Goal: Task Accomplishment & Management: Use online tool/utility

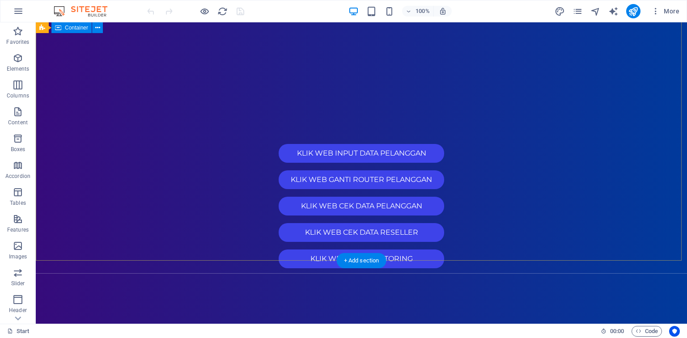
scroll to position [36, 0]
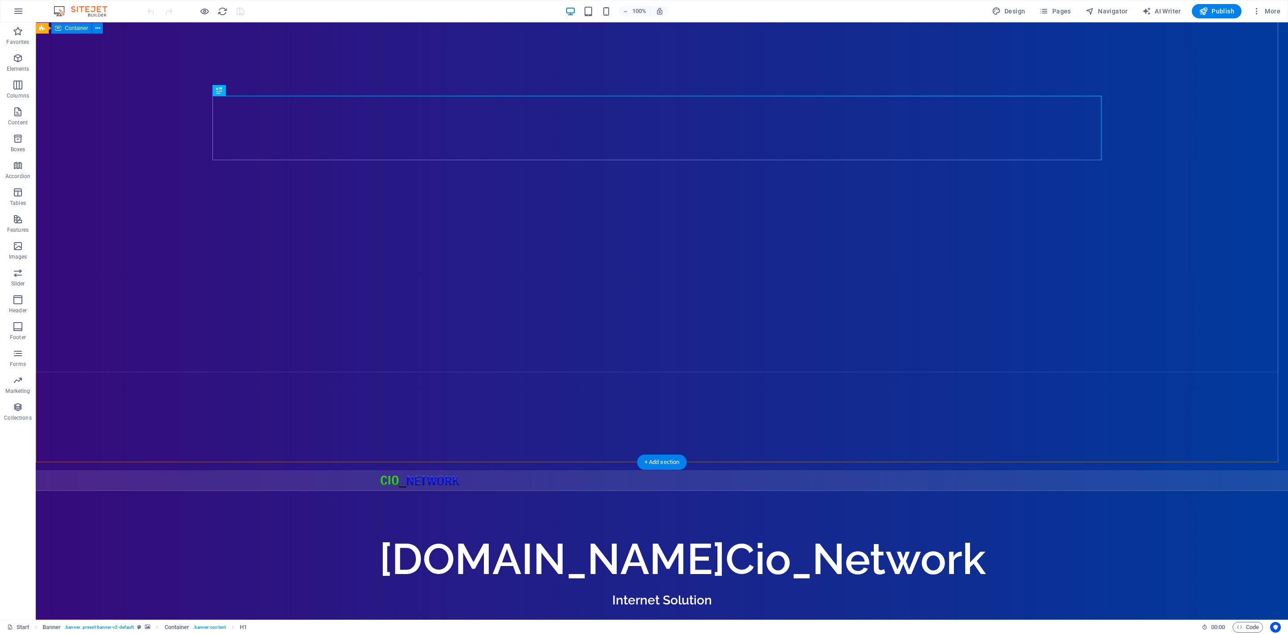
scroll to position [110, 0]
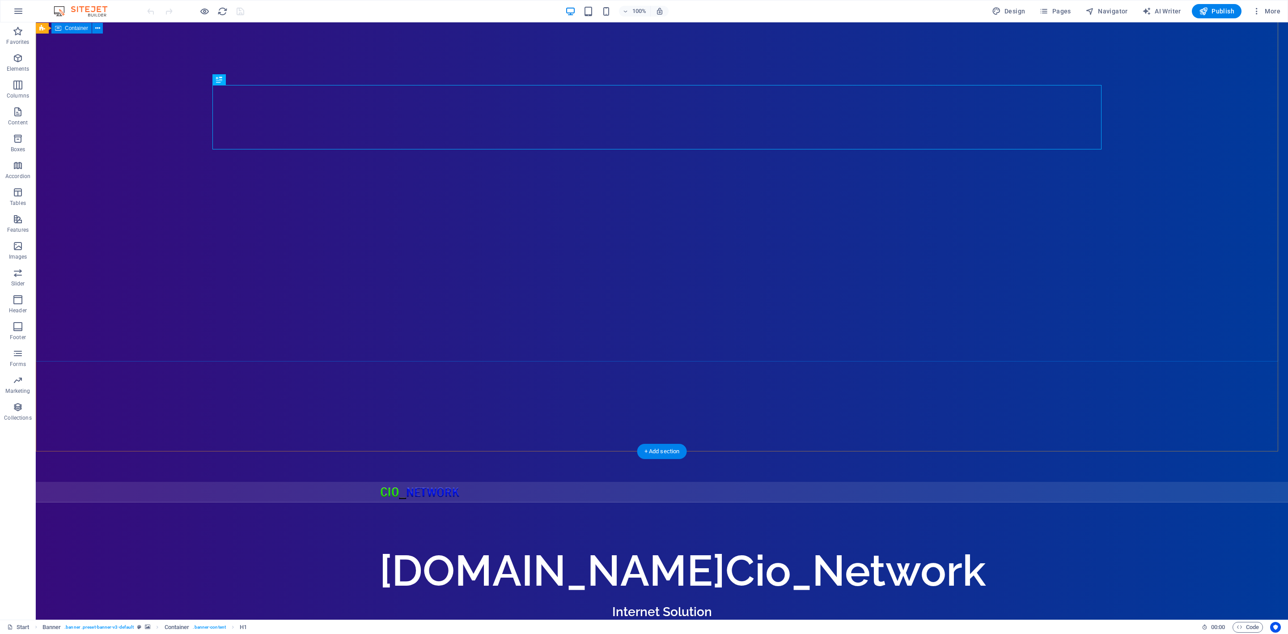
scroll to position [110, 0]
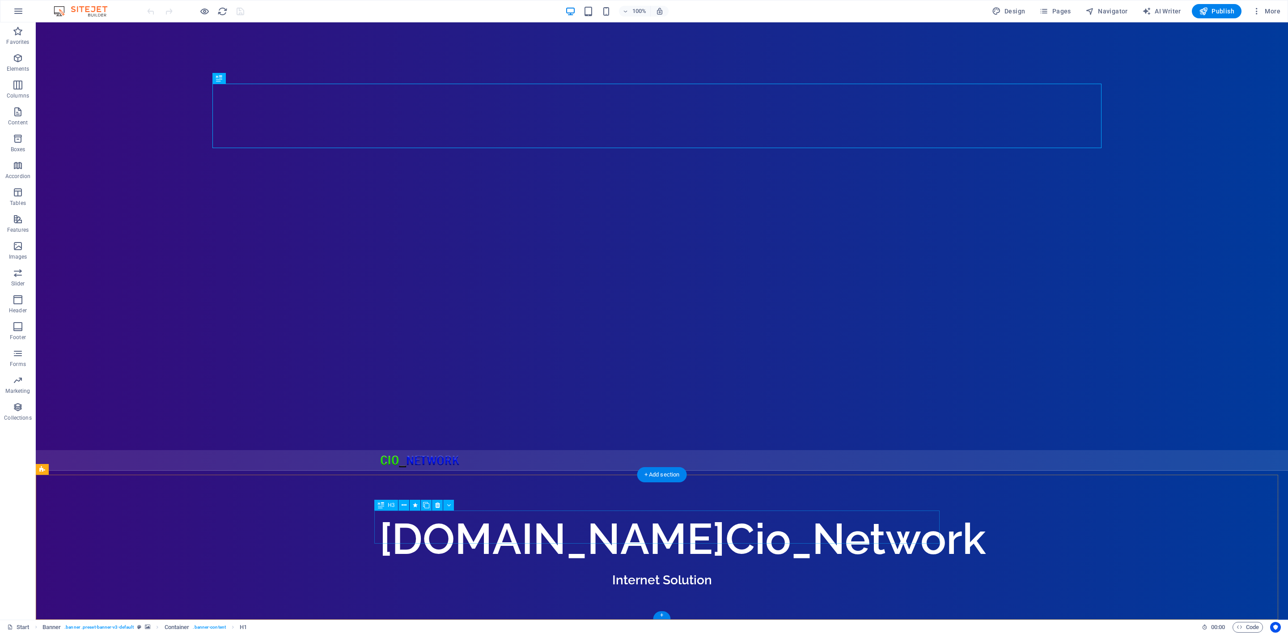
click at [400, 612] on div at bounding box center [389, 622] width 21 height 21
click at [21, 89] on icon "button" at bounding box center [18, 85] width 11 height 11
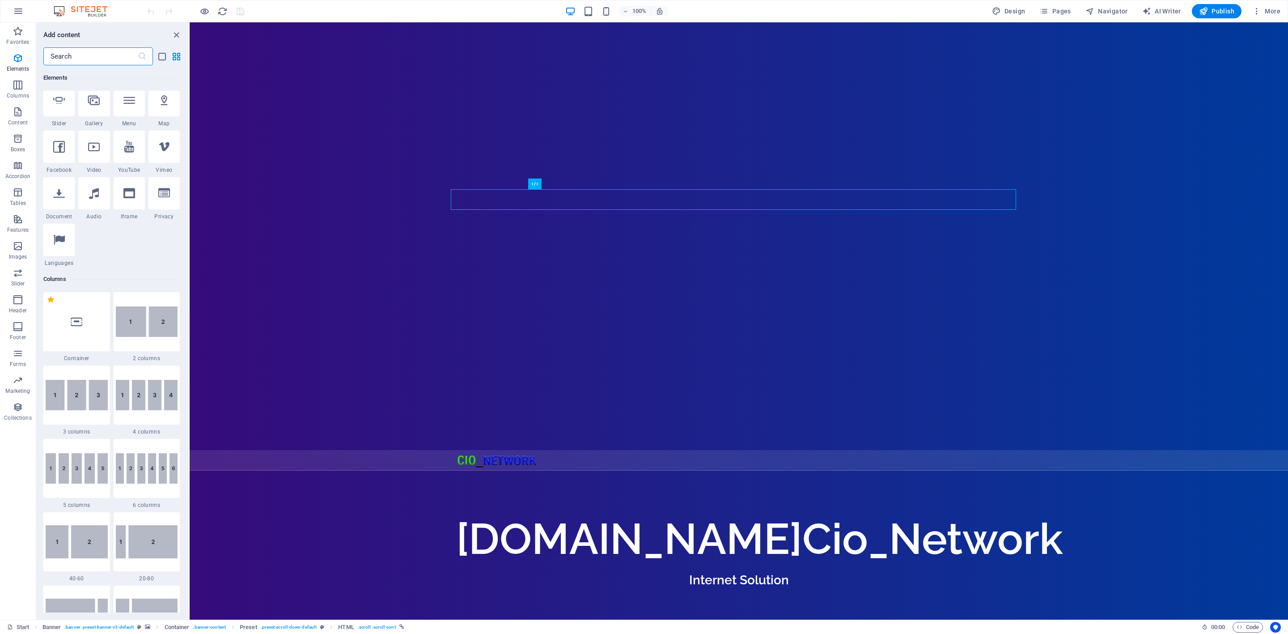
scroll to position [0, 0]
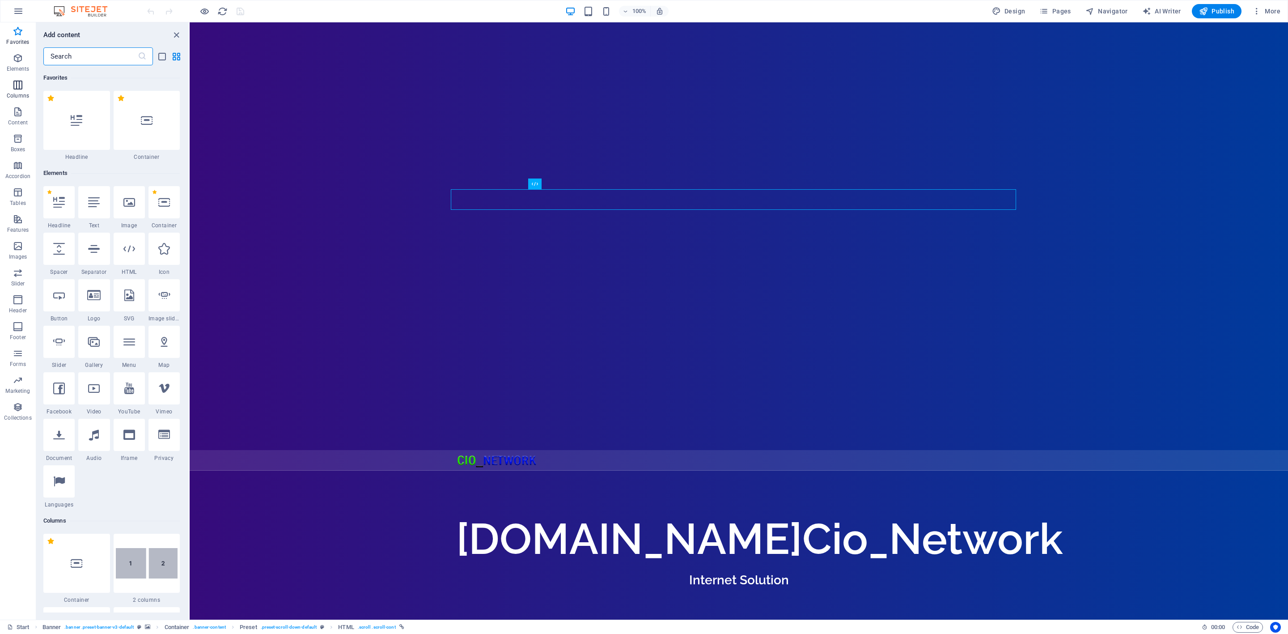
click at [19, 88] on icon "button" at bounding box center [18, 85] width 11 height 11
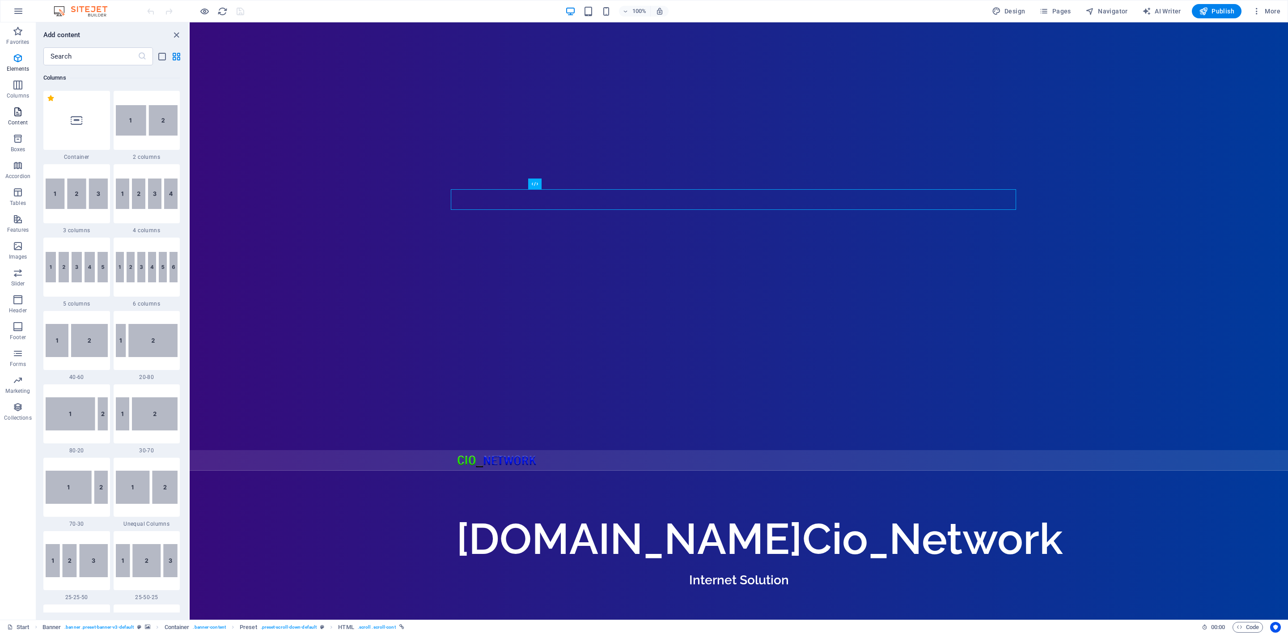
click at [20, 115] on icon "button" at bounding box center [18, 111] width 11 height 11
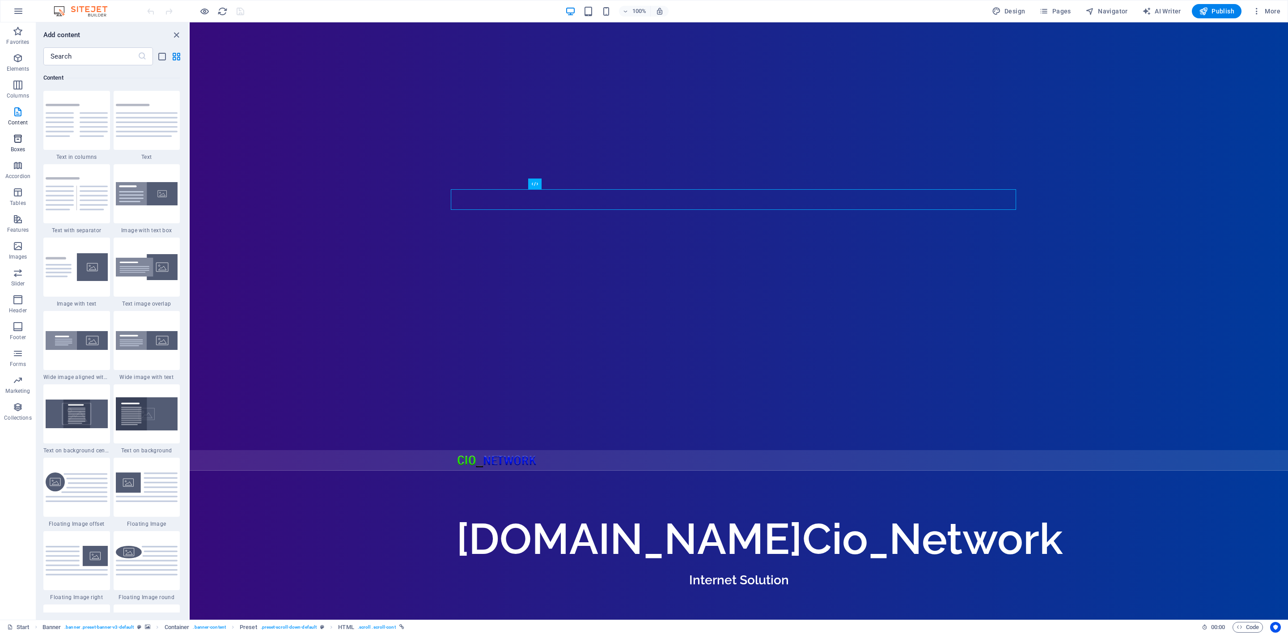
click at [19, 139] on icon "button" at bounding box center [18, 138] width 11 height 11
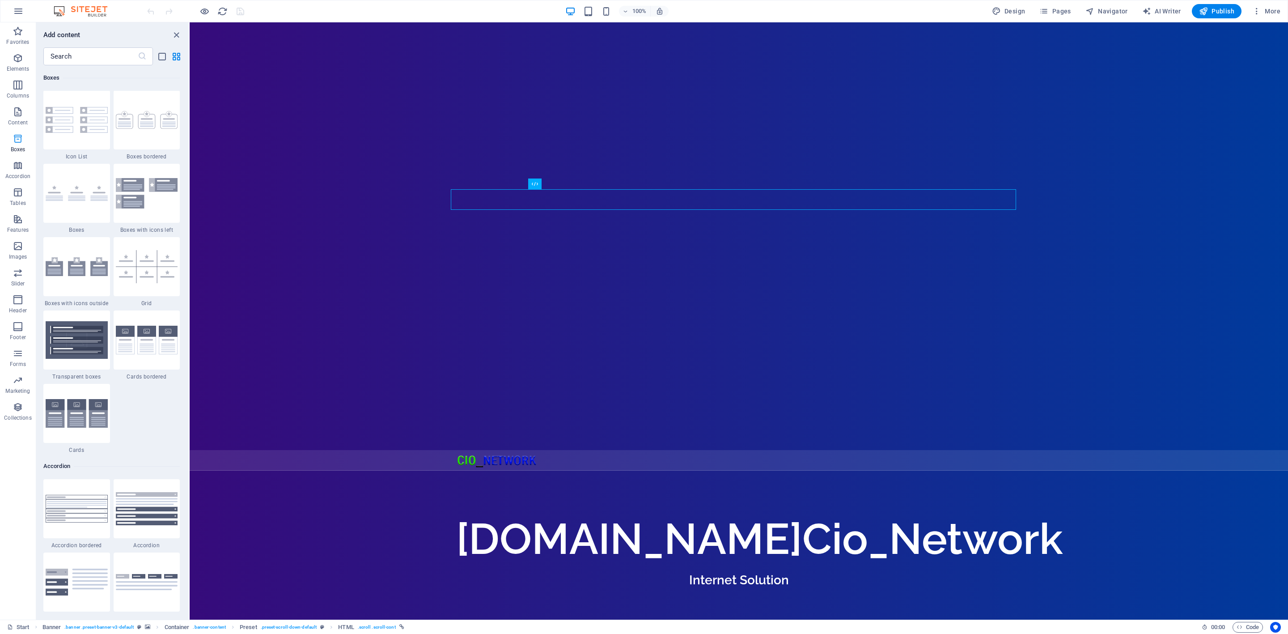
scroll to position [2467, 0]
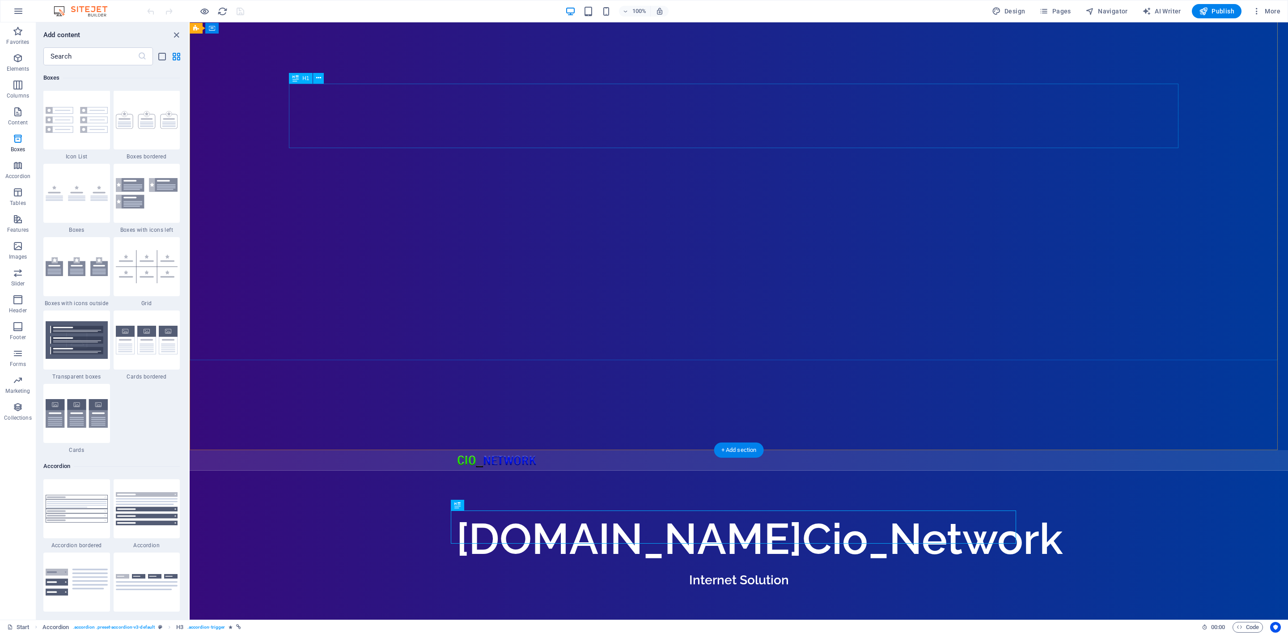
click at [456, 506] on div "teknisi.cionetworksolution.com Cio_Network" at bounding box center [738, 538] width 565 height 64
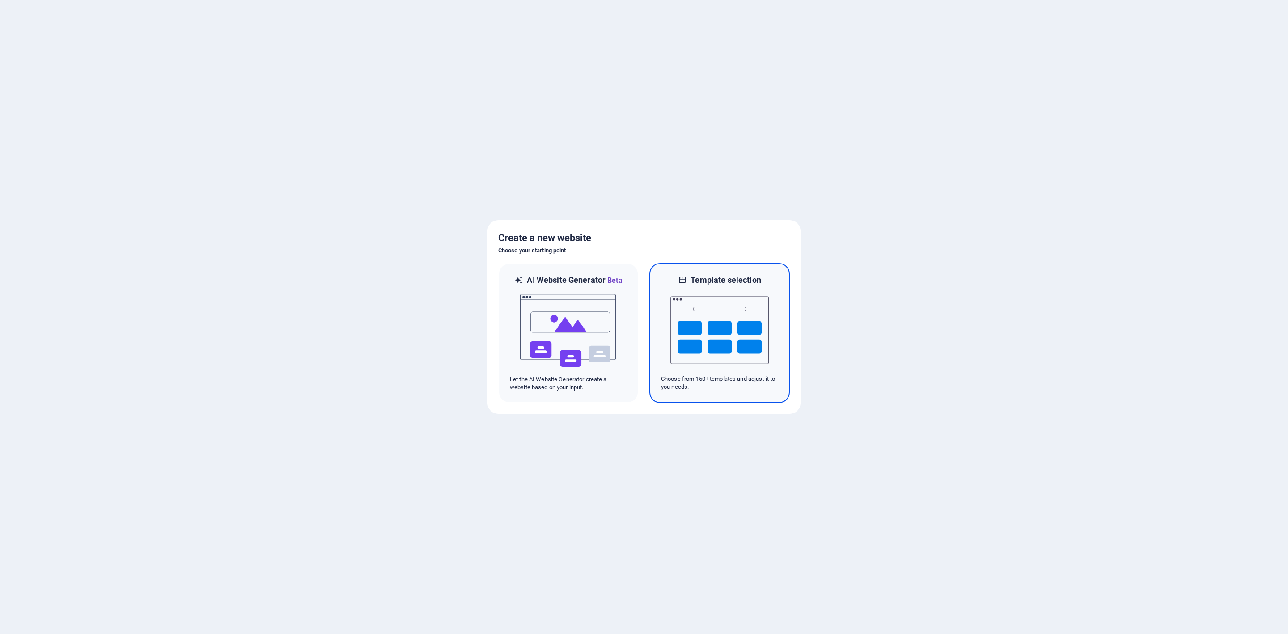
click at [698, 356] on img at bounding box center [719, 329] width 98 height 89
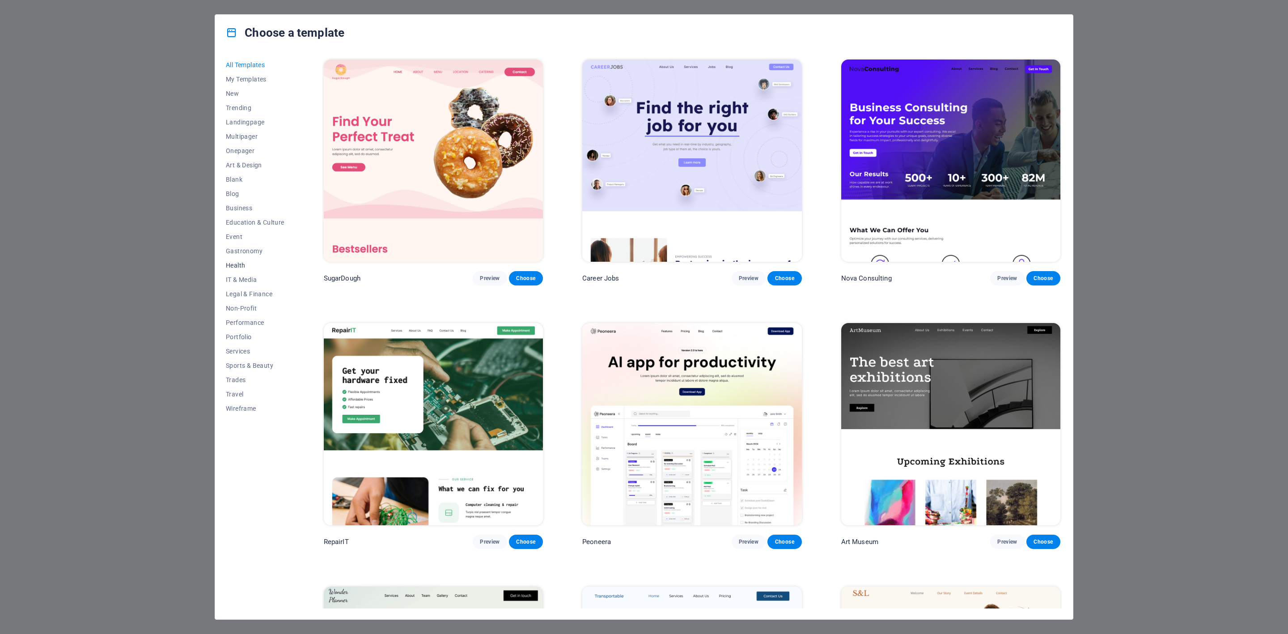
click at [239, 267] on span "Health" at bounding box center [255, 265] width 59 height 7
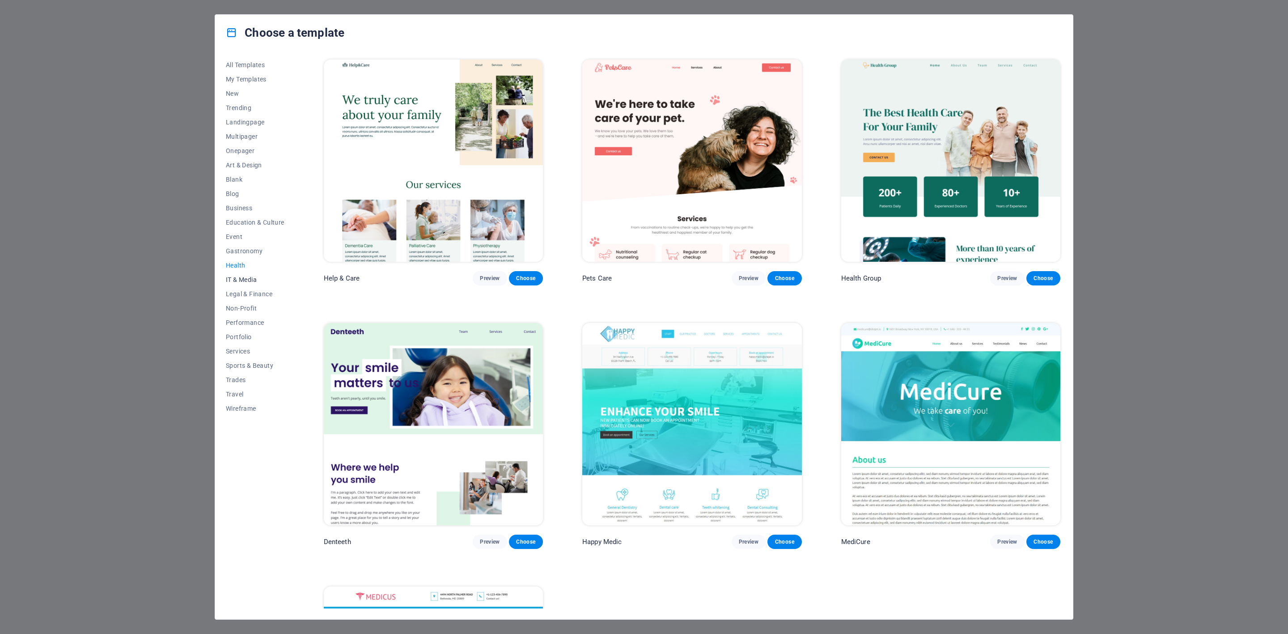
click at [242, 284] on button "IT & Media" at bounding box center [255, 279] width 59 height 14
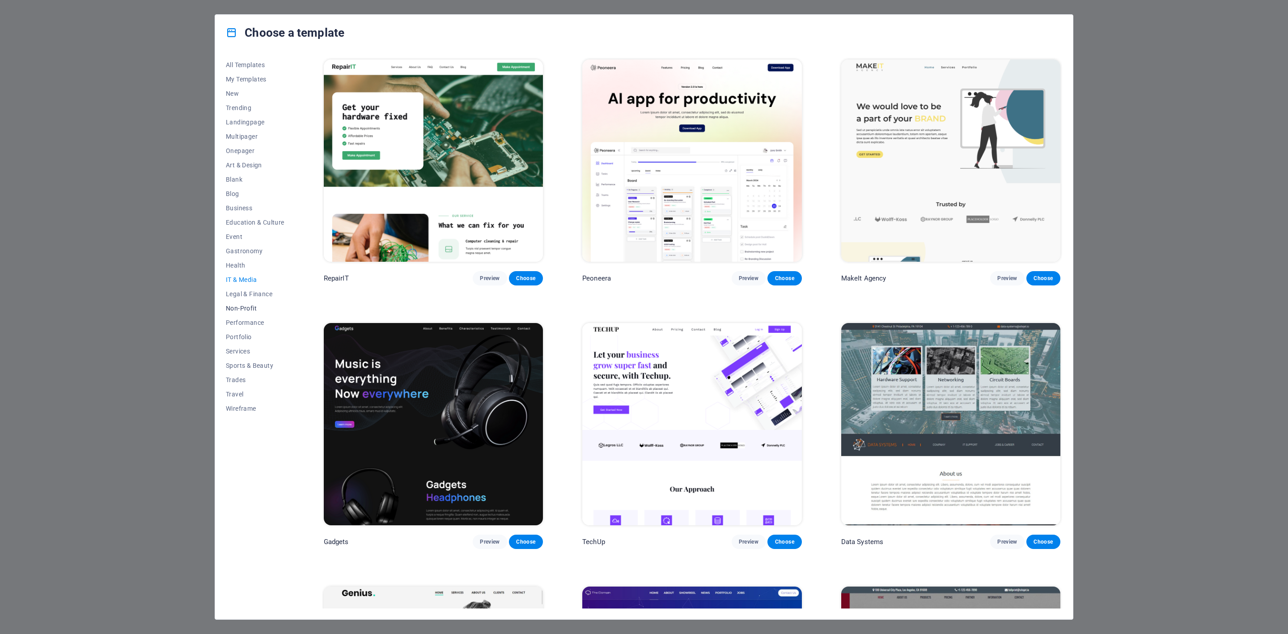
click at [246, 305] on span "Non-Profit" at bounding box center [255, 308] width 59 height 7
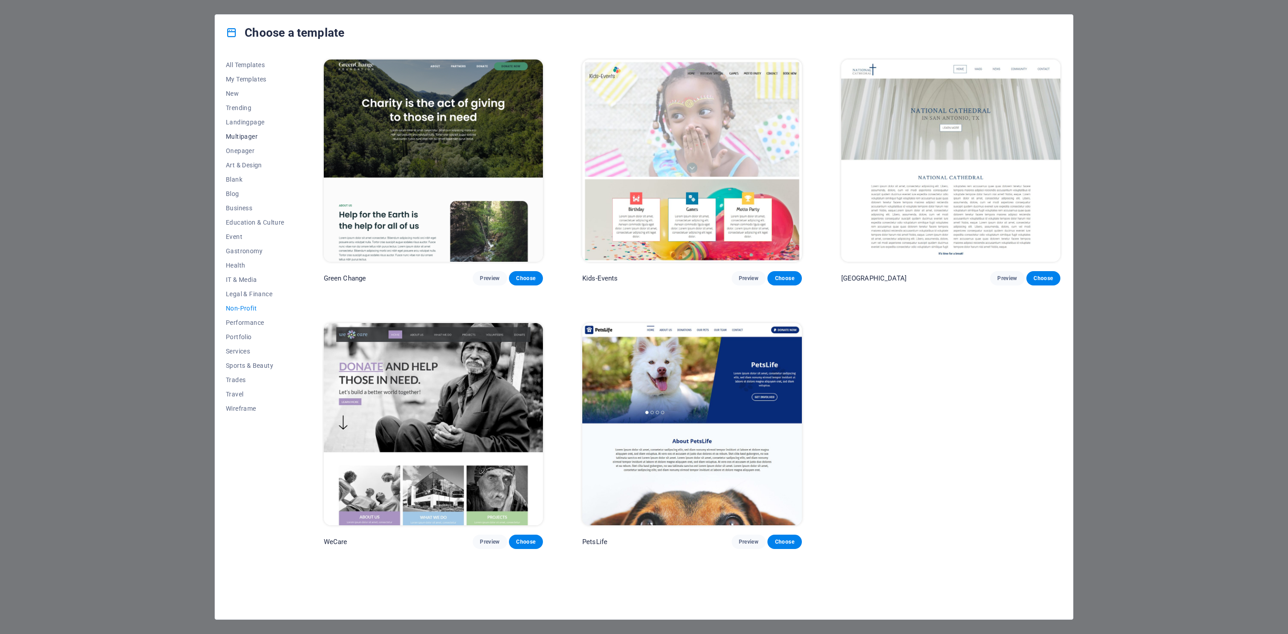
click at [247, 133] on span "Multipager" at bounding box center [255, 136] width 59 height 7
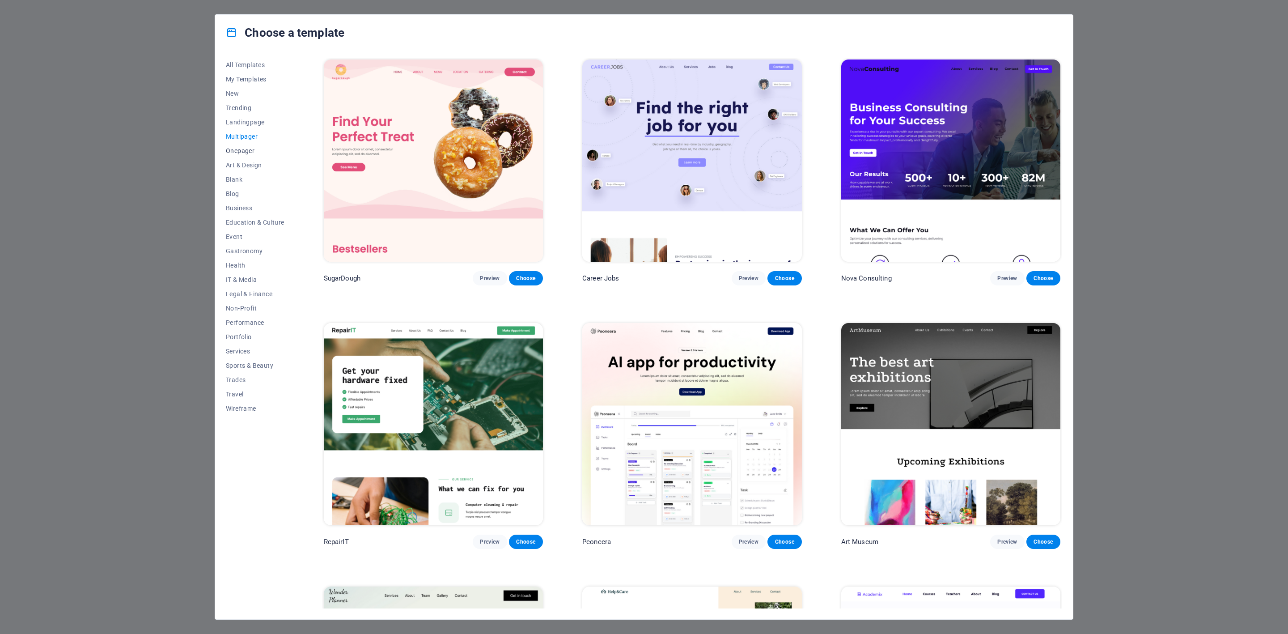
click at [247, 156] on button "Onepager" at bounding box center [255, 151] width 59 height 14
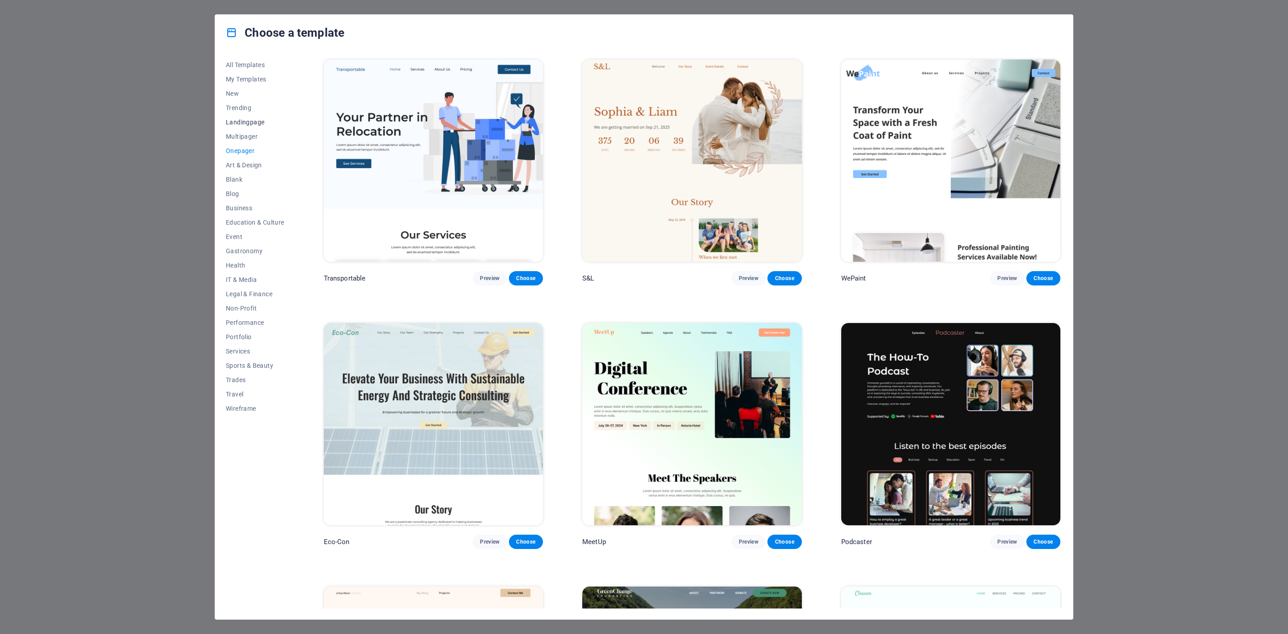
click at [243, 116] on button "Landingpage" at bounding box center [255, 122] width 59 height 14
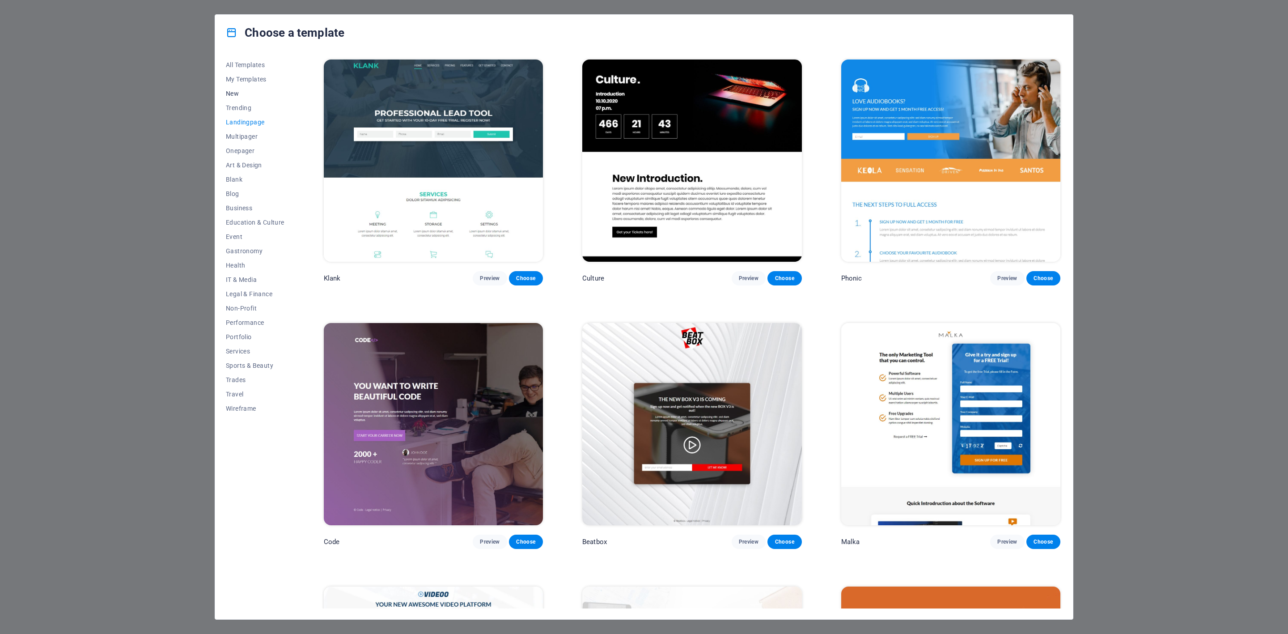
click at [243, 97] on span "New" at bounding box center [255, 93] width 59 height 7
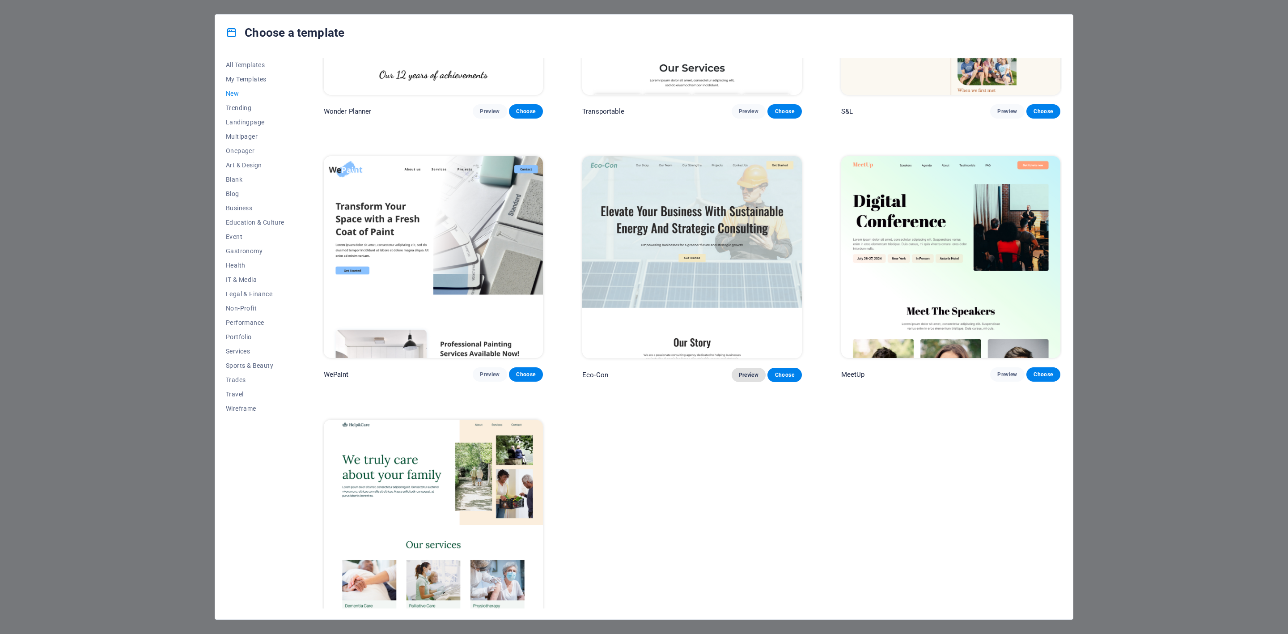
scroll to position [725, 0]
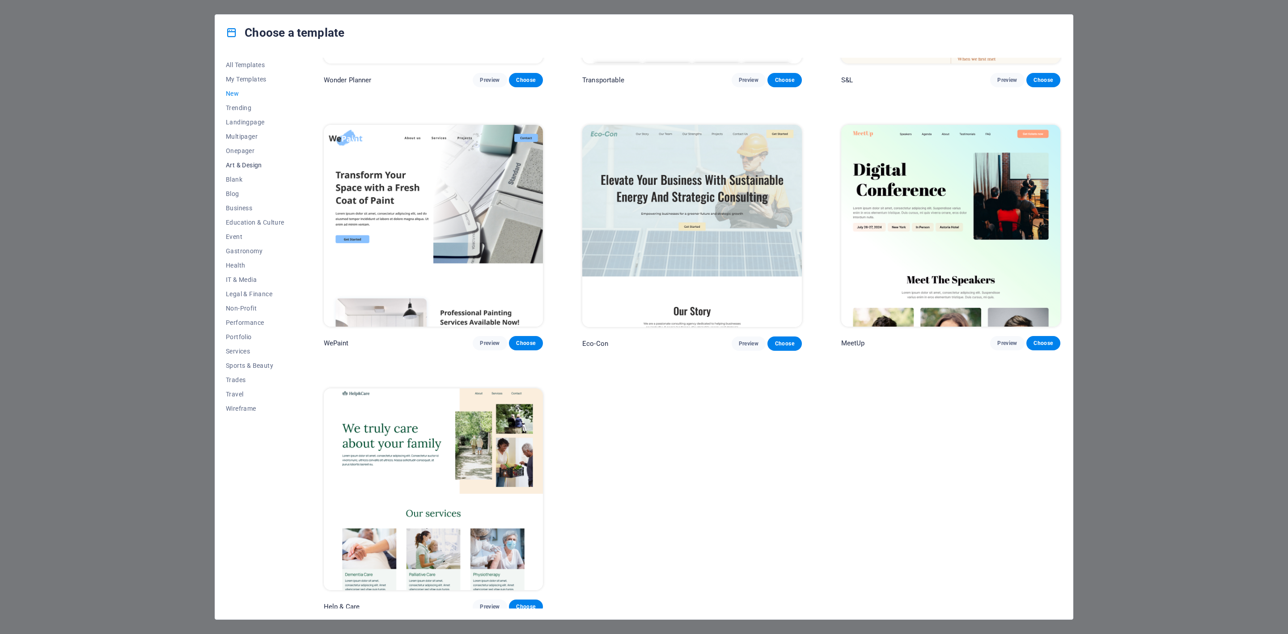
click at [251, 161] on span "Art & Design" at bounding box center [255, 164] width 59 height 7
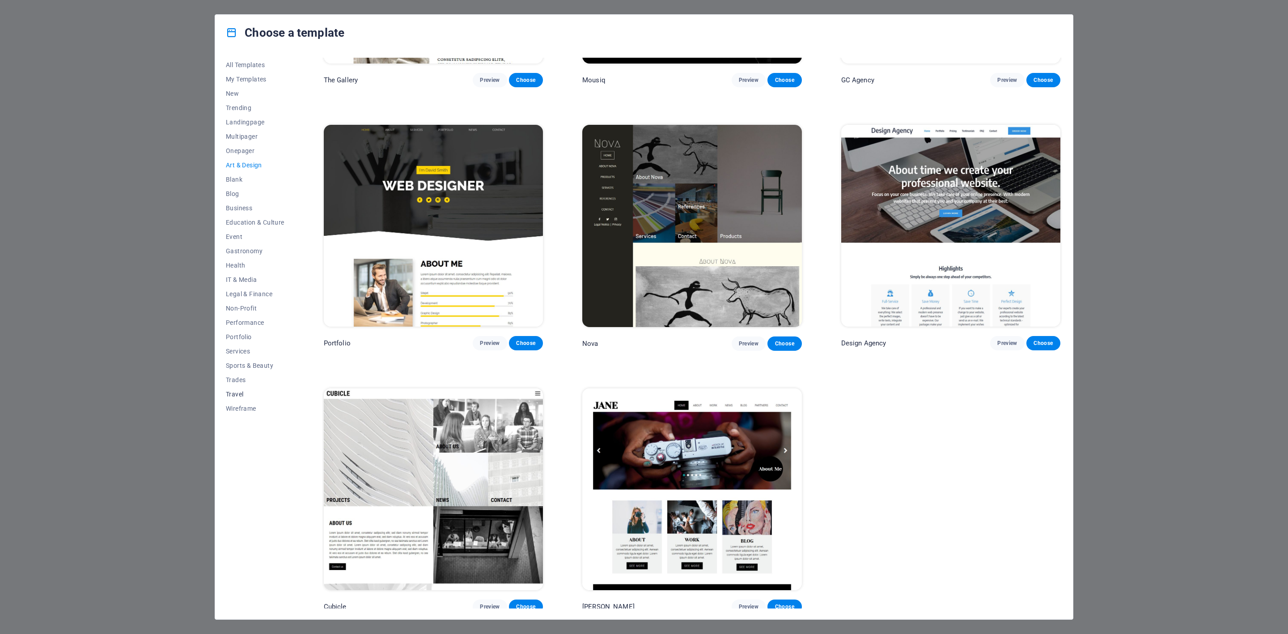
click at [238, 392] on span "Travel" at bounding box center [255, 393] width 59 height 7
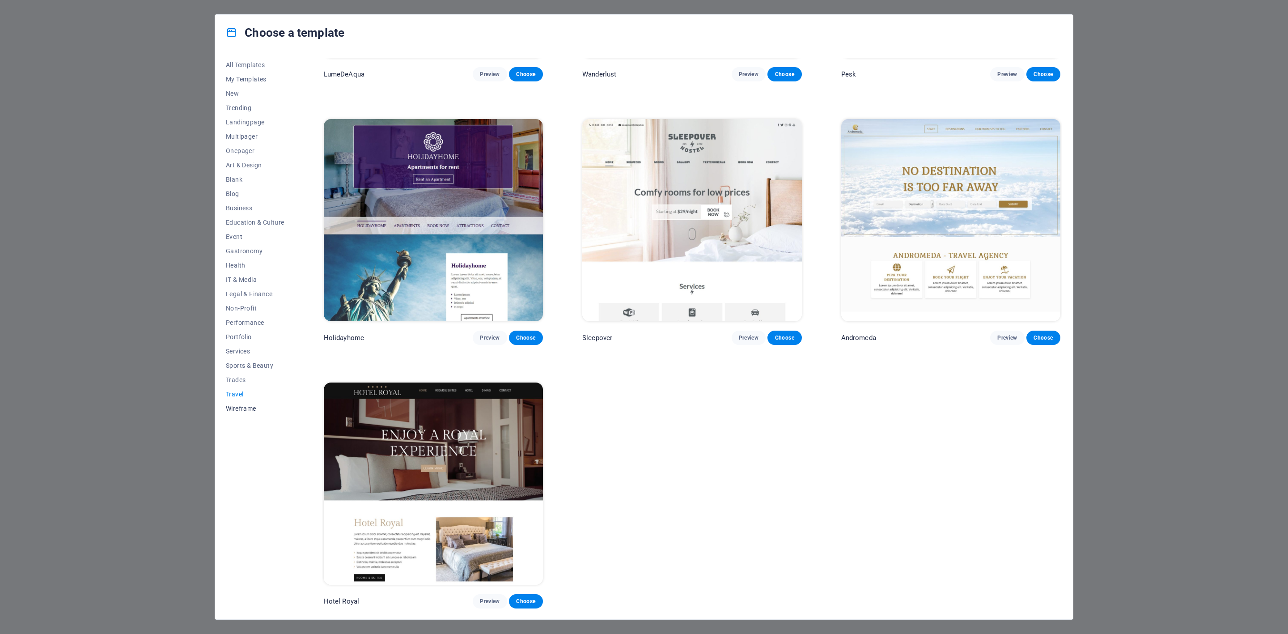
scroll to position [0, 0]
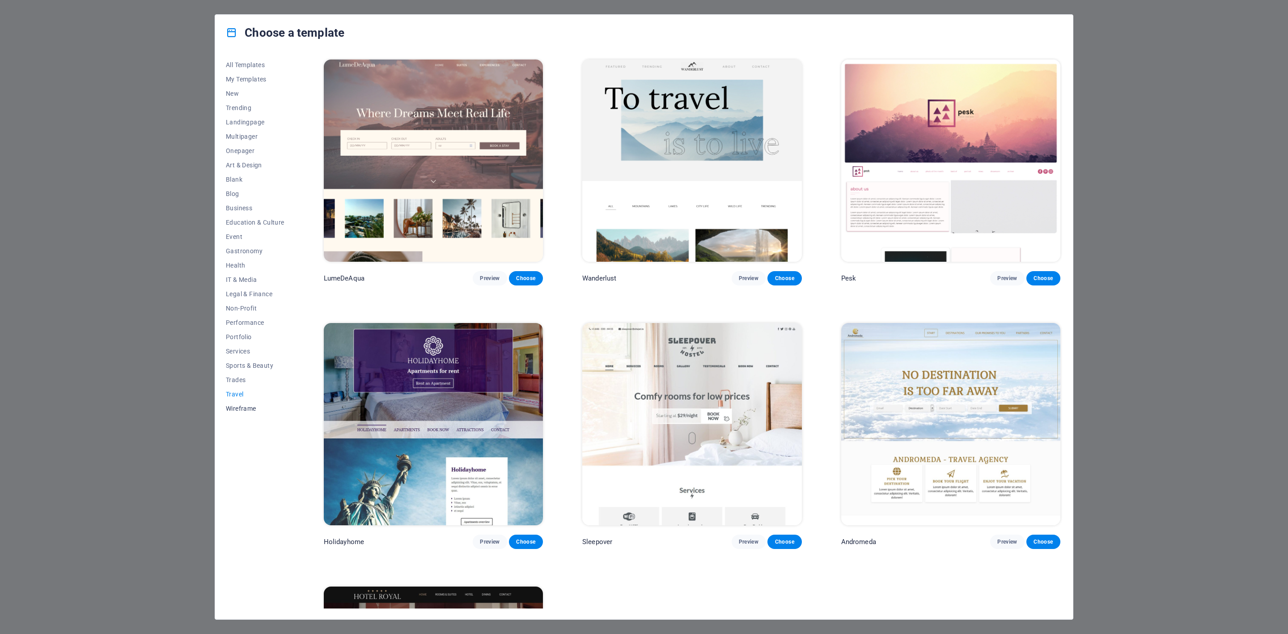
click at [238, 408] on span "Wireframe" at bounding box center [255, 408] width 59 height 7
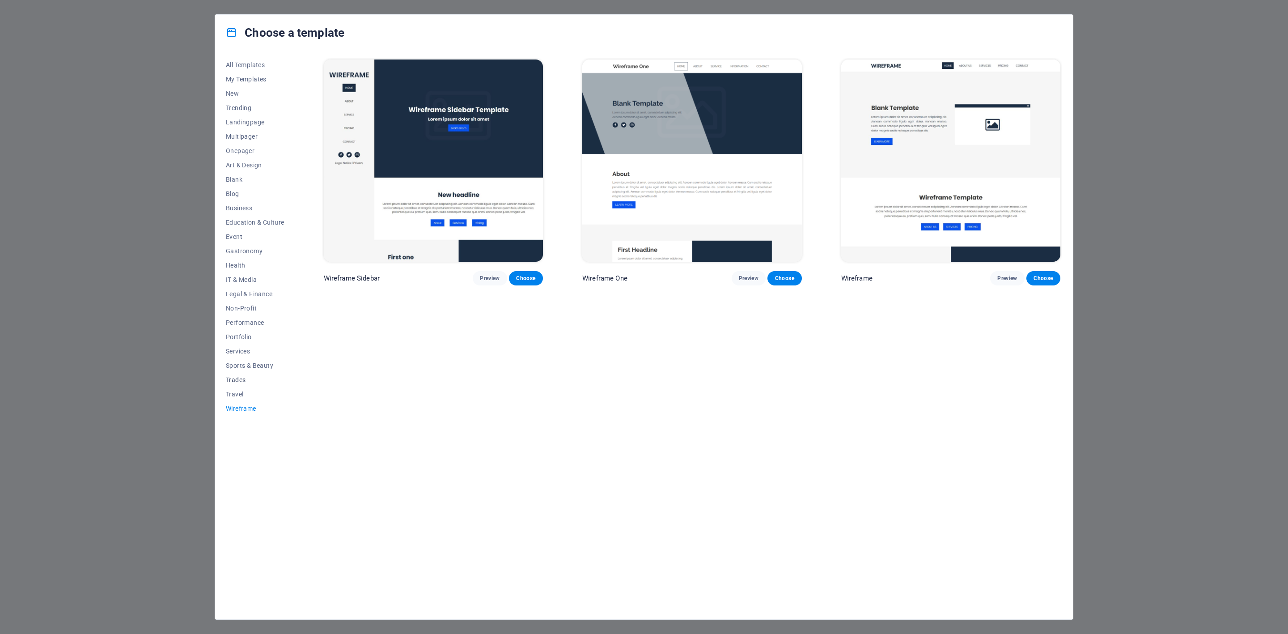
click at [245, 382] on span "Trades" at bounding box center [255, 379] width 59 height 7
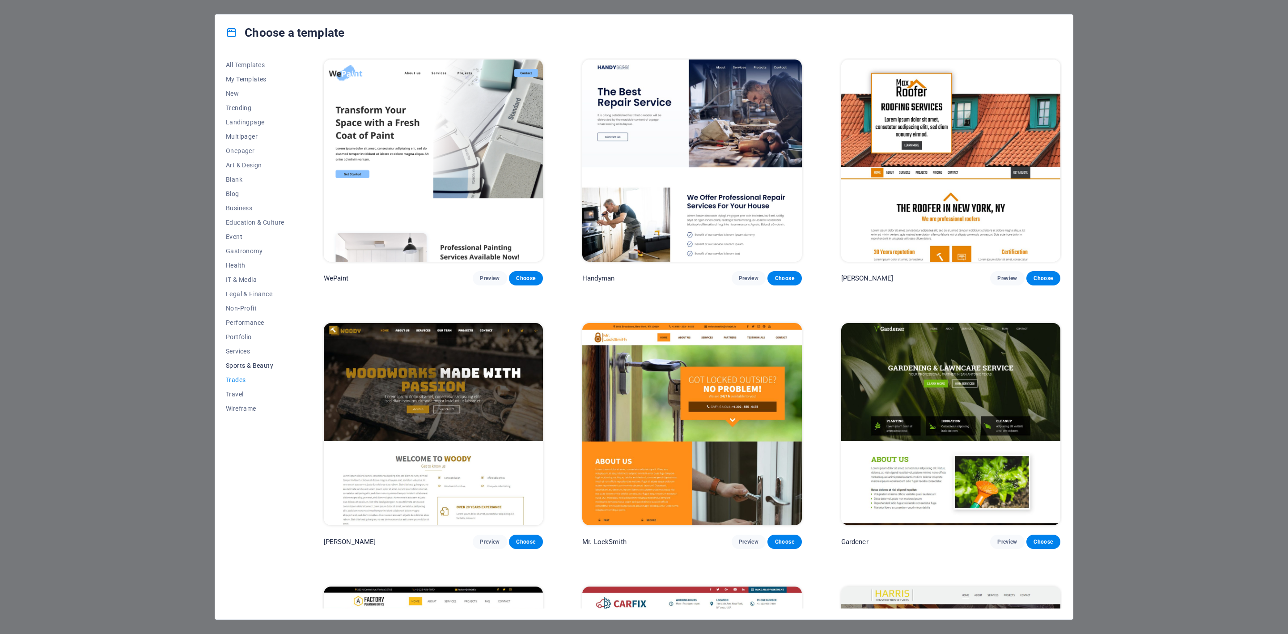
click at [244, 365] on span "Sports & Beauty" at bounding box center [255, 365] width 59 height 7
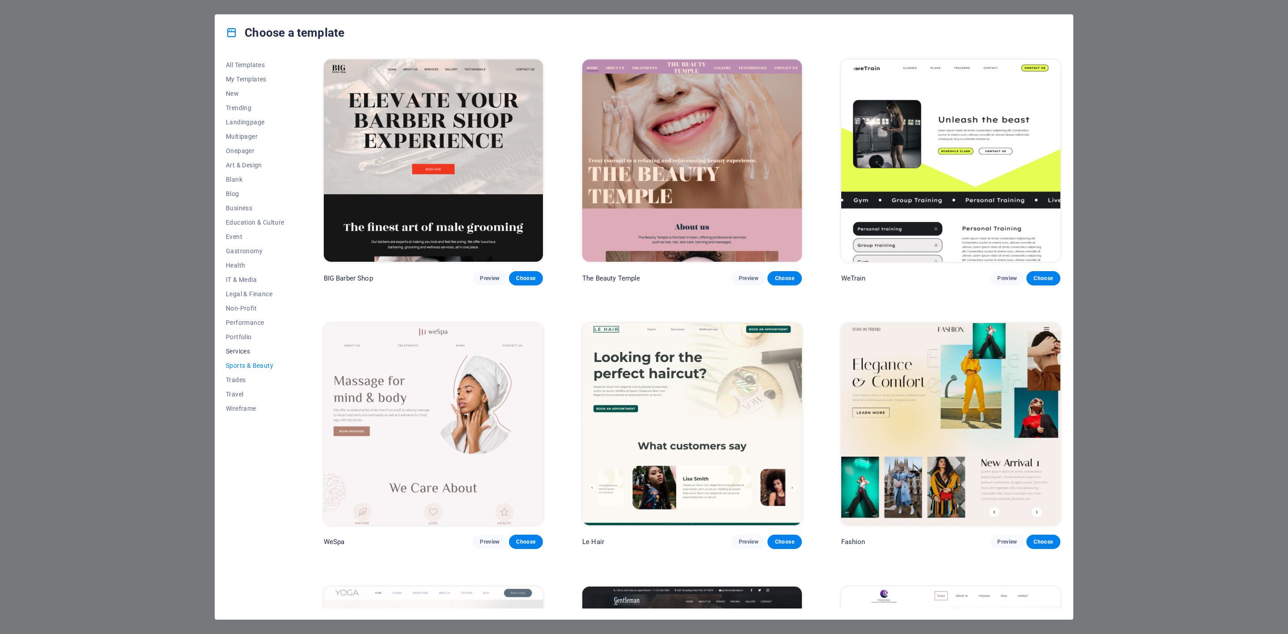
click at [242, 351] on span "Services" at bounding box center [255, 350] width 59 height 7
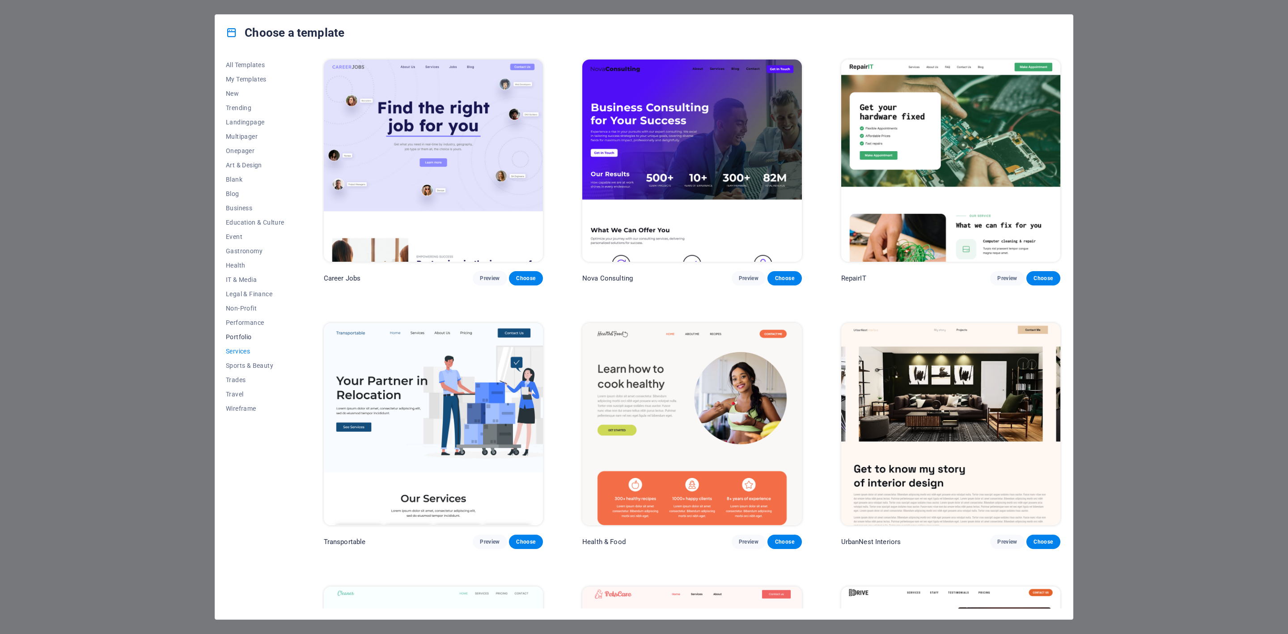
click at [243, 331] on button "Portfolio" at bounding box center [255, 337] width 59 height 14
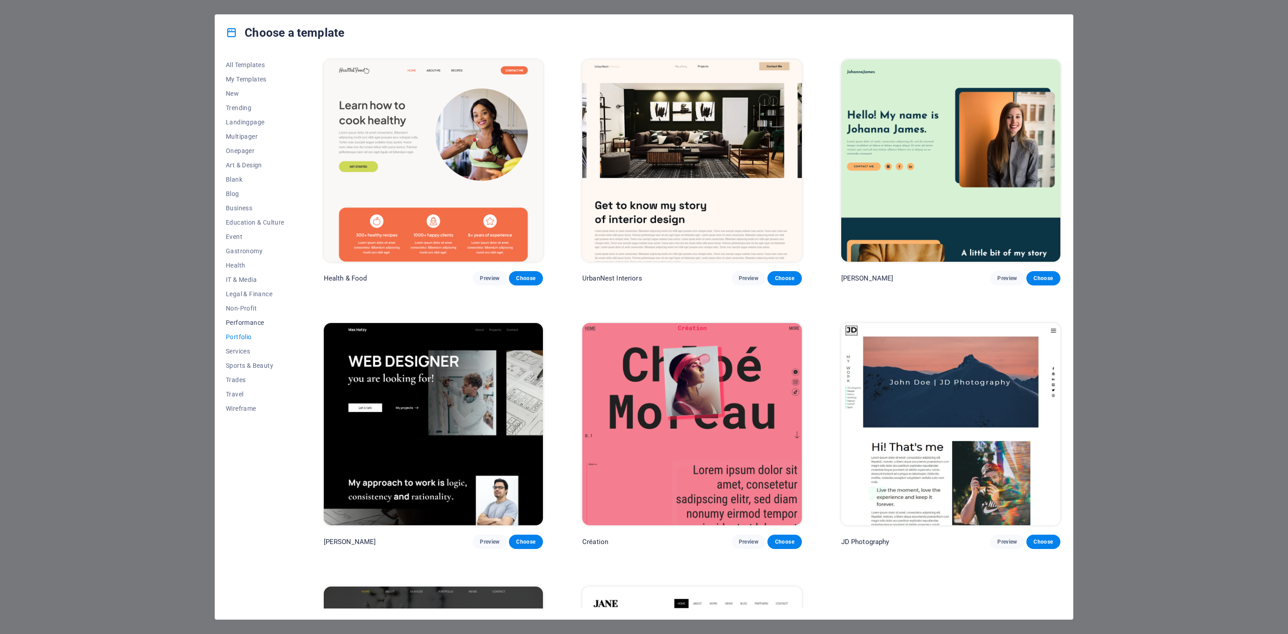
click at [243, 321] on span "Performance" at bounding box center [255, 322] width 59 height 7
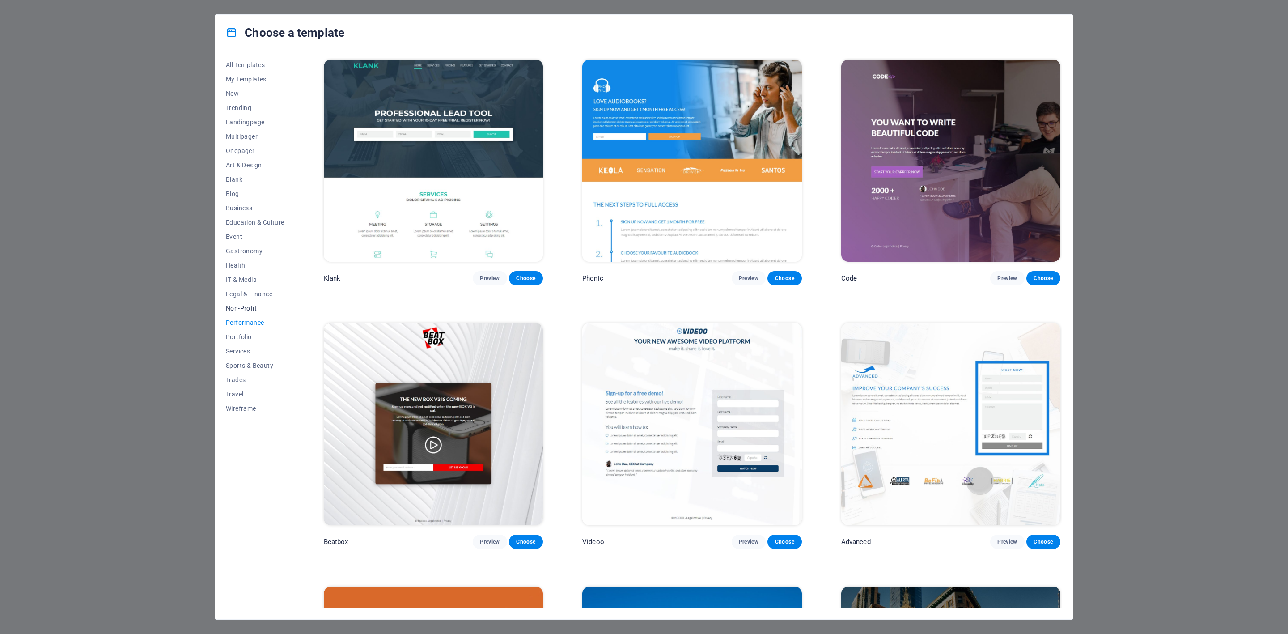
click at [239, 306] on span "Non-Profit" at bounding box center [255, 308] width 59 height 7
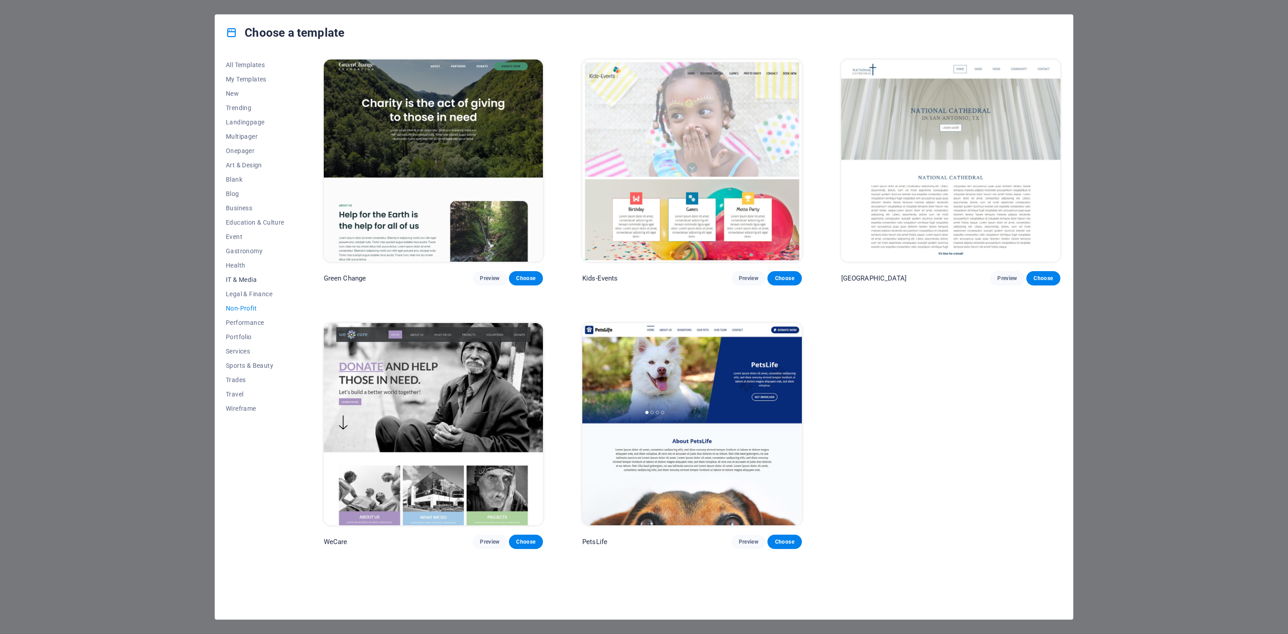
click at [237, 283] on span "IT & Media" at bounding box center [255, 279] width 59 height 7
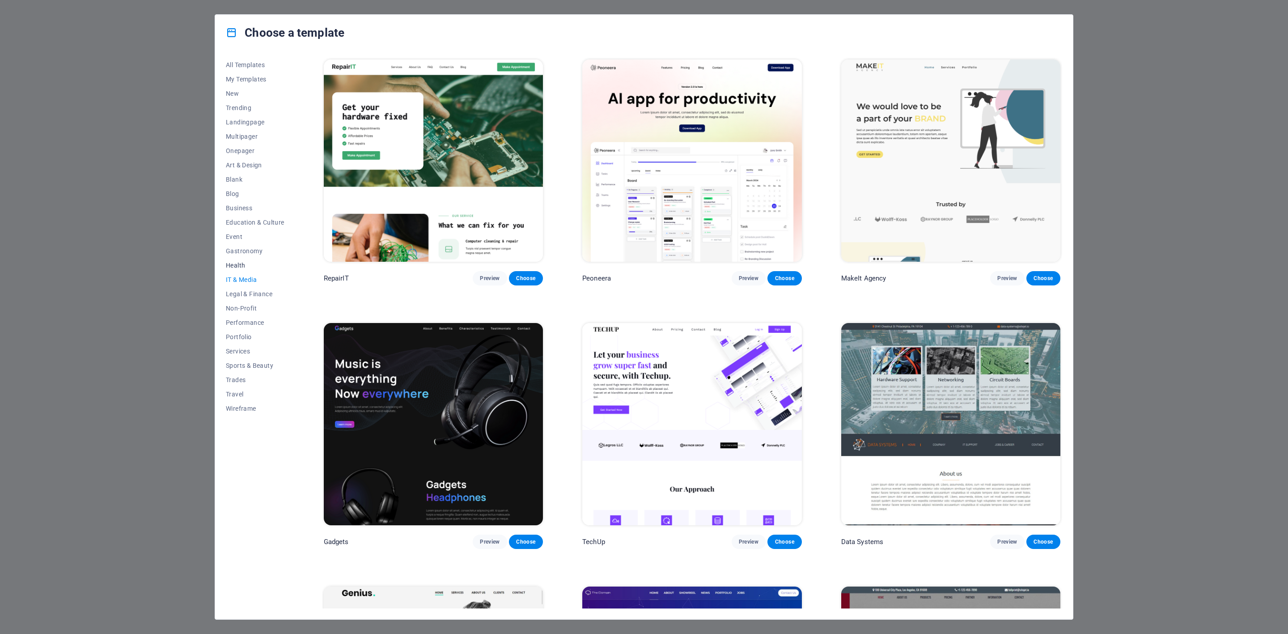
click at [237, 262] on span "Health" at bounding box center [255, 265] width 59 height 7
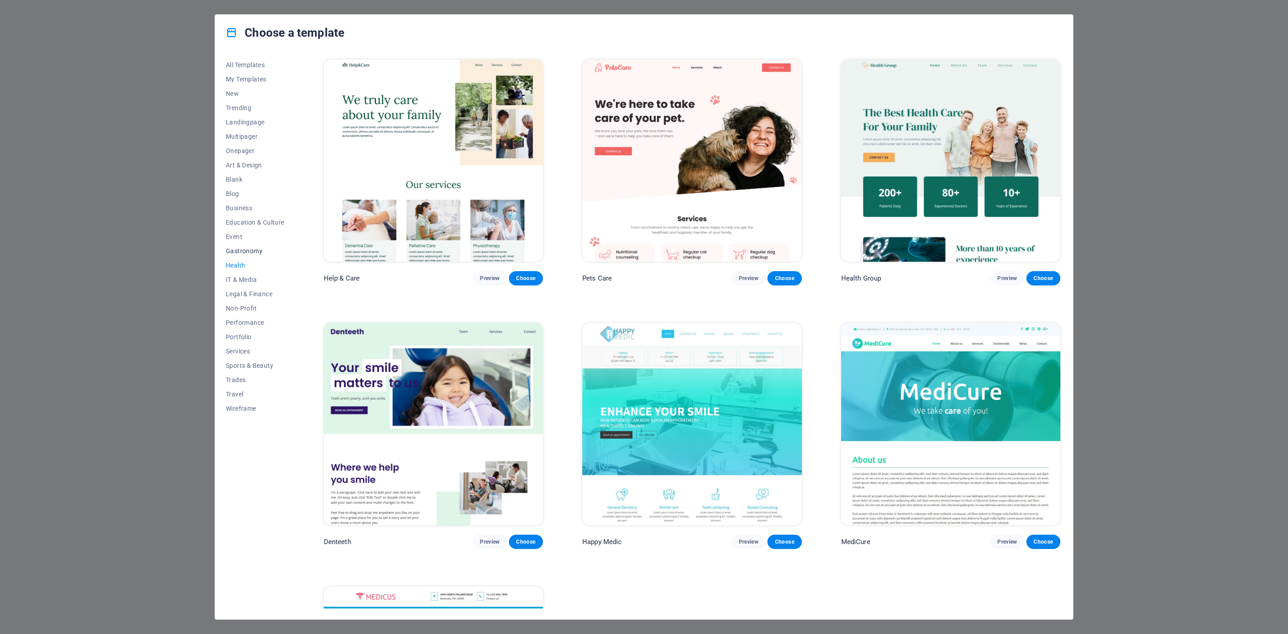
click at [239, 247] on span "Gastronomy" at bounding box center [255, 250] width 59 height 7
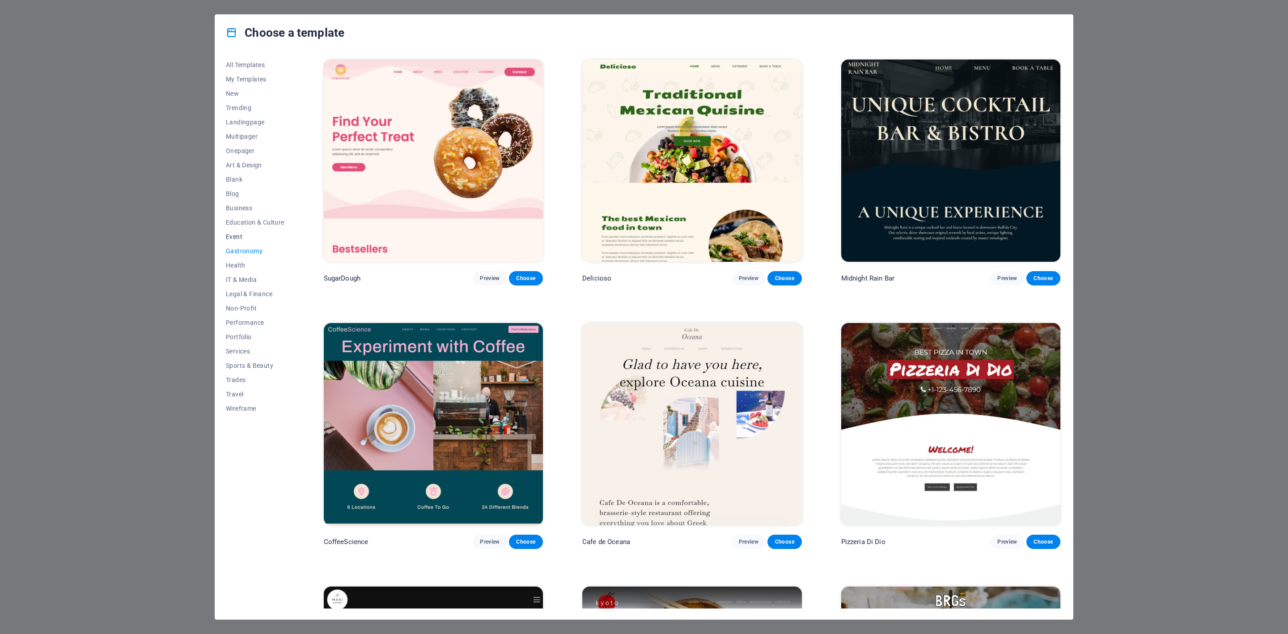
click at [236, 236] on span "Event" at bounding box center [255, 236] width 59 height 7
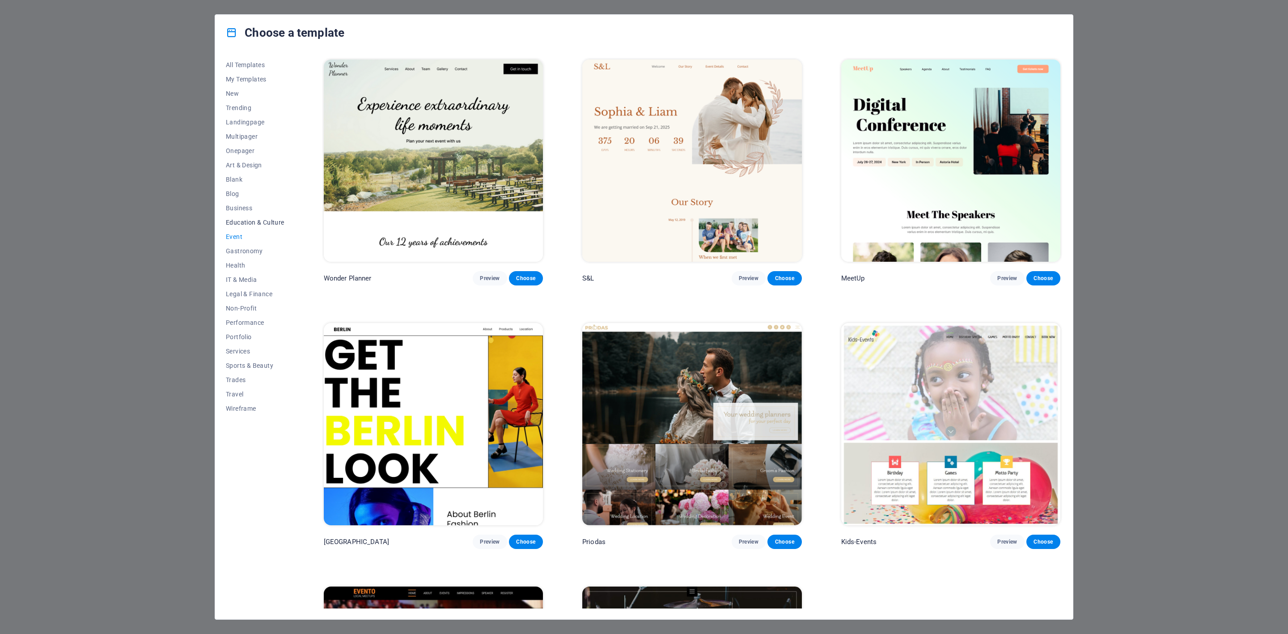
click at [236, 219] on span "Education & Culture" at bounding box center [255, 222] width 59 height 7
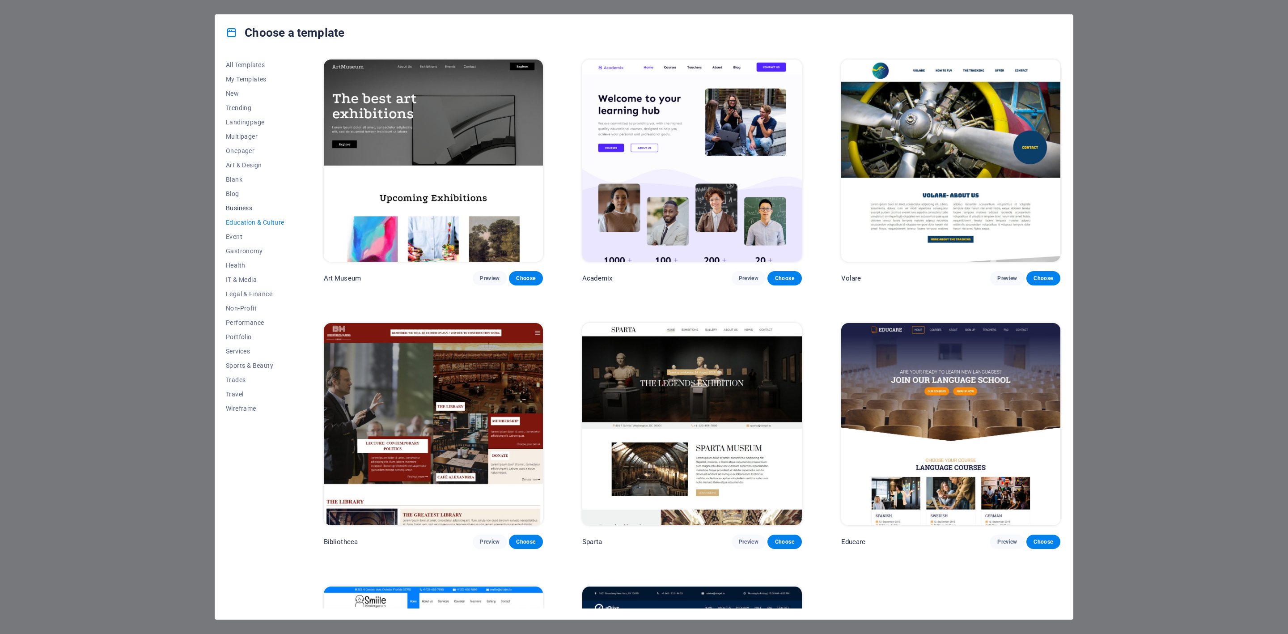
click at [233, 207] on span "Business" at bounding box center [255, 207] width 59 height 7
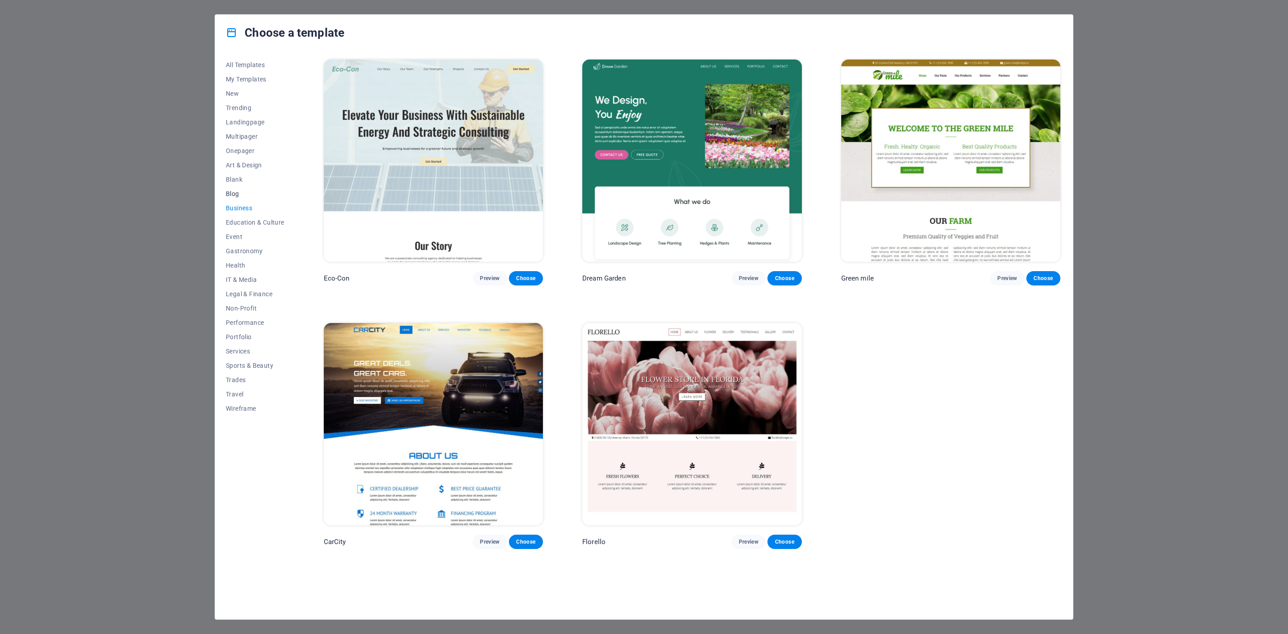
click at [229, 192] on span "Blog" at bounding box center [255, 193] width 59 height 7
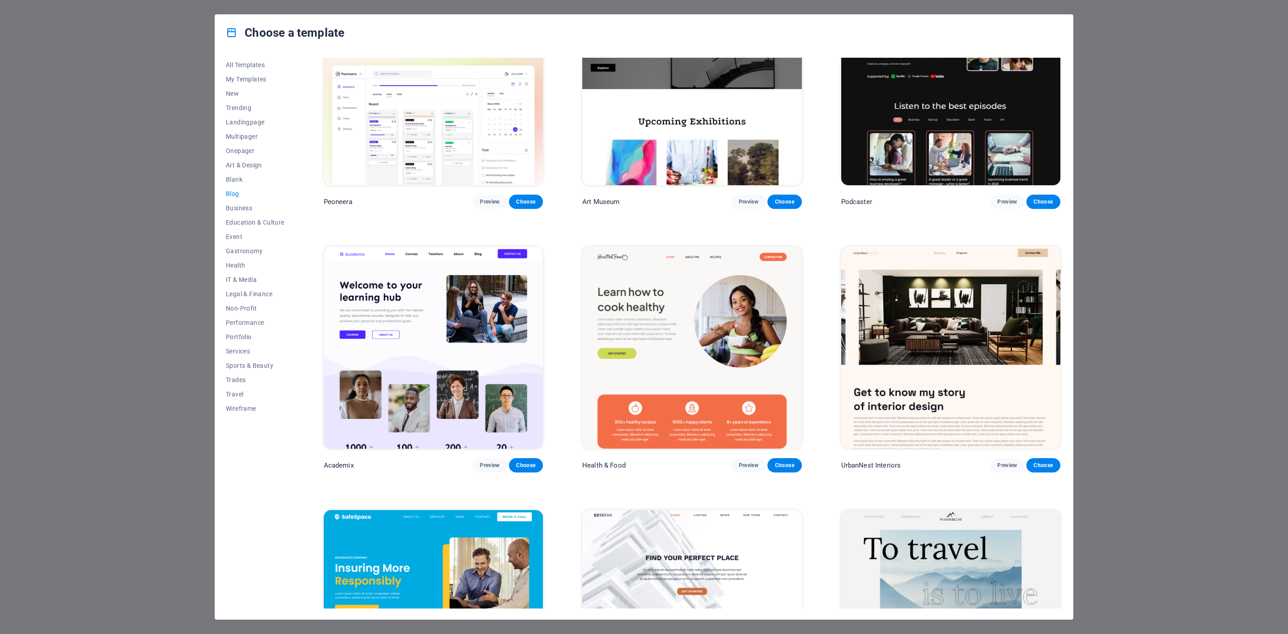
scroll to position [402, 0]
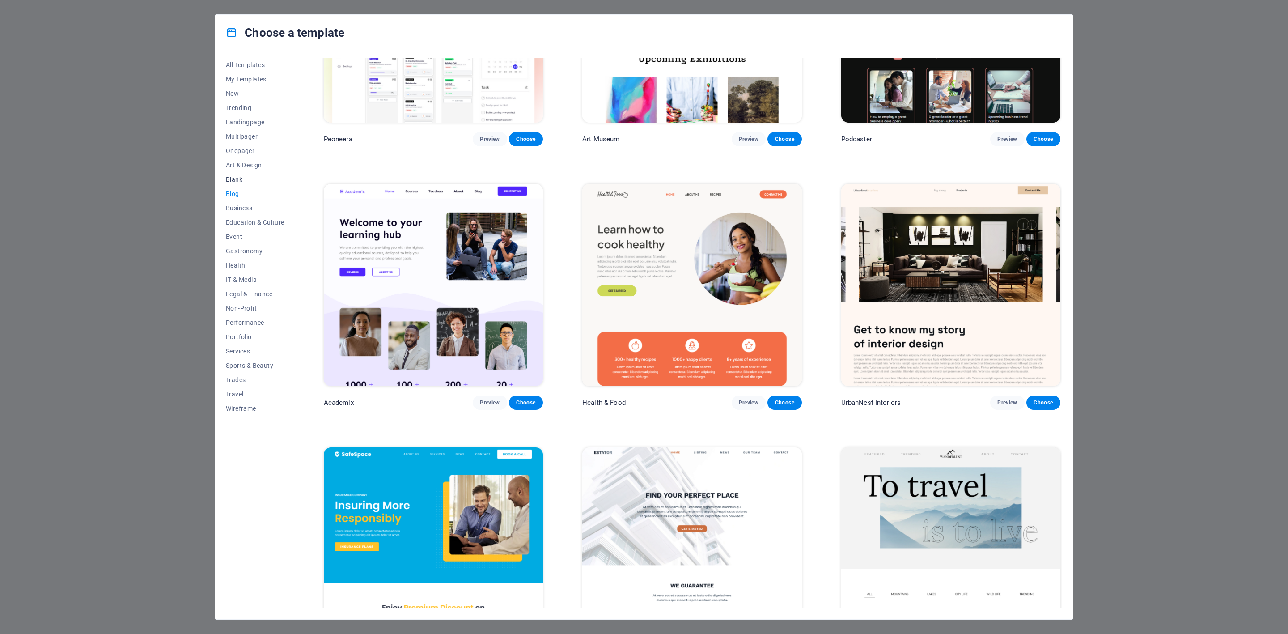
click at [242, 181] on span "Blank" at bounding box center [255, 179] width 59 height 7
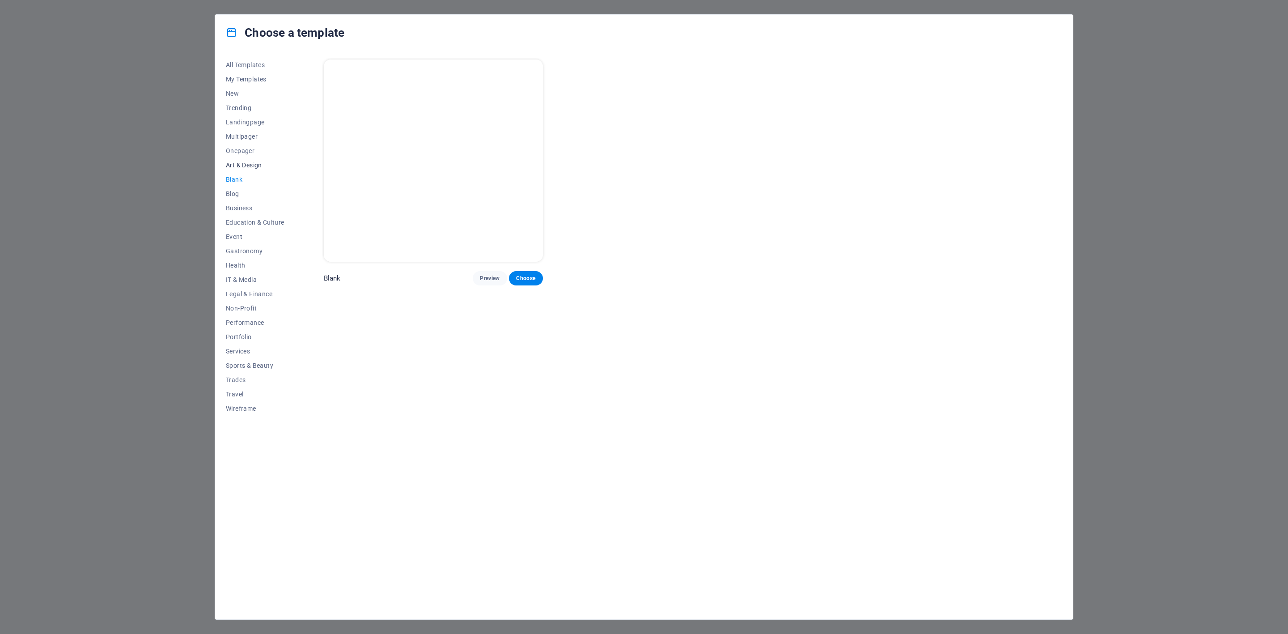
click at [242, 165] on span "Art & Design" at bounding box center [255, 164] width 59 height 7
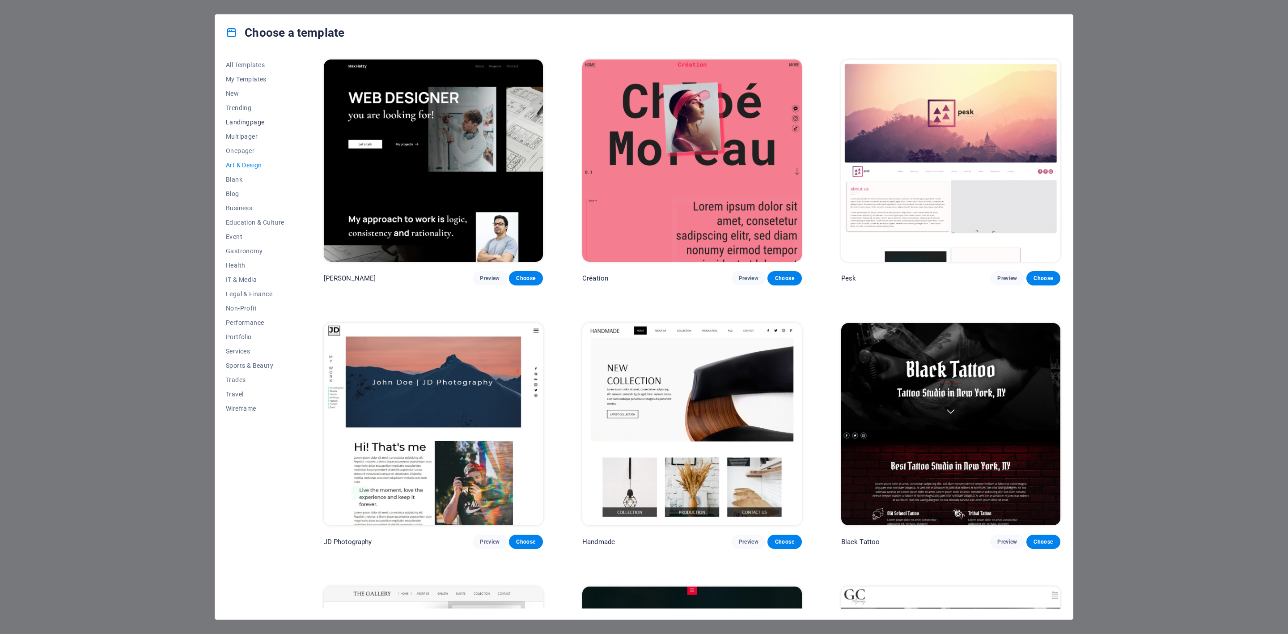
click at [248, 121] on span "Landingpage" at bounding box center [255, 122] width 59 height 7
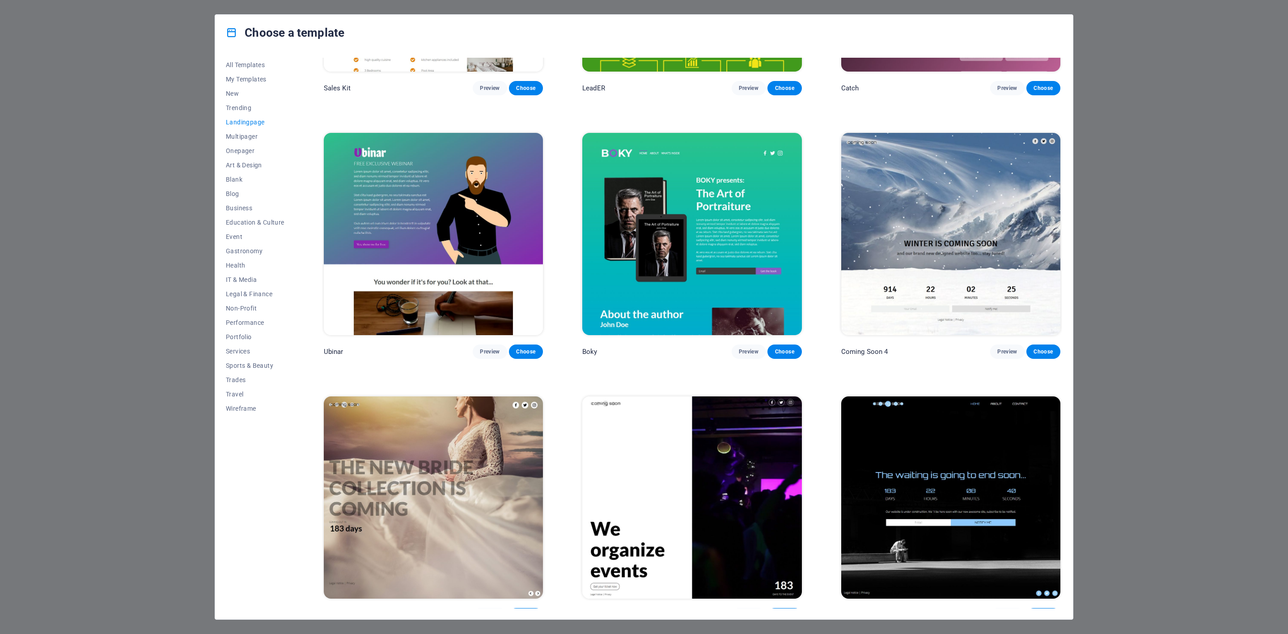
scroll to position [1774, 0]
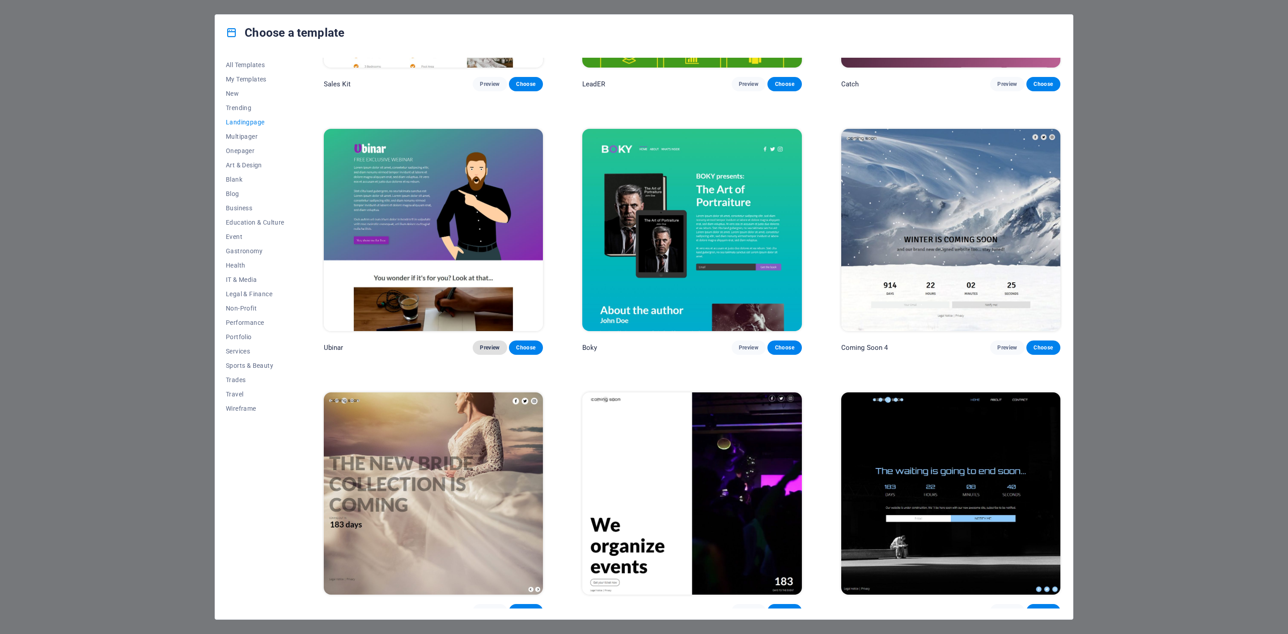
click at [496, 344] on span "Preview" at bounding box center [490, 347] width 20 height 7
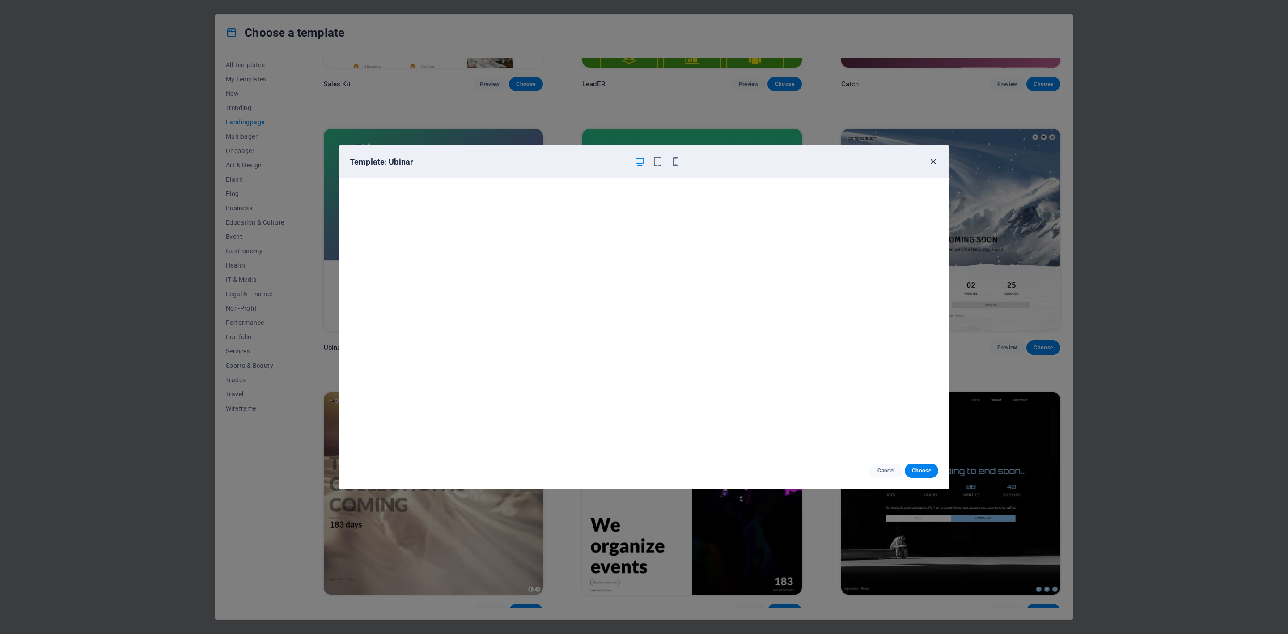
click at [931, 164] on icon "button" at bounding box center [933, 162] width 10 height 10
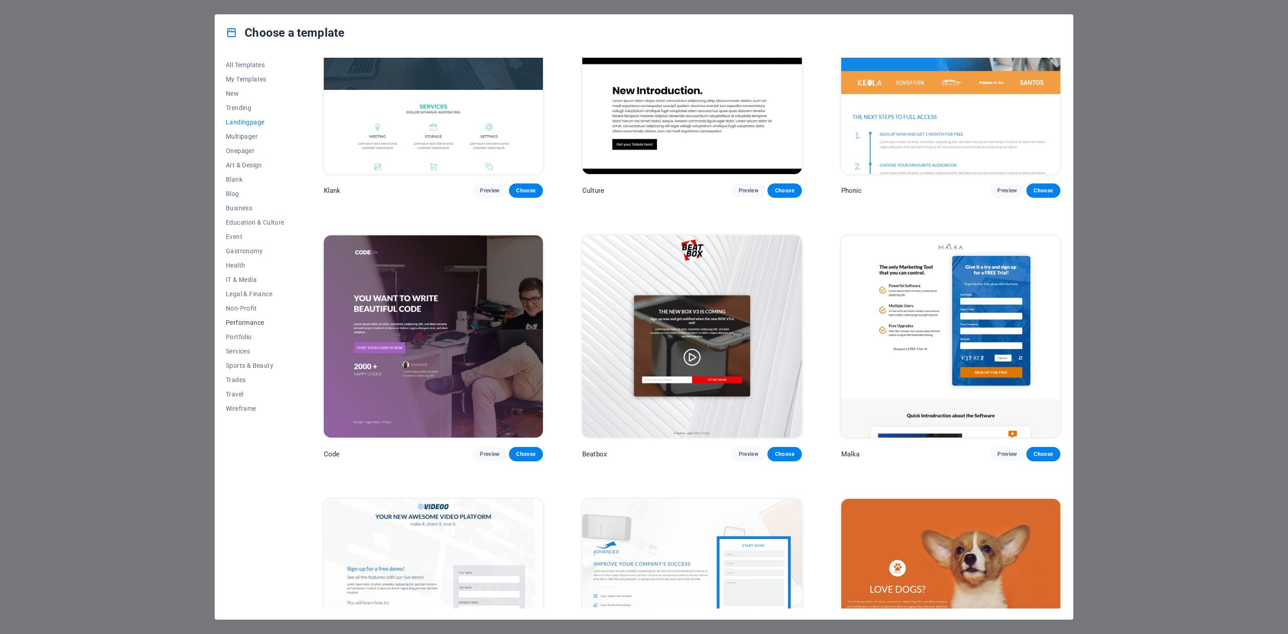
scroll to position [0, 0]
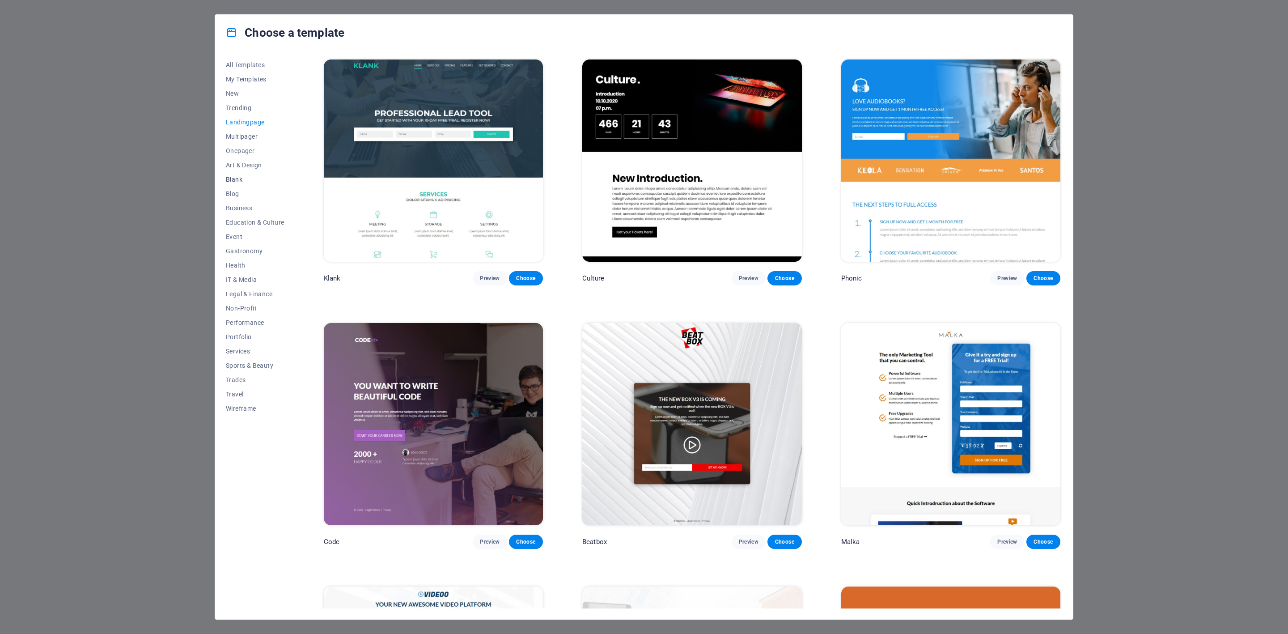
click at [246, 184] on button "Blank" at bounding box center [255, 179] width 59 height 14
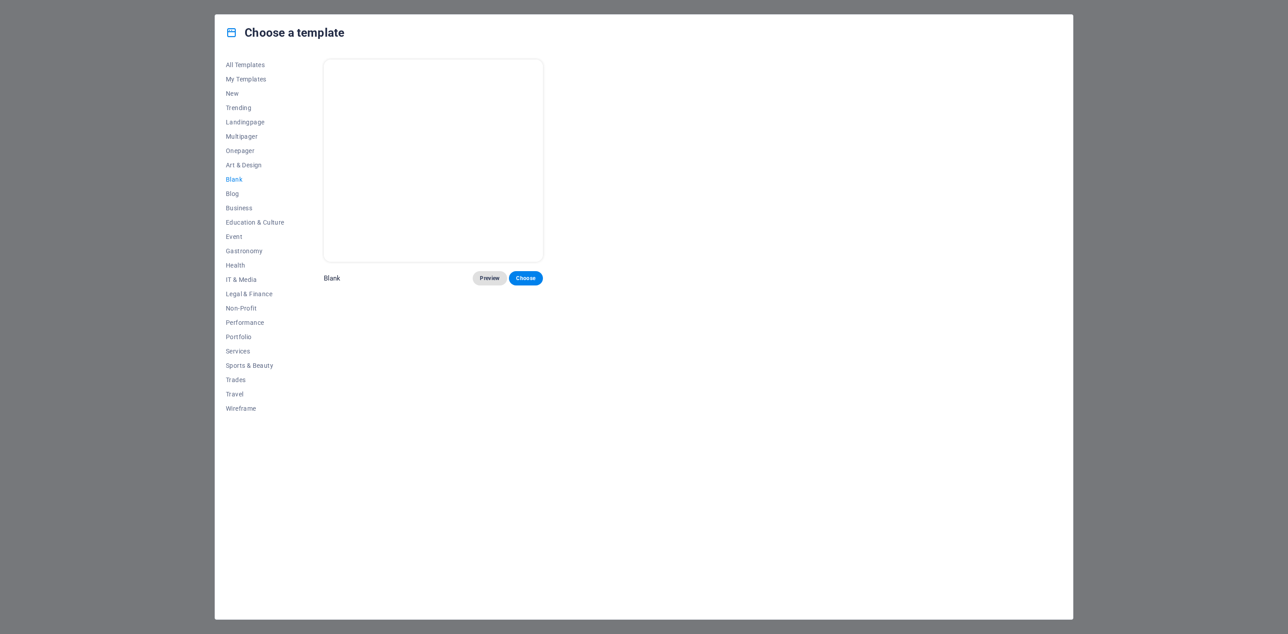
click at [486, 278] on span "Preview" at bounding box center [490, 278] width 20 height 7
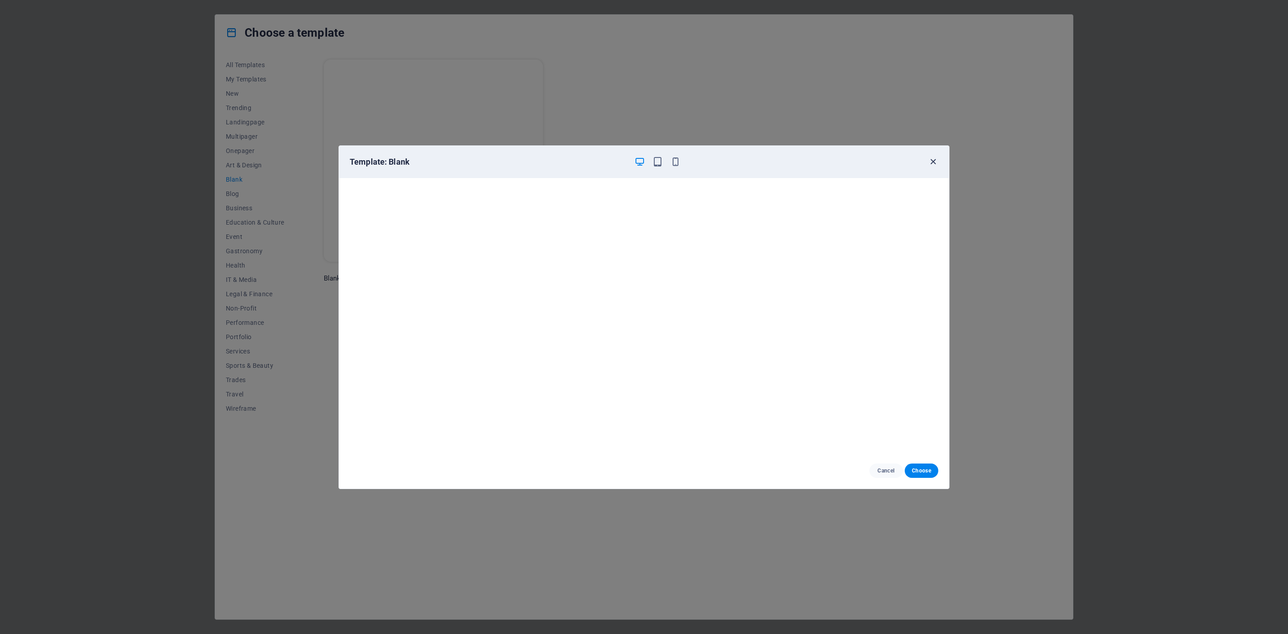
click at [930, 164] on icon "button" at bounding box center [933, 162] width 10 height 10
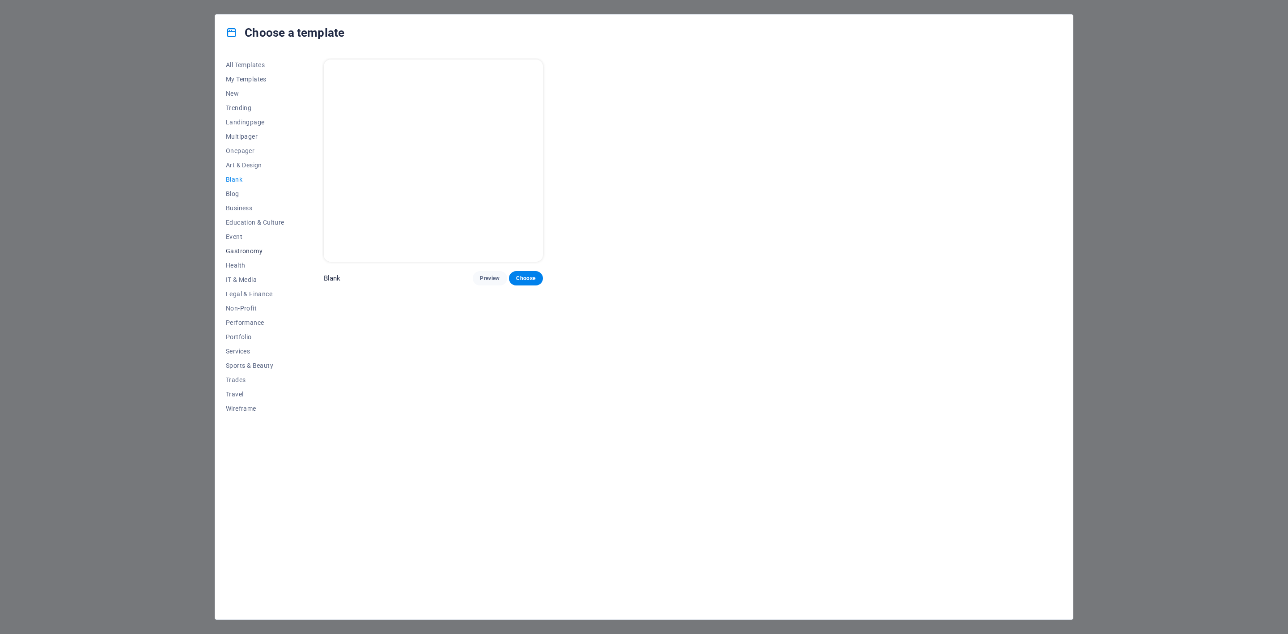
click at [257, 247] on span "Gastronomy" at bounding box center [255, 250] width 59 height 7
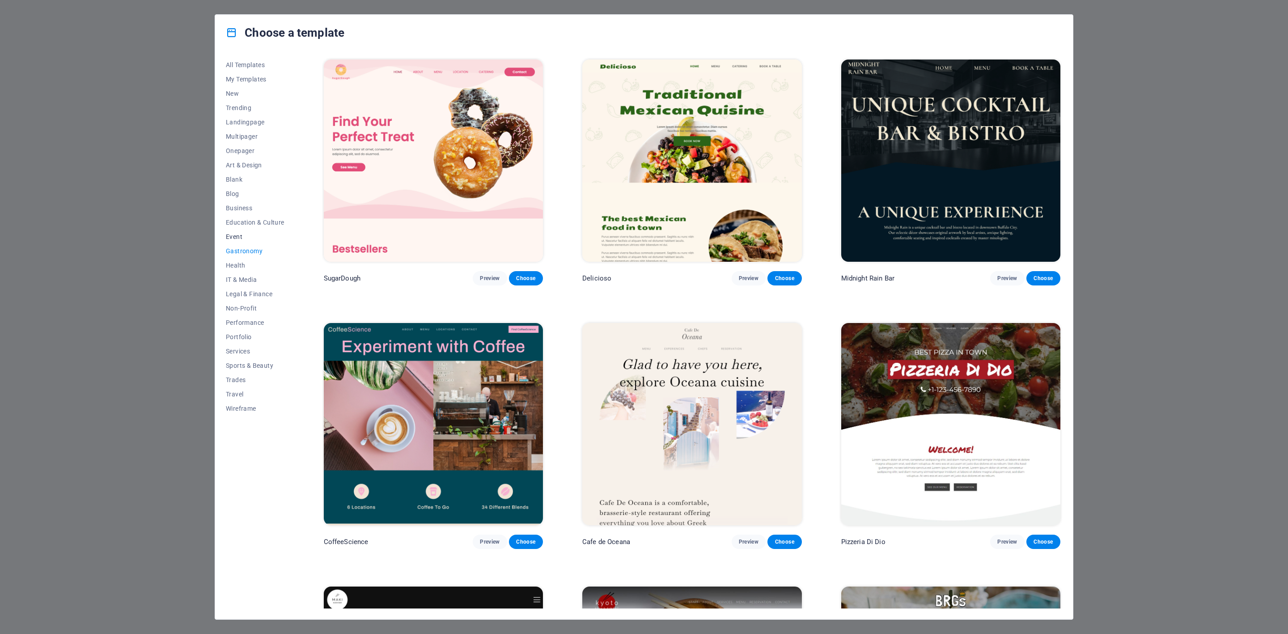
click at [242, 237] on span "Event" at bounding box center [255, 236] width 59 height 7
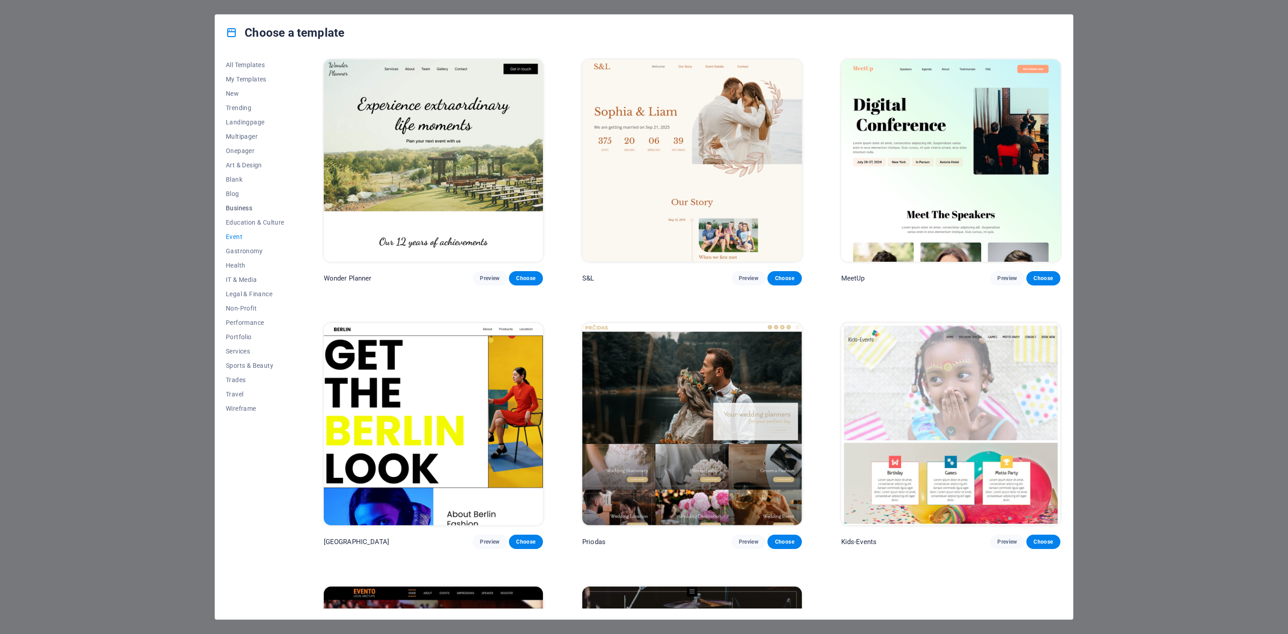
click at [237, 212] on button "Business" at bounding box center [255, 208] width 59 height 14
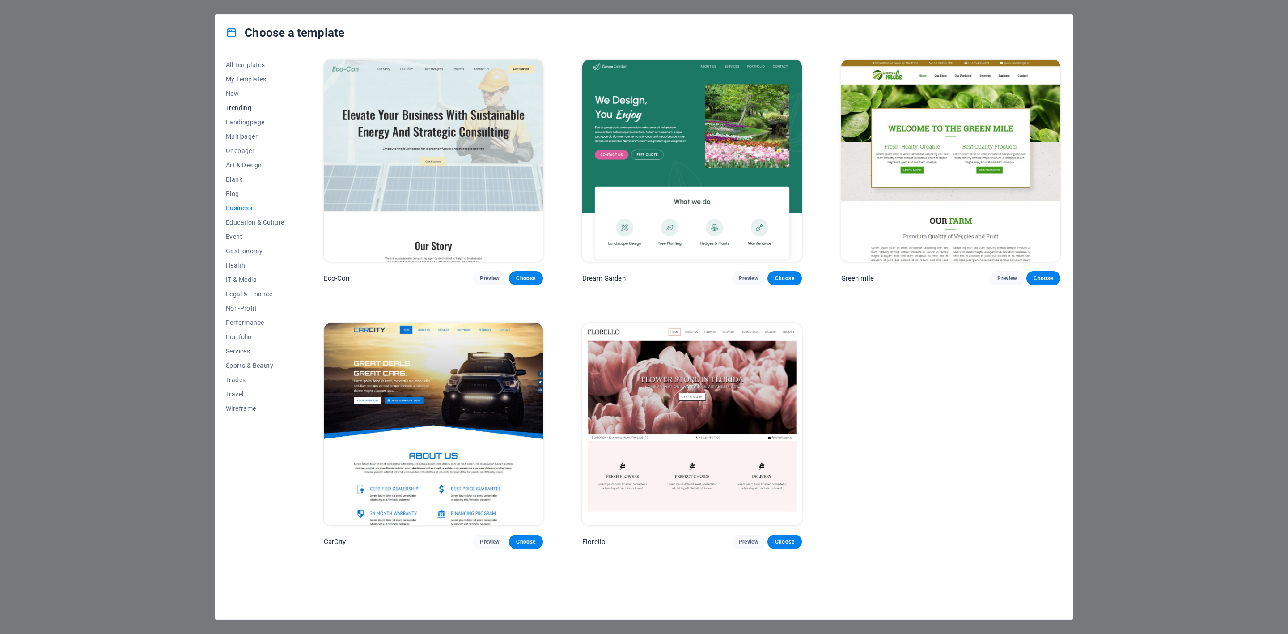
click at [231, 109] on span "Trending" at bounding box center [255, 107] width 59 height 7
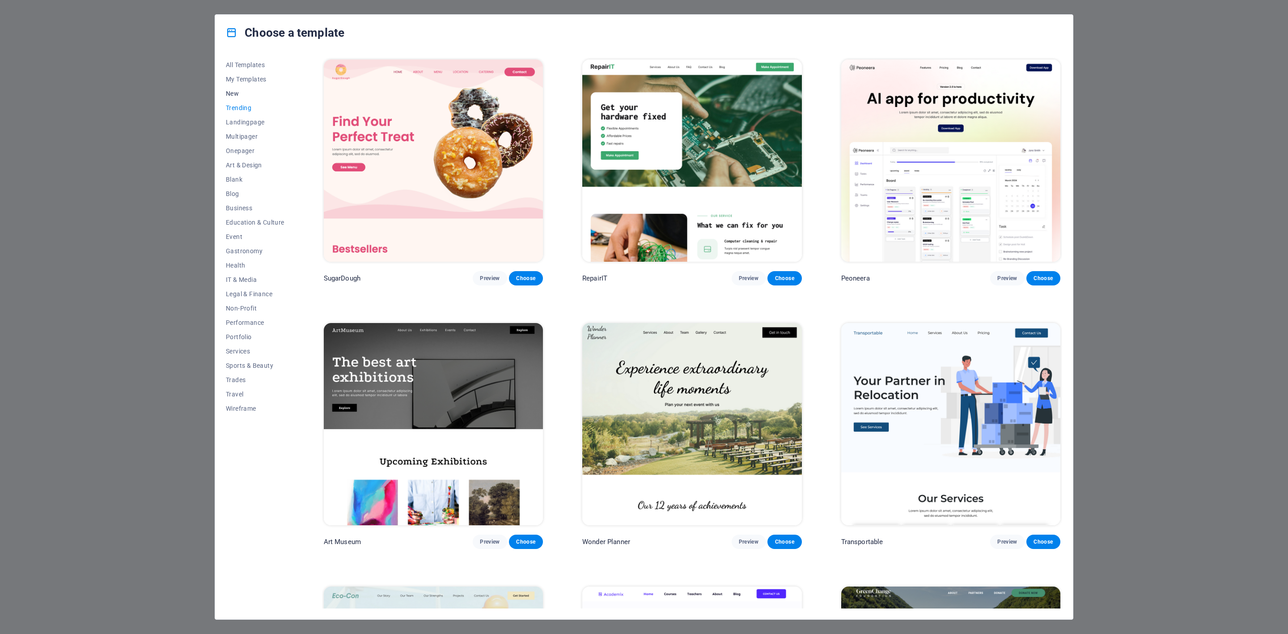
click at [235, 96] on span "New" at bounding box center [255, 93] width 59 height 7
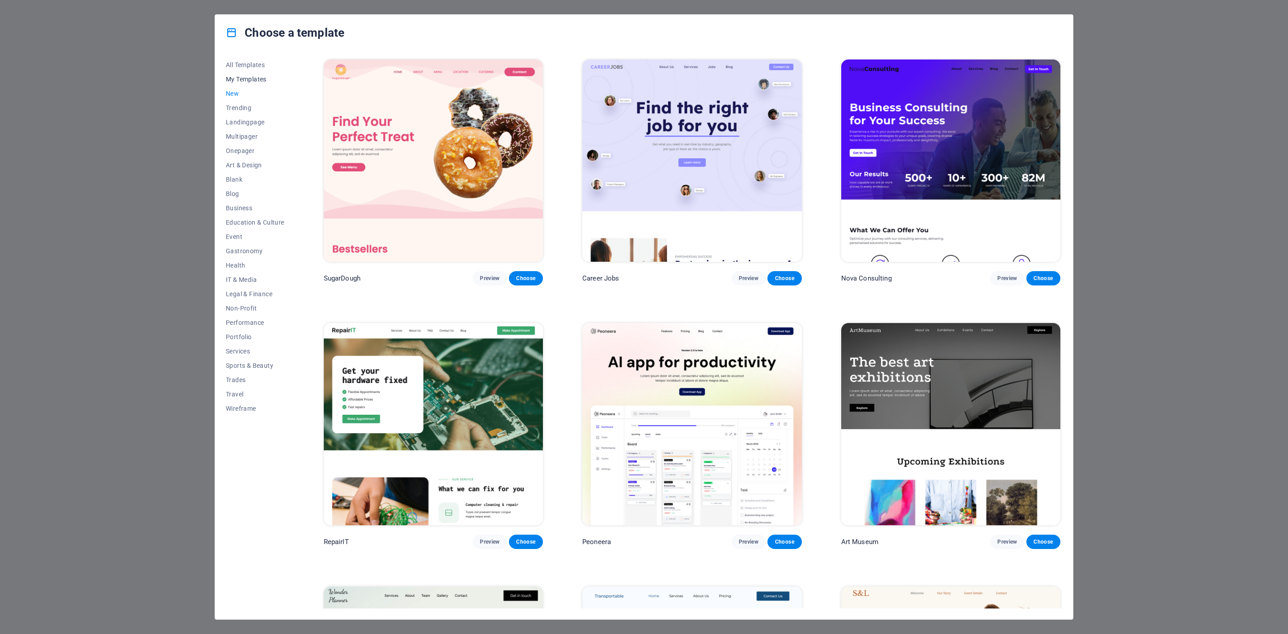
click at [255, 79] on span "My Templates" at bounding box center [255, 79] width 59 height 7
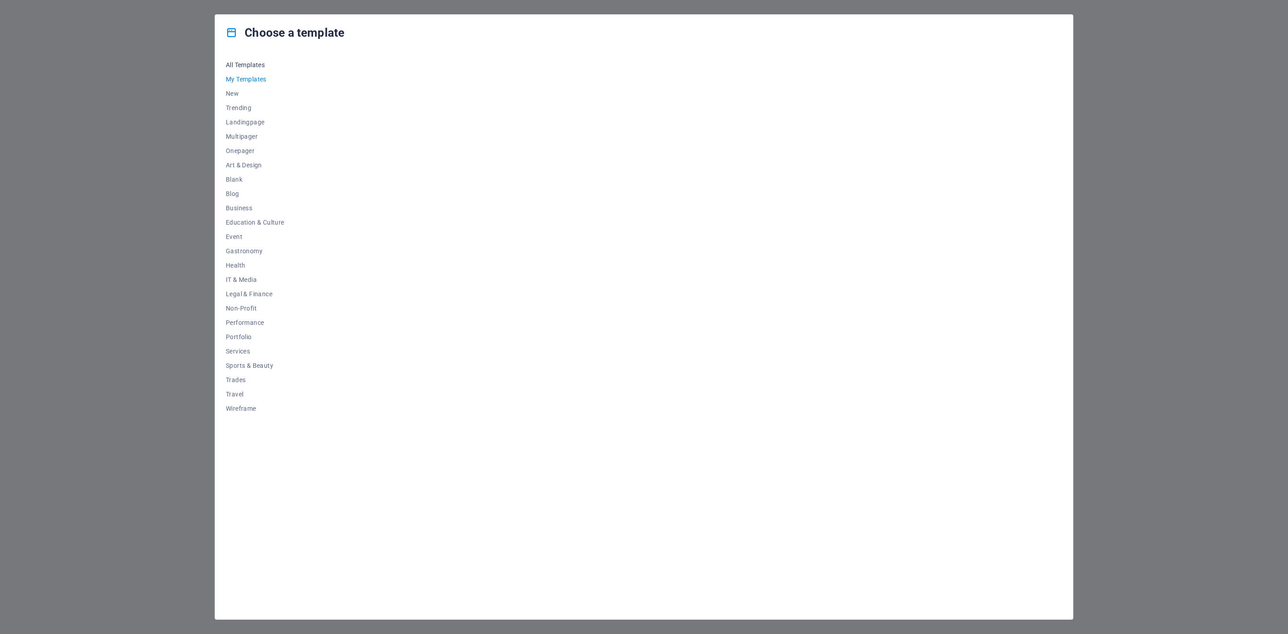
click at [251, 65] on span "All Templates" at bounding box center [255, 64] width 59 height 7
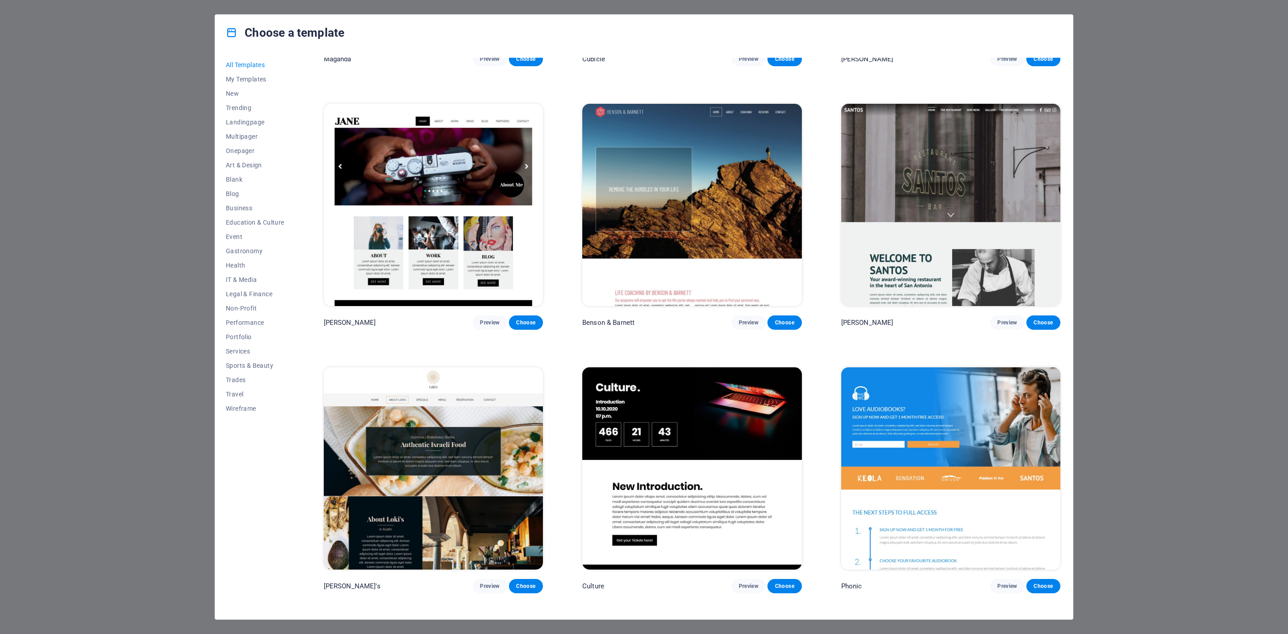
scroll to position [12142, 0]
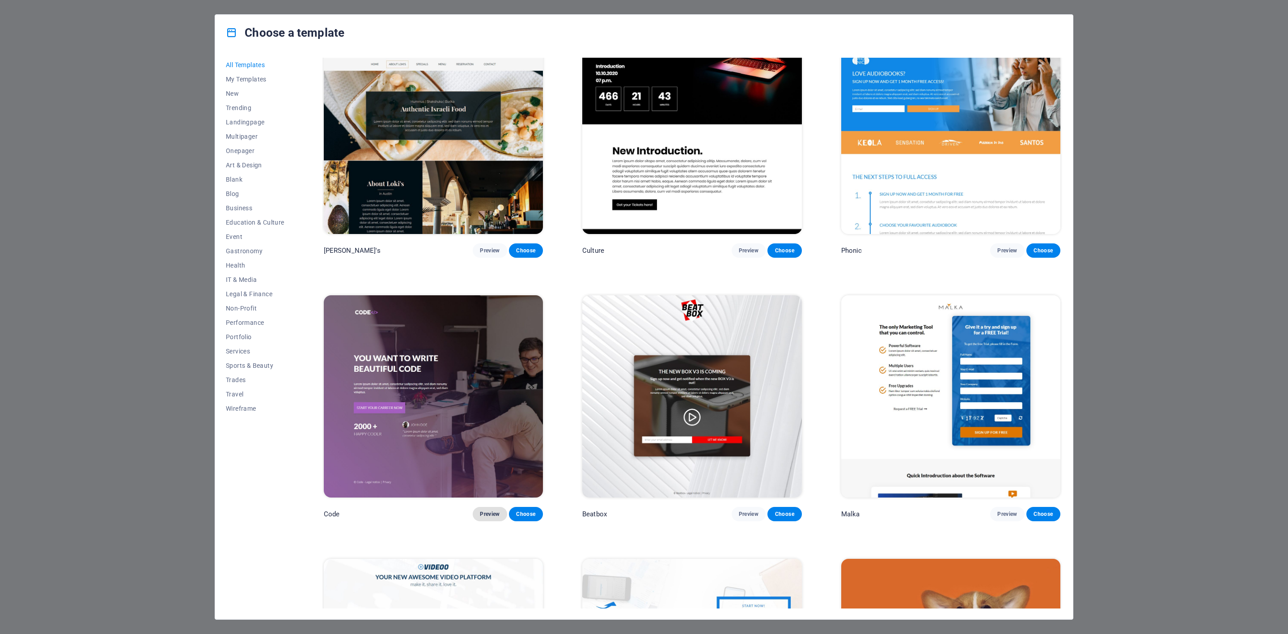
click at [501, 507] on button "Preview" at bounding box center [490, 514] width 34 height 14
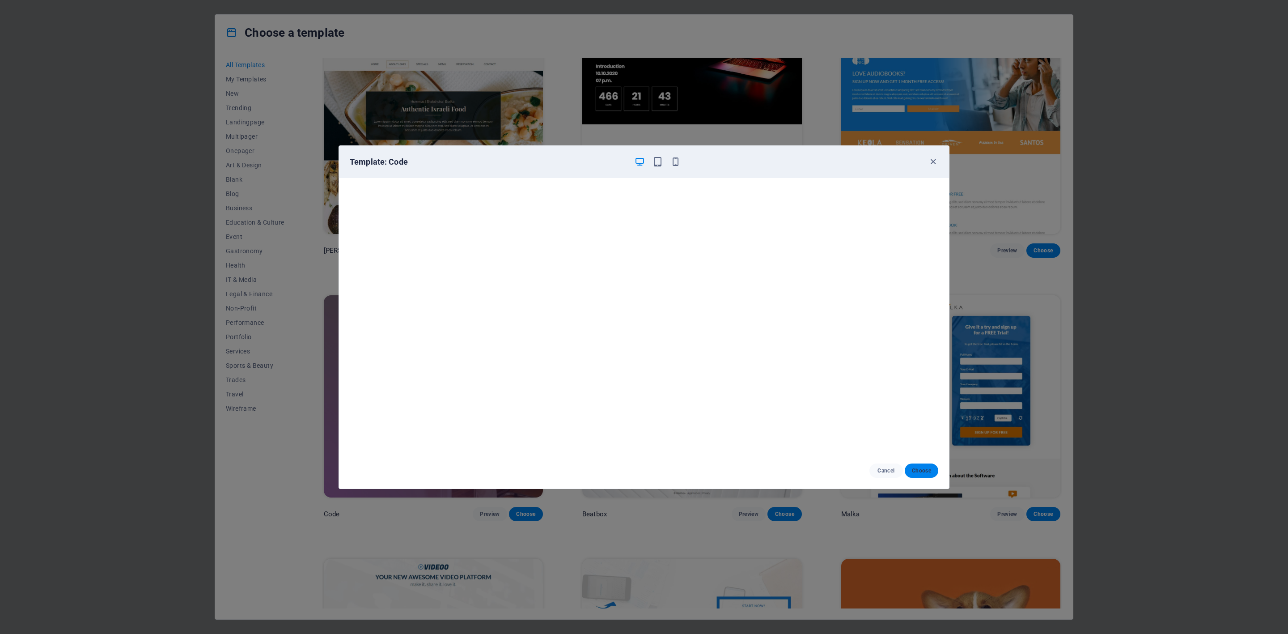
click at [919, 473] on span "Choose" at bounding box center [921, 470] width 19 height 7
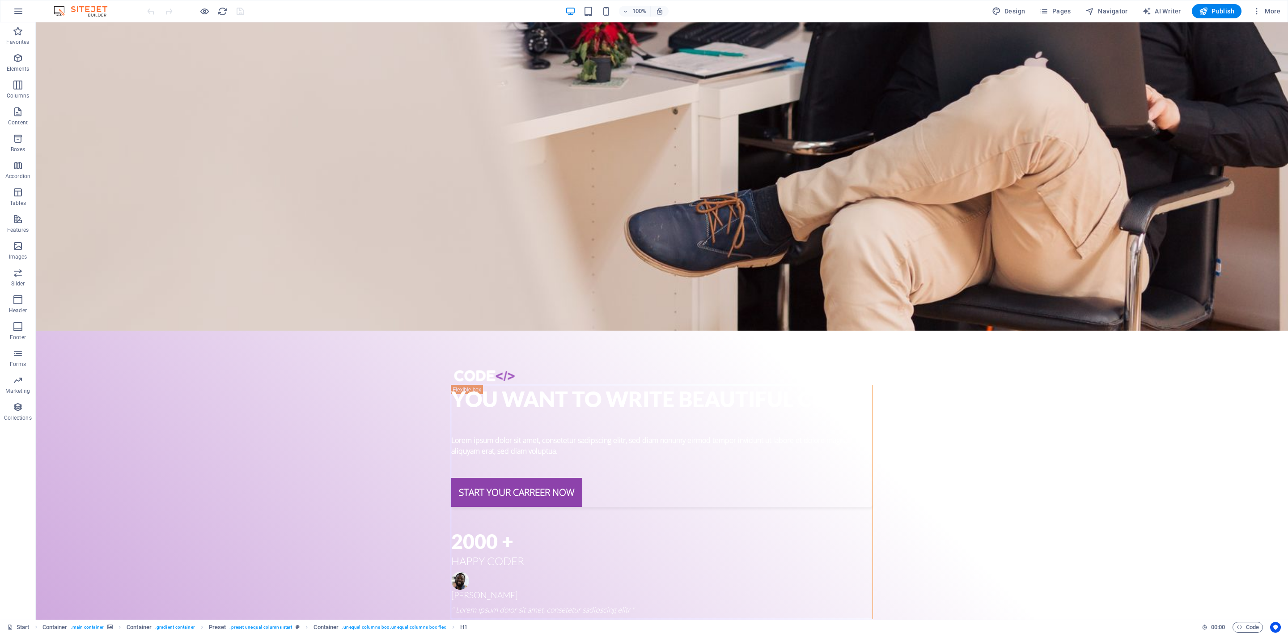
scroll to position [300, 0]
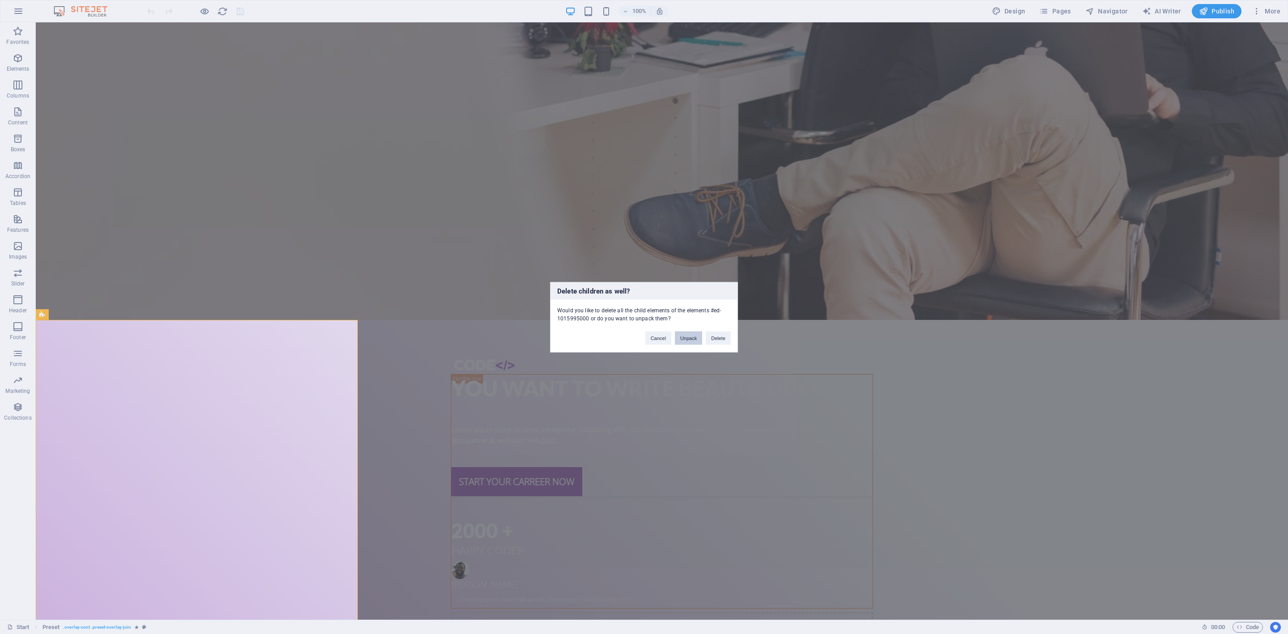
click at [686, 337] on button "Unpack" at bounding box center [688, 337] width 27 height 13
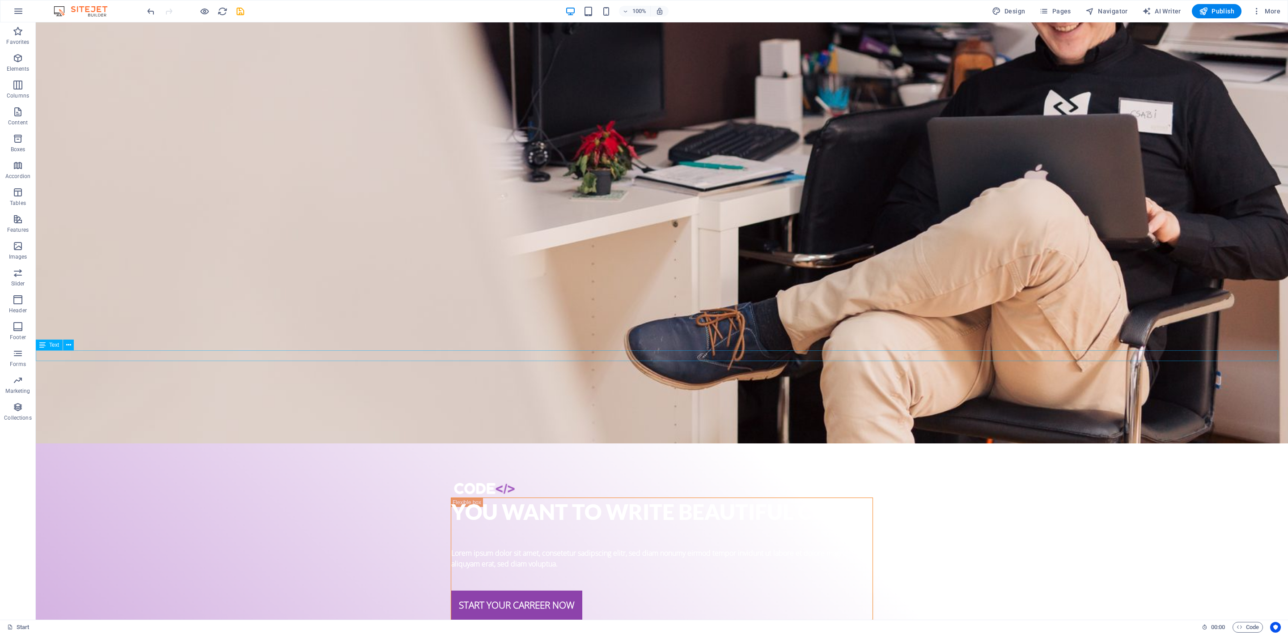
scroll to position [0, 0]
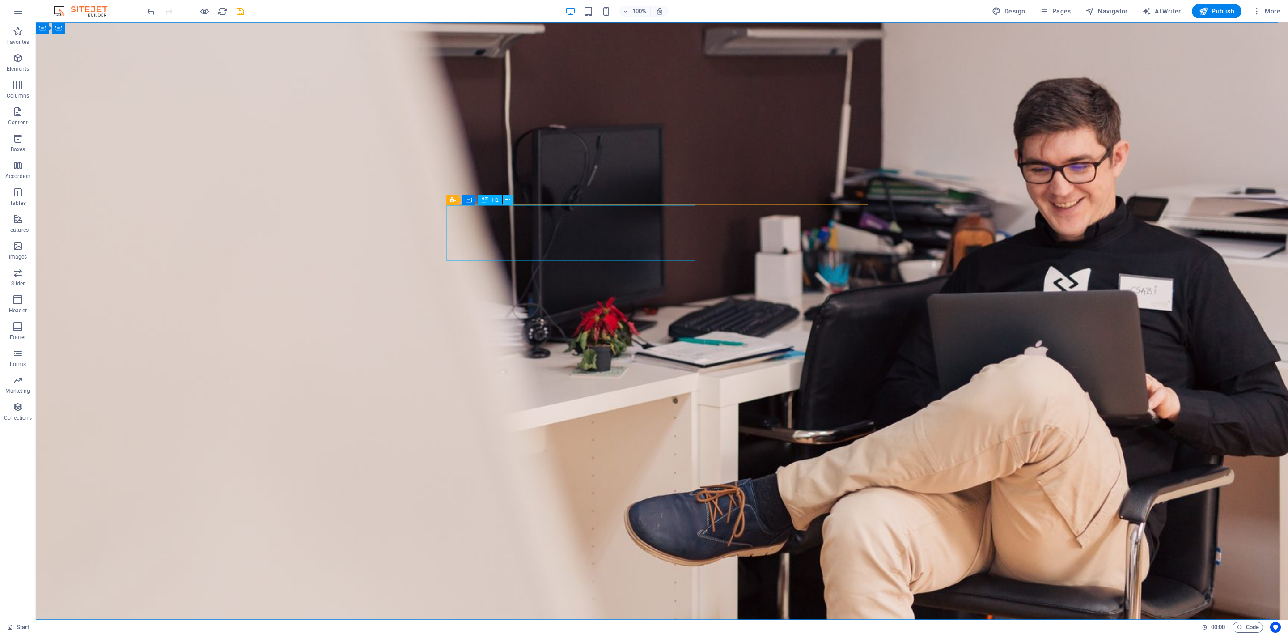
click at [508, 199] on icon at bounding box center [507, 199] width 5 height 9
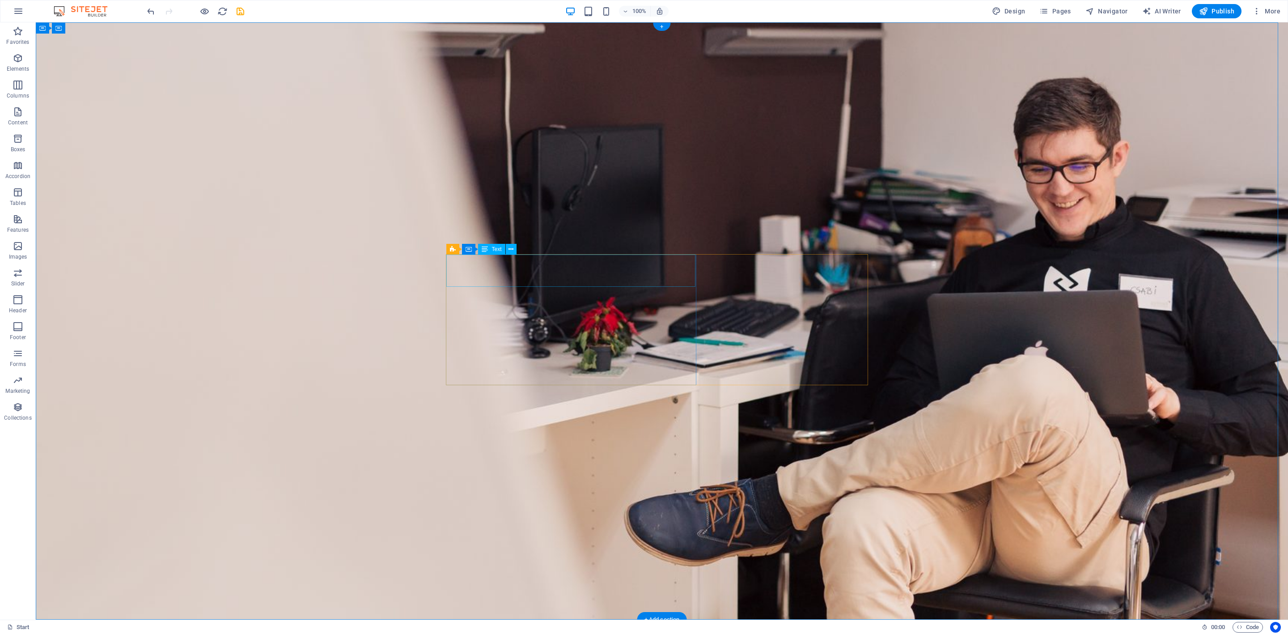
click at [602, 323] on button at bounding box center [607, 319] width 11 height 11
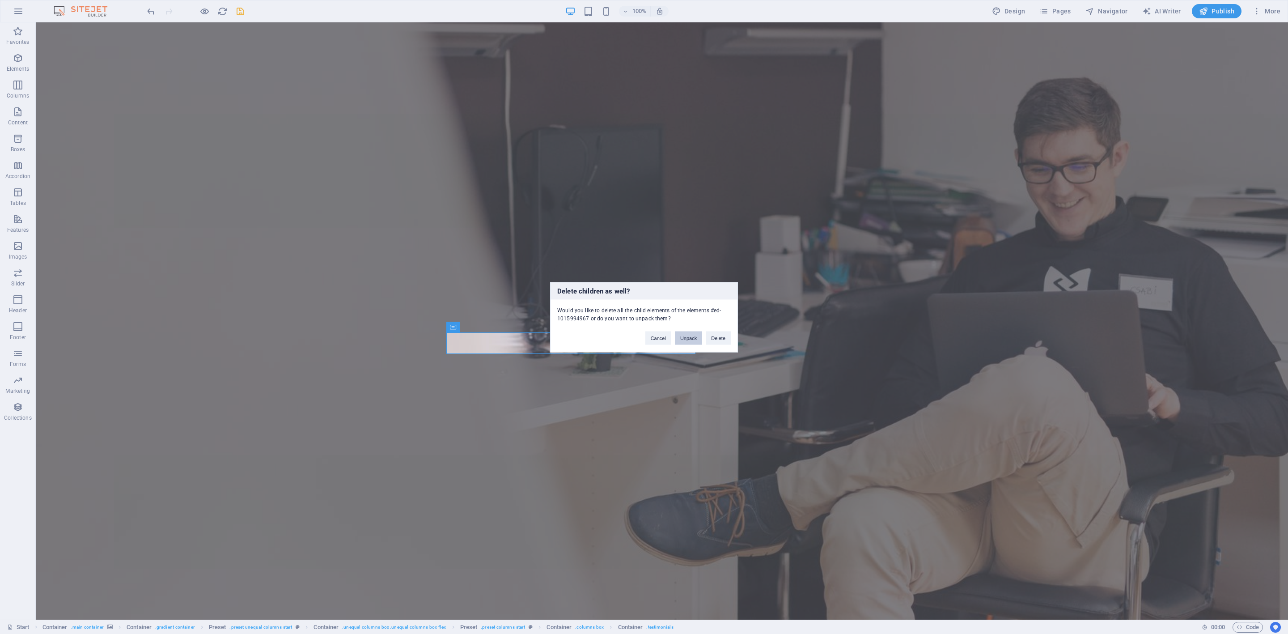
click at [682, 337] on button "Unpack" at bounding box center [688, 337] width 27 height 13
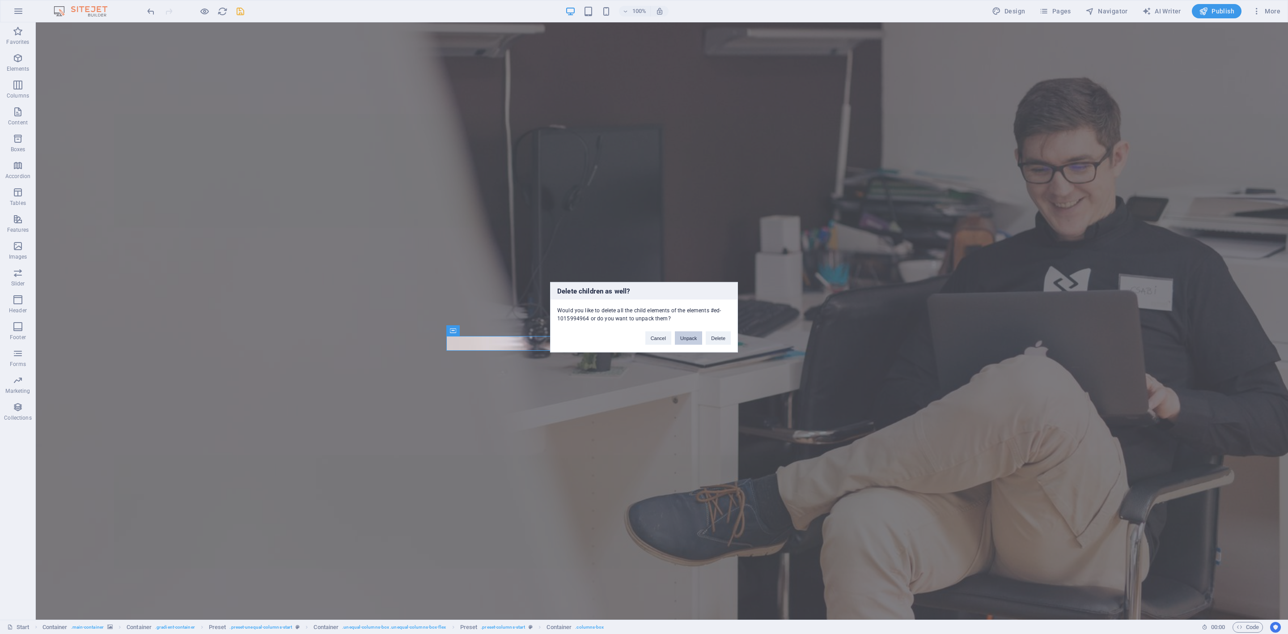
click at [692, 338] on button "Unpack" at bounding box center [688, 337] width 27 height 13
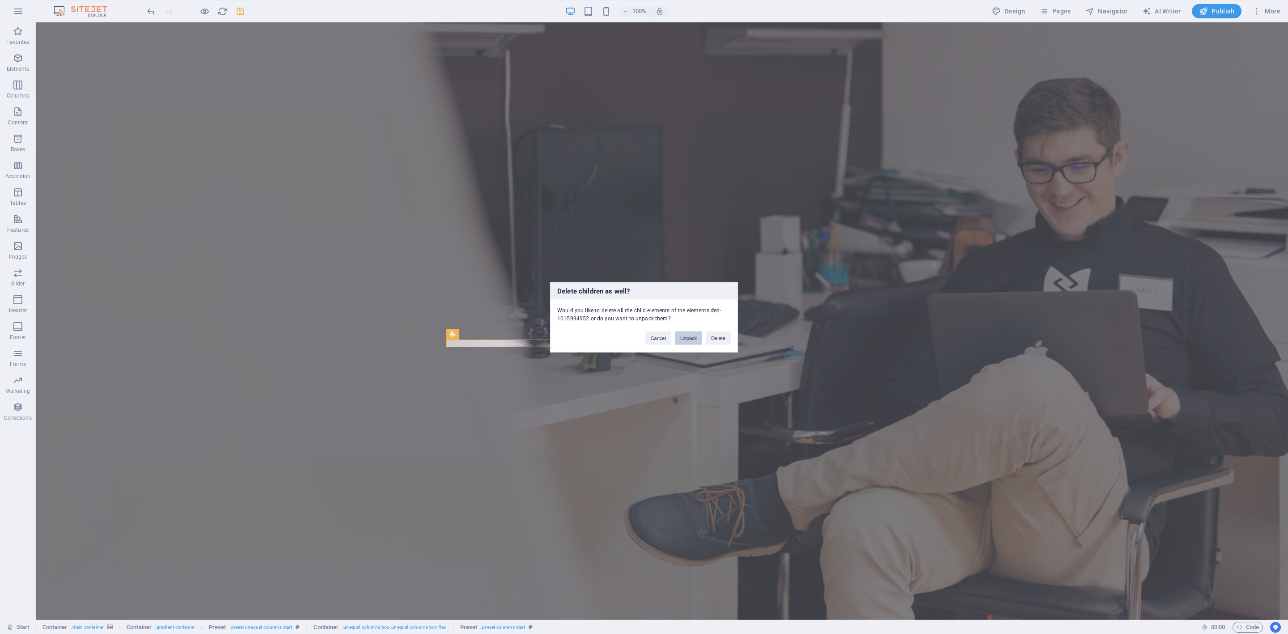
click at [682, 336] on button "Unpack" at bounding box center [688, 337] width 27 height 13
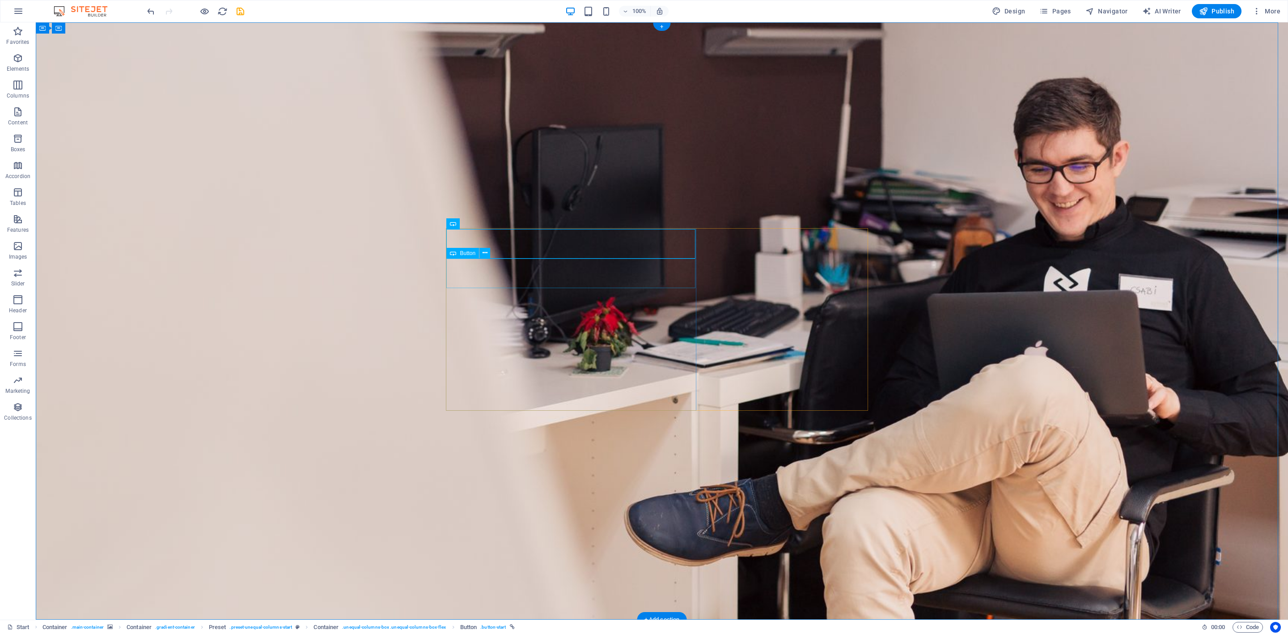
click at [23, 96] on p "Columns" at bounding box center [18, 95] width 22 height 7
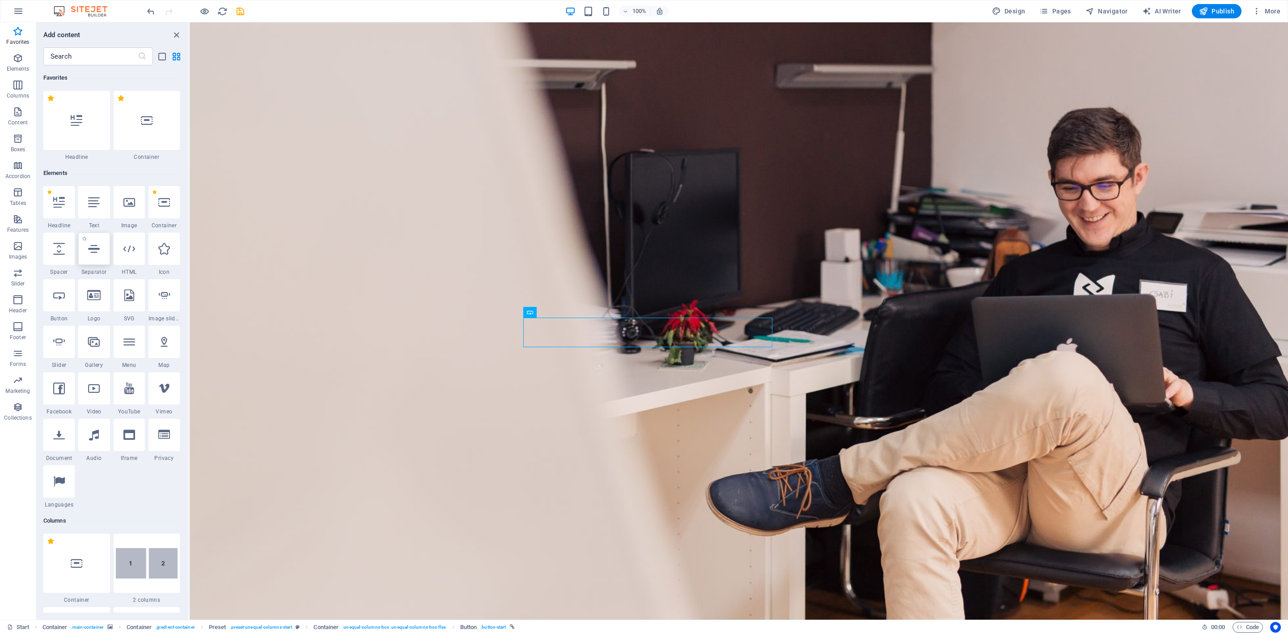
click at [95, 259] on div at bounding box center [93, 249] width 31 height 32
select select "%"
select select "px"
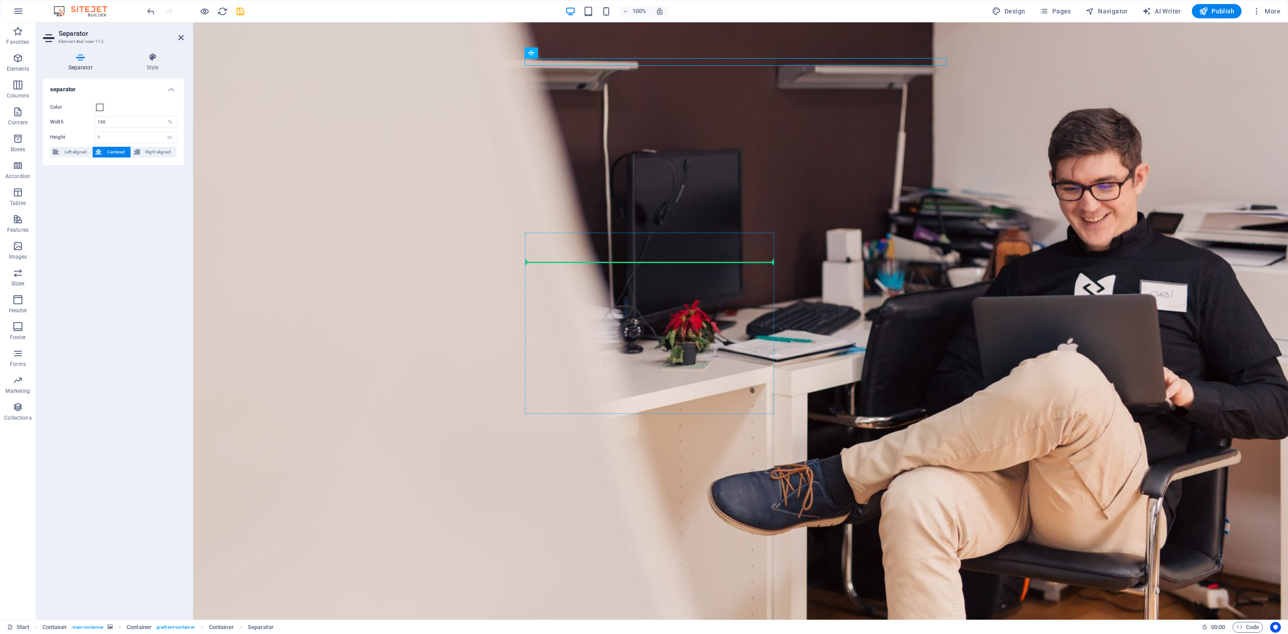
drag, startPoint x: 593, startPoint y: 59, endPoint x: 582, endPoint y: 237, distance: 178.3
drag, startPoint x: 586, startPoint y: 258, endPoint x: 584, endPoint y: 263, distance: 5.8
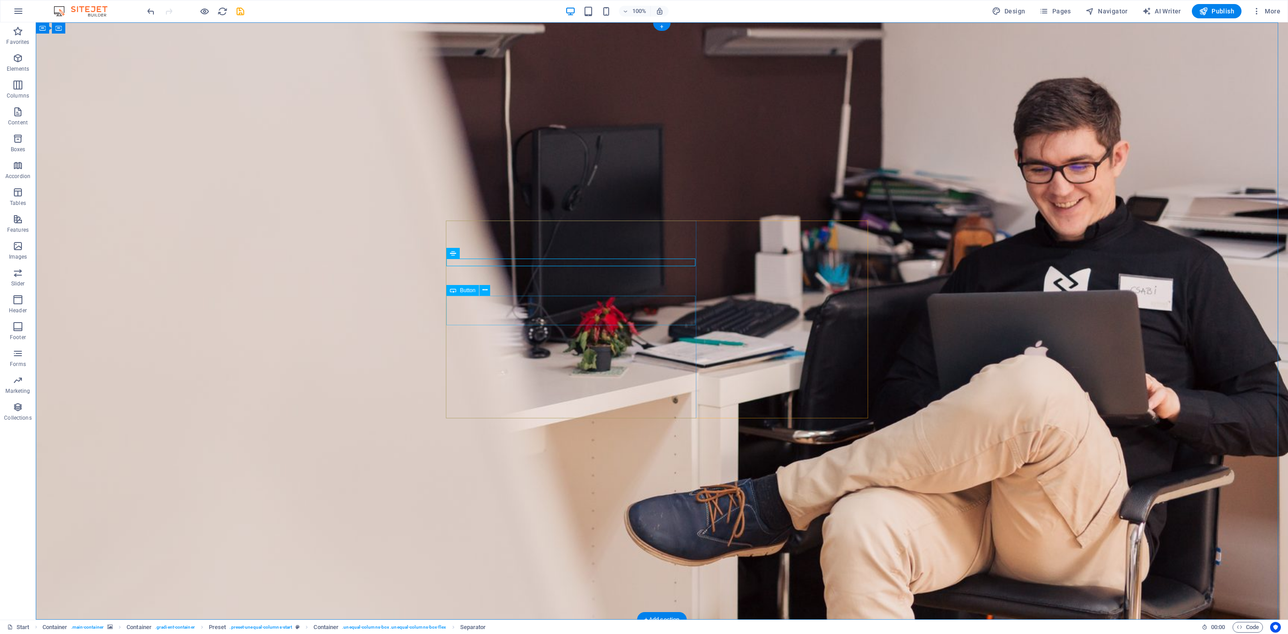
drag, startPoint x: 584, startPoint y: 263, endPoint x: 579, endPoint y: 284, distance: 21.3
drag, startPoint x: 584, startPoint y: 262, endPoint x: 553, endPoint y: 312, distance: 58.6
drag, startPoint x: 512, startPoint y: 290, endPoint x: 517, endPoint y: 308, distance: 18.1
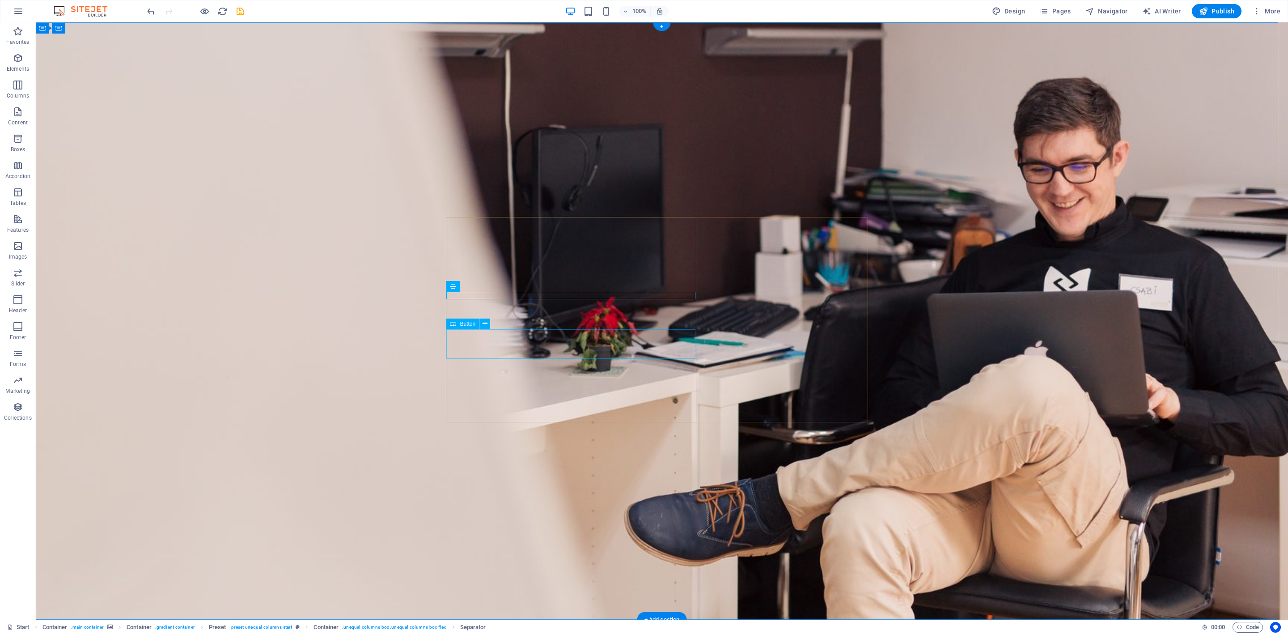
drag, startPoint x: 518, startPoint y: 291, endPoint x: 532, endPoint y: 327, distance: 38.8
drag, startPoint x: 542, startPoint y: 325, endPoint x: 540, endPoint y: 360, distance: 35.4
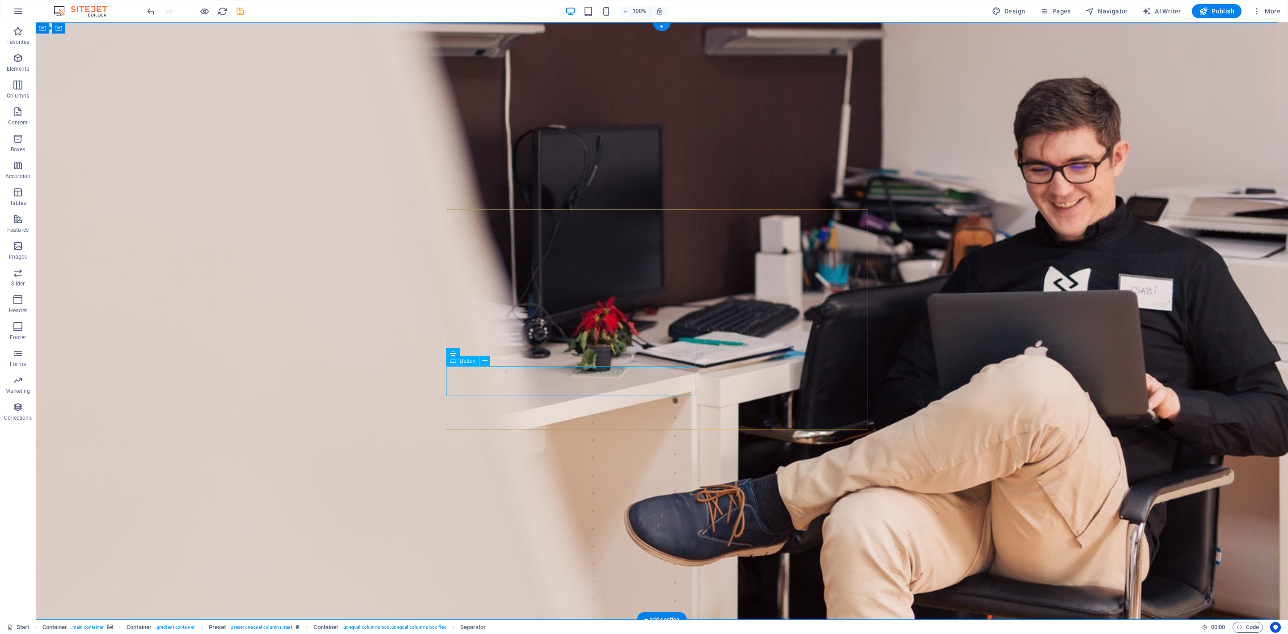
drag, startPoint x: 547, startPoint y: 357, endPoint x: 561, endPoint y: 374, distance: 21.7
drag, startPoint x: 573, startPoint y: 357, endPoint x: 568, endPoint y: 396, distance: 39.3
drag, startPoint x: 590, startPoint y: 359, endPoint x: 569, endPoint y: 388, distance: 36.1
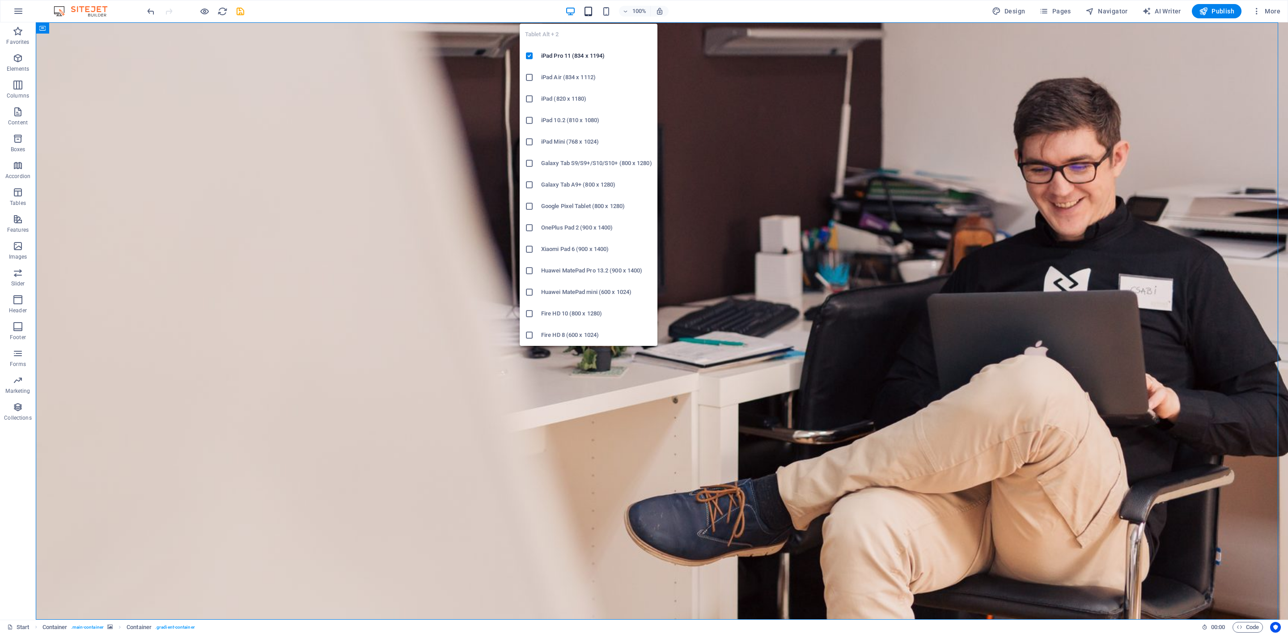
click at [589, 10] on icon "button" at bounding box center [588, 11] width 10 height 10
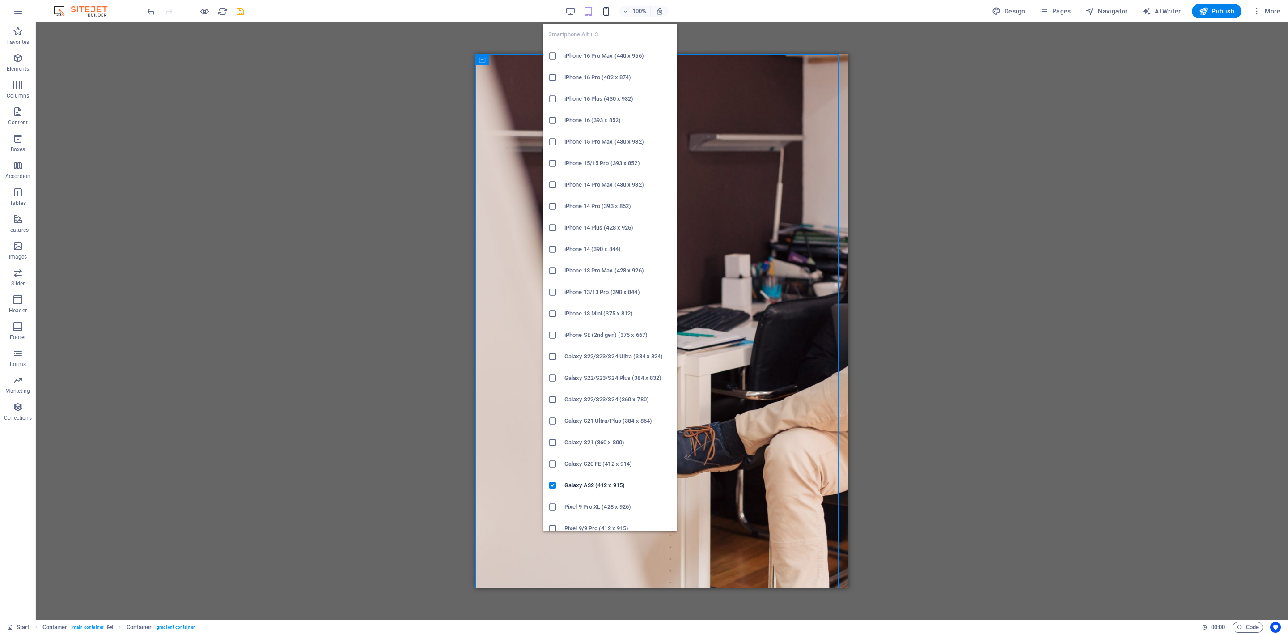
click at [604, 12] on icon "button" at bounding box center [606, 11] width 10 height 10
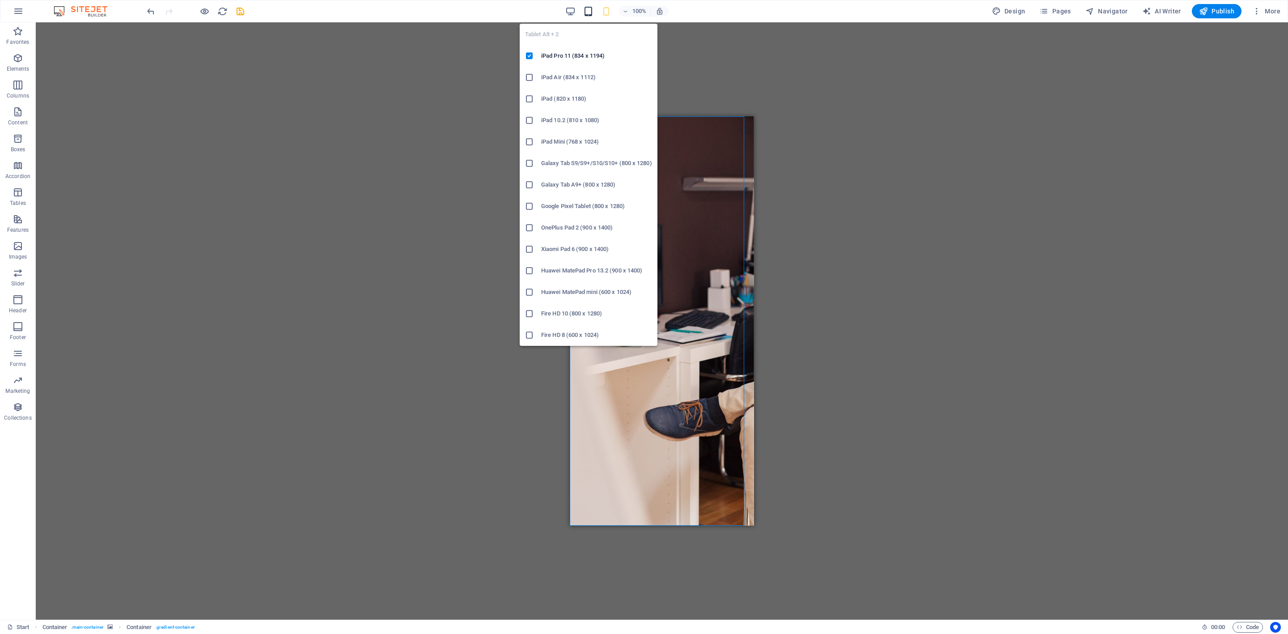
click at [589, 15] on icon "button" at bounding box center [588, 11] width 10 height 10
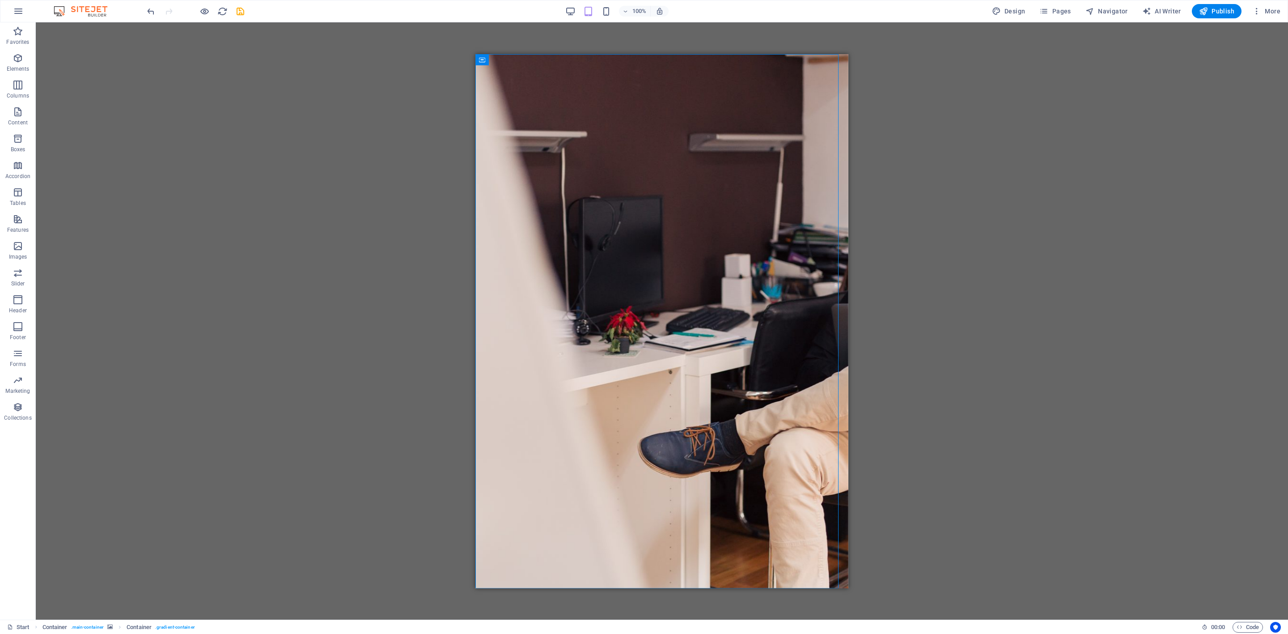
click at [565, 13] on div "100% Design Pages Navigator AI Writer Publish More" at bounding box center [714, 11] width 1139 height 14
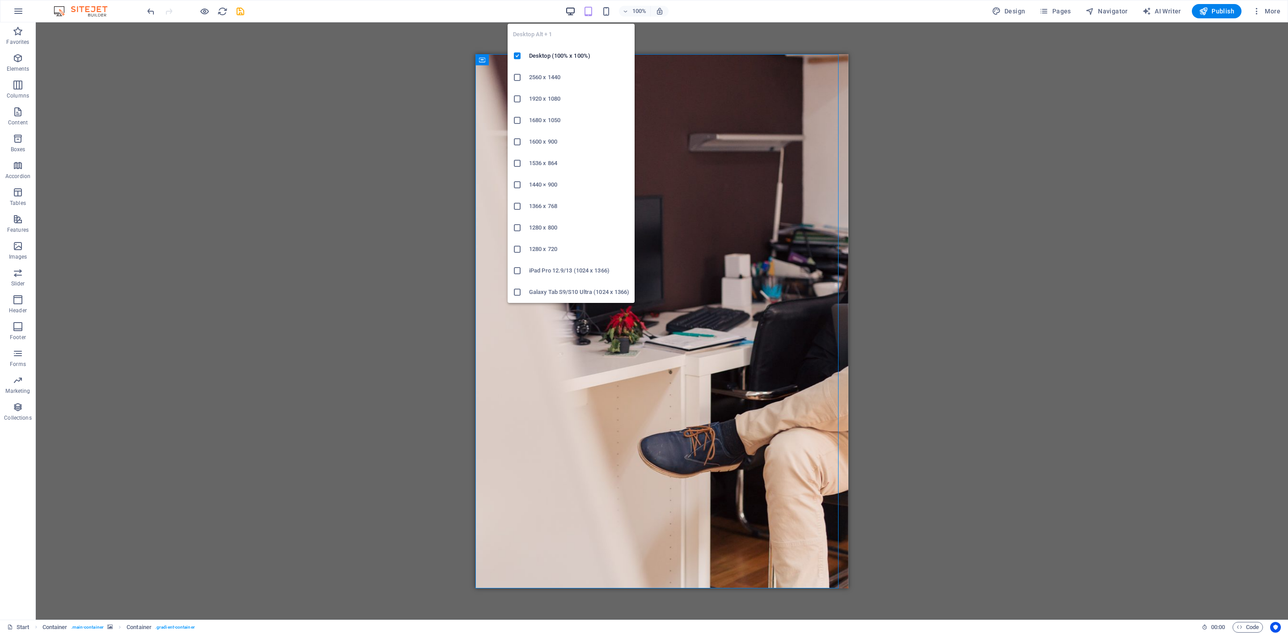
click at [568, 8] on icon "button" at bounding box center [570, 11] width 10 height 10
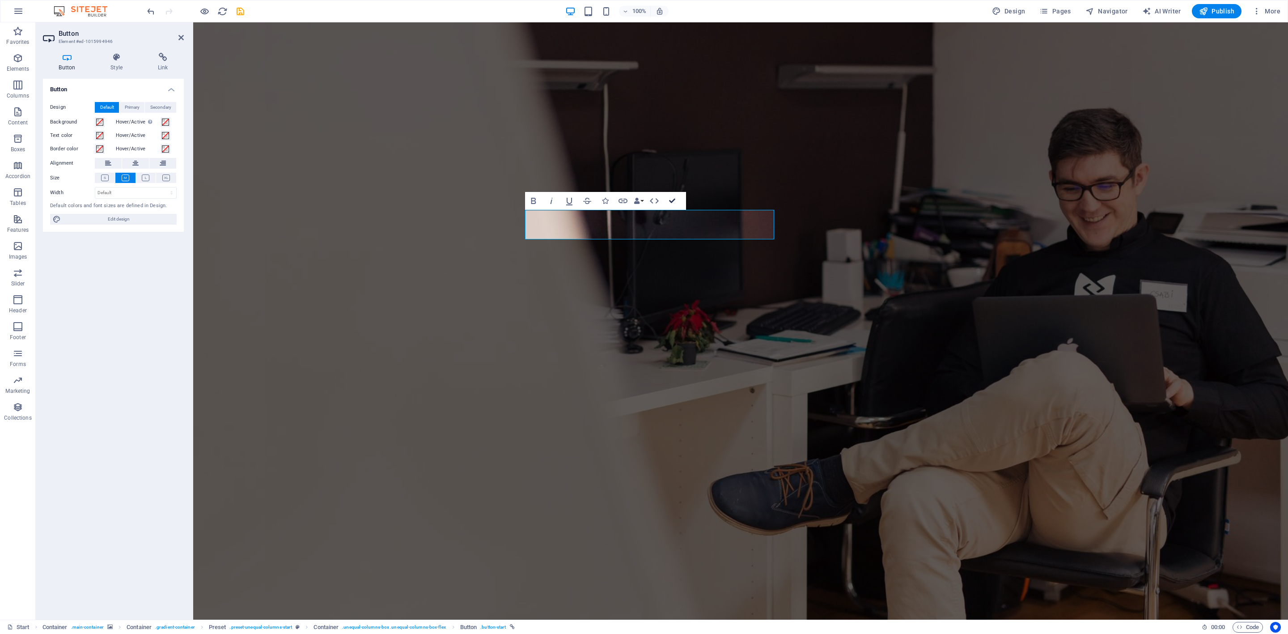
drag, startPoint x: 669, startPoint y: 203, endPoint x: 634, endPoint y: 203, distance: 35.3
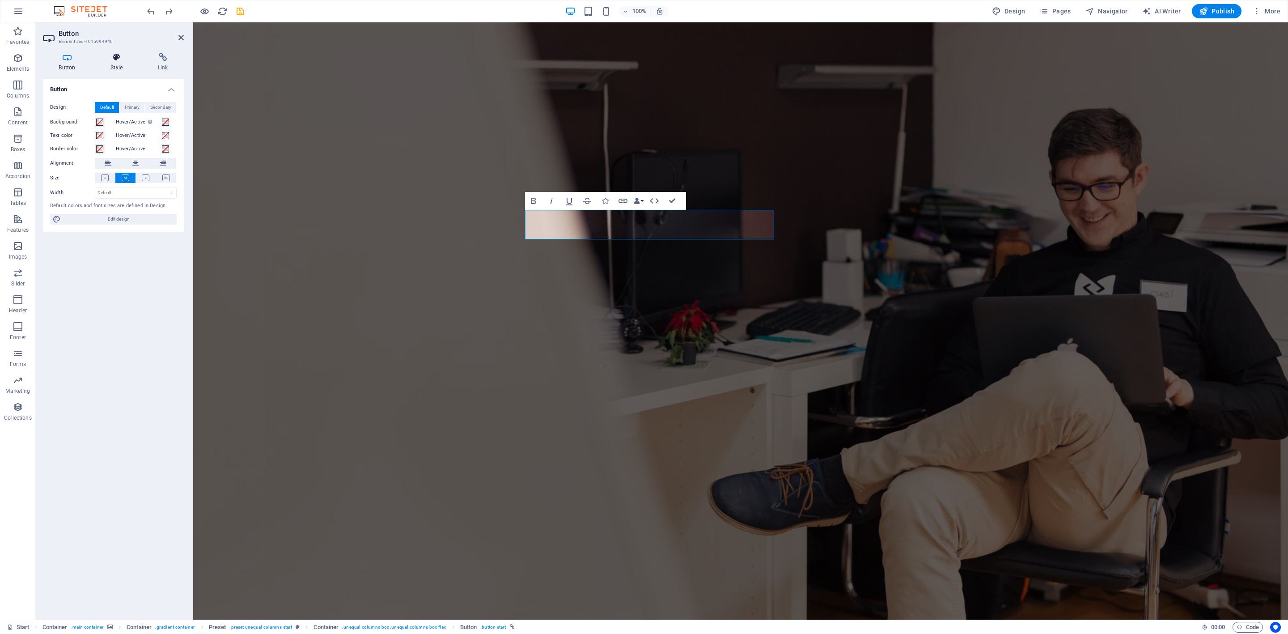
click at [119, 62] on h4 "Style" at bounding box center [118, 62] width 47 height 19
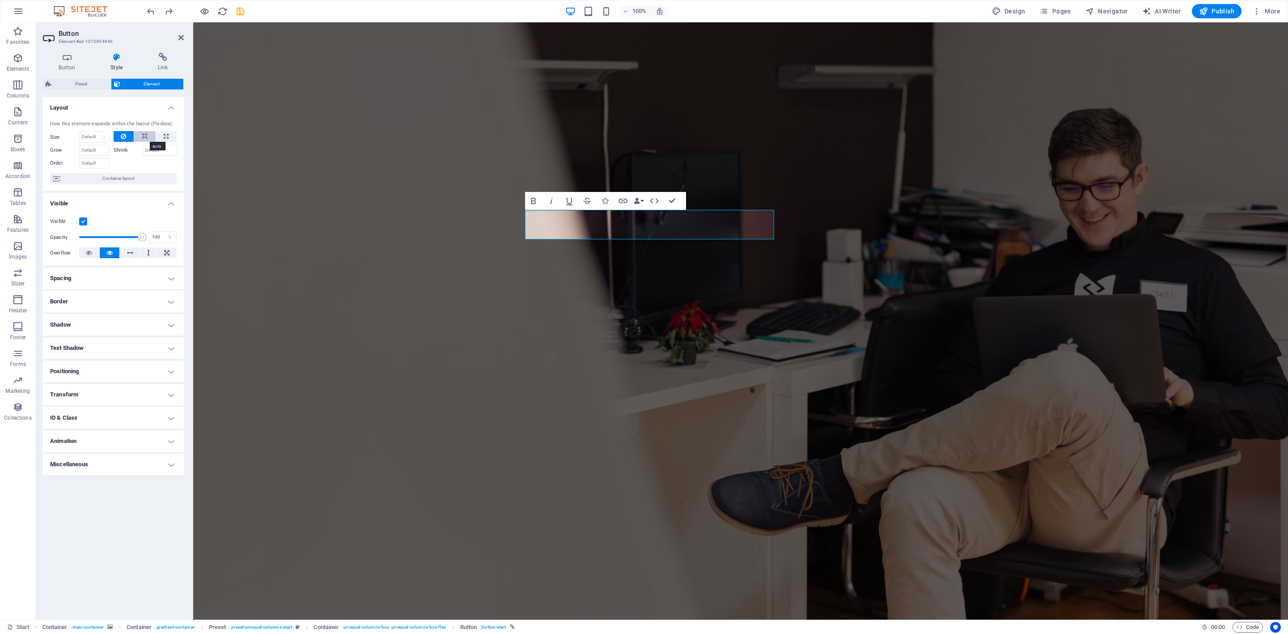
click at [142, 131] on icon at bounding box center [145, 136] width 6 height 11
click at [125, 133] on icon at bounding box center [123, 136] width 5 height 11
click at [144, 136] on icon at bounding box center [145, 136] width 6 height 11
click at [164, 137] on icon at bounding box center [166, 136] width 5 height 11
type input "100"
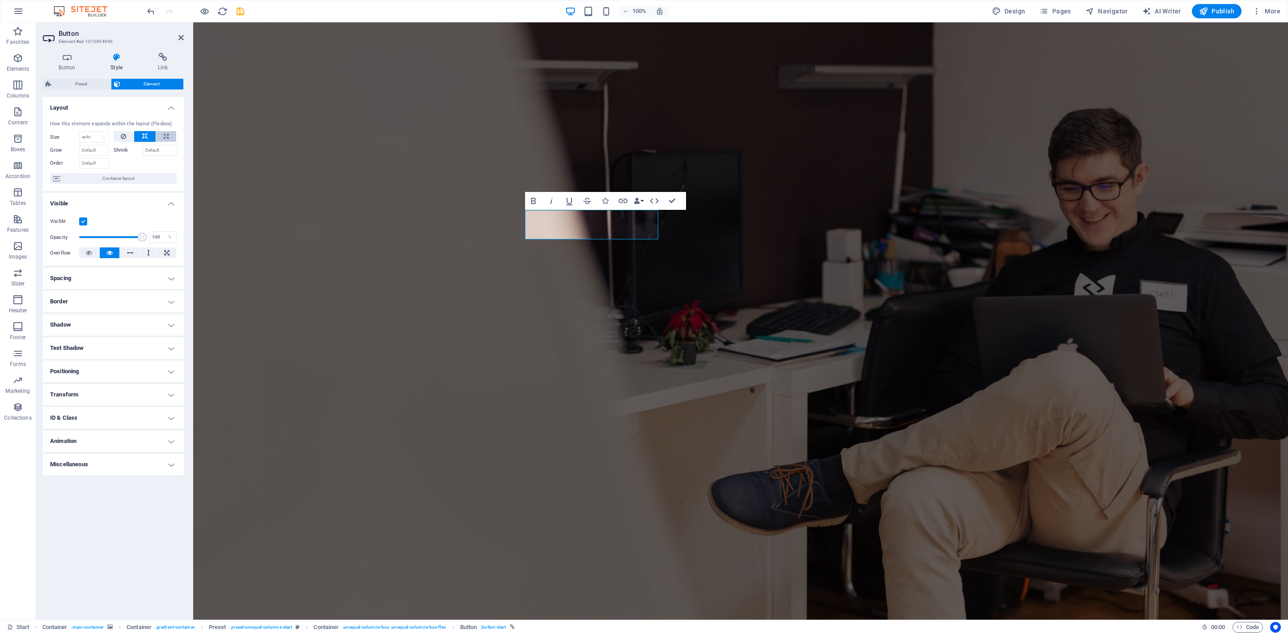
select select "%"
click at [164, 137] on icon at bounding box center [166, 136] width 5 height 11
click at [150, 139] on button at bounding box center [144, 136] width 21 height 11
select select "DISABLED_OPTION_VALUE"
drag, startPoint x: 91, startPoint y: 85, endPoint x: 124, endPoint y: 106, distance: 38.8
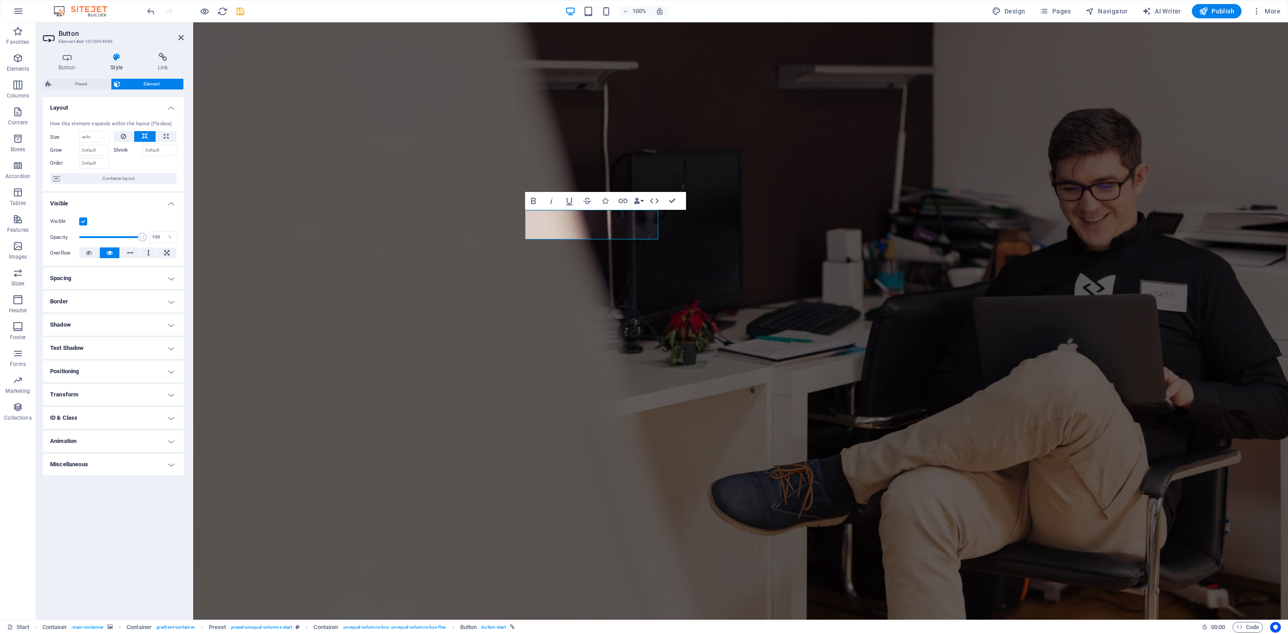
click at [124, 106] on div "Preset Element Layout How this element expands within the layout (Flexbox). Siz…" at bounding box center [113, 346] width 141 height 534
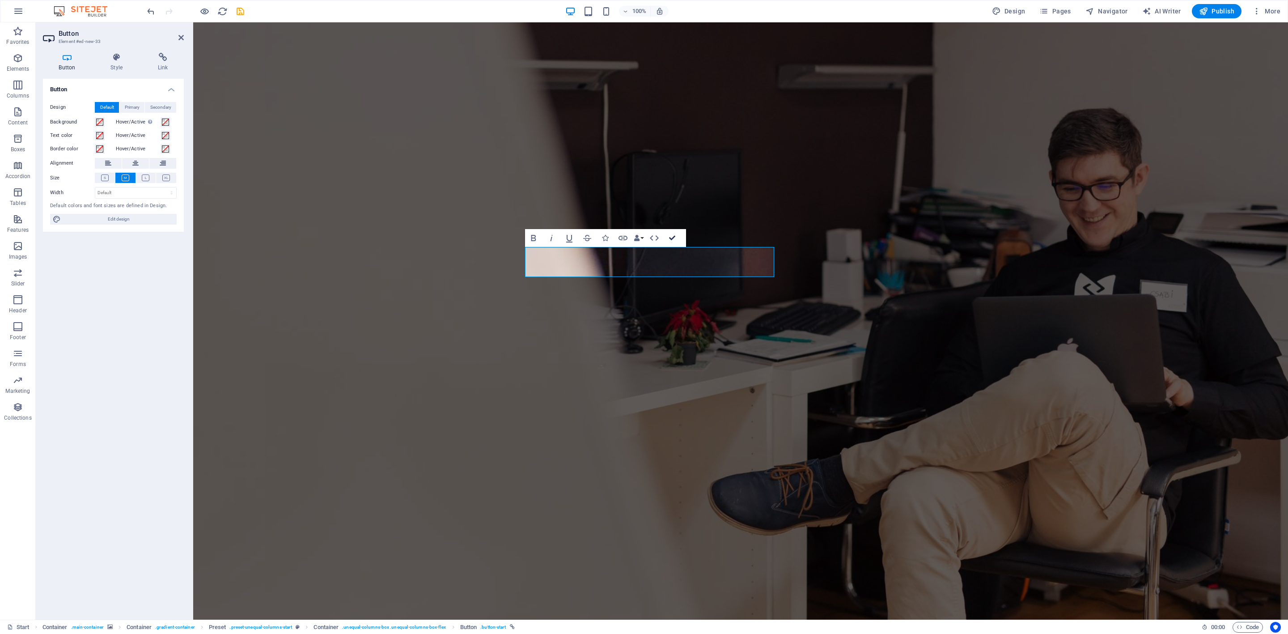
drag, startPoint x: 670, startPoint y: 235, endPoint x: 632, endPoint y: 222, distance: 39.9
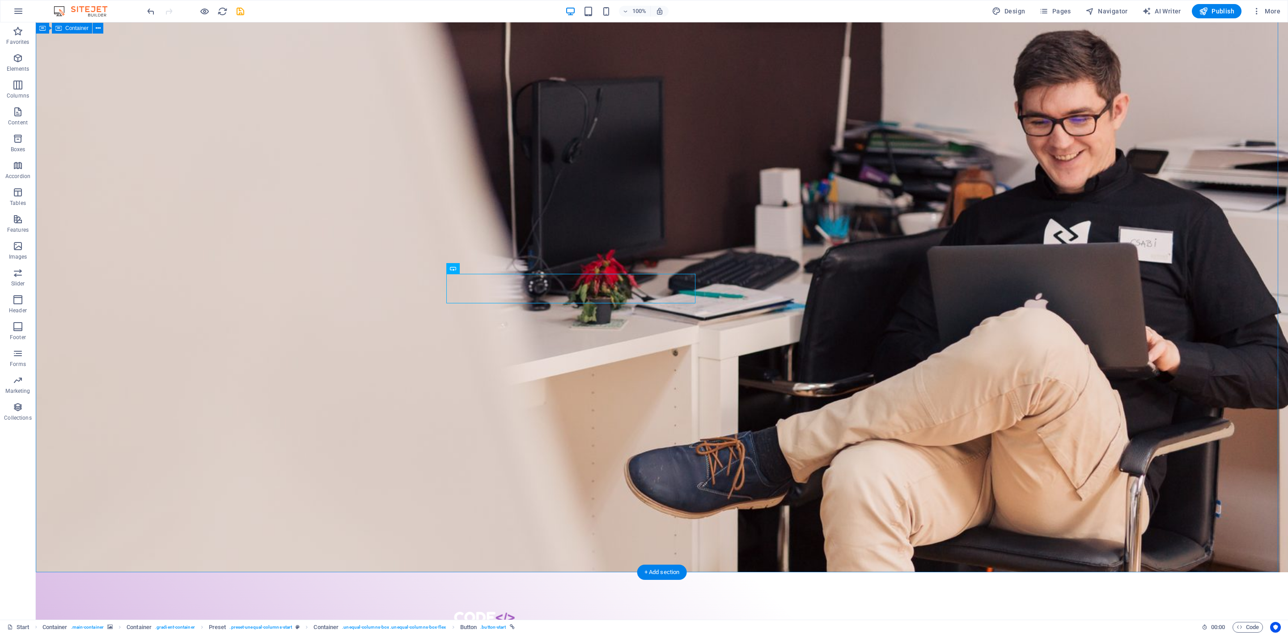
scroll to position [67, 0]
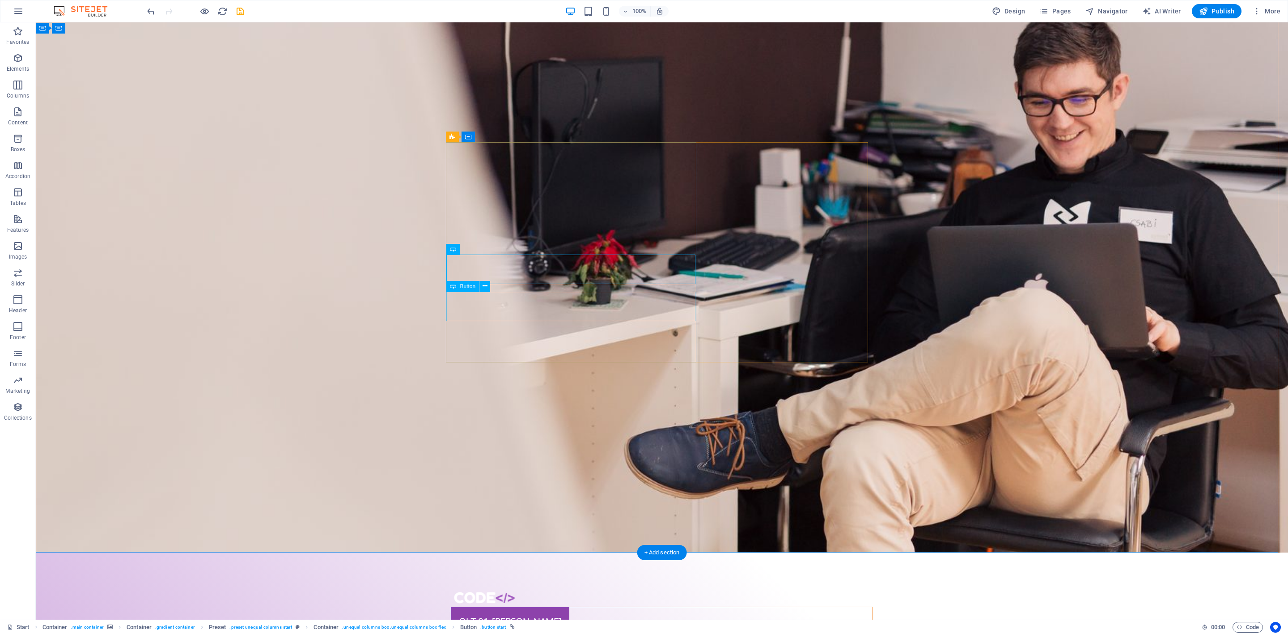
click at [509, 607] on div "OLT 01-[PERSON_NAME]" at bounding box center [661, 621] width 421 height 29
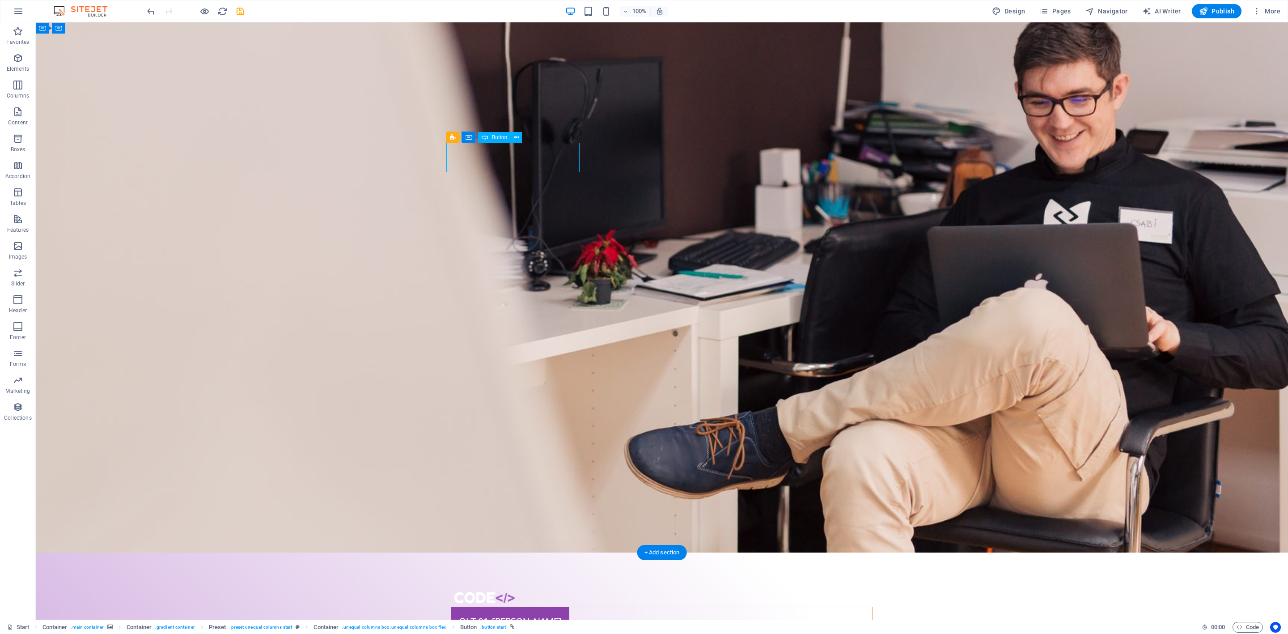
click at [509, 607] on div "OLT 01-[PERSON_NAME]" at bounding box center [661, 621] width 421 height 29
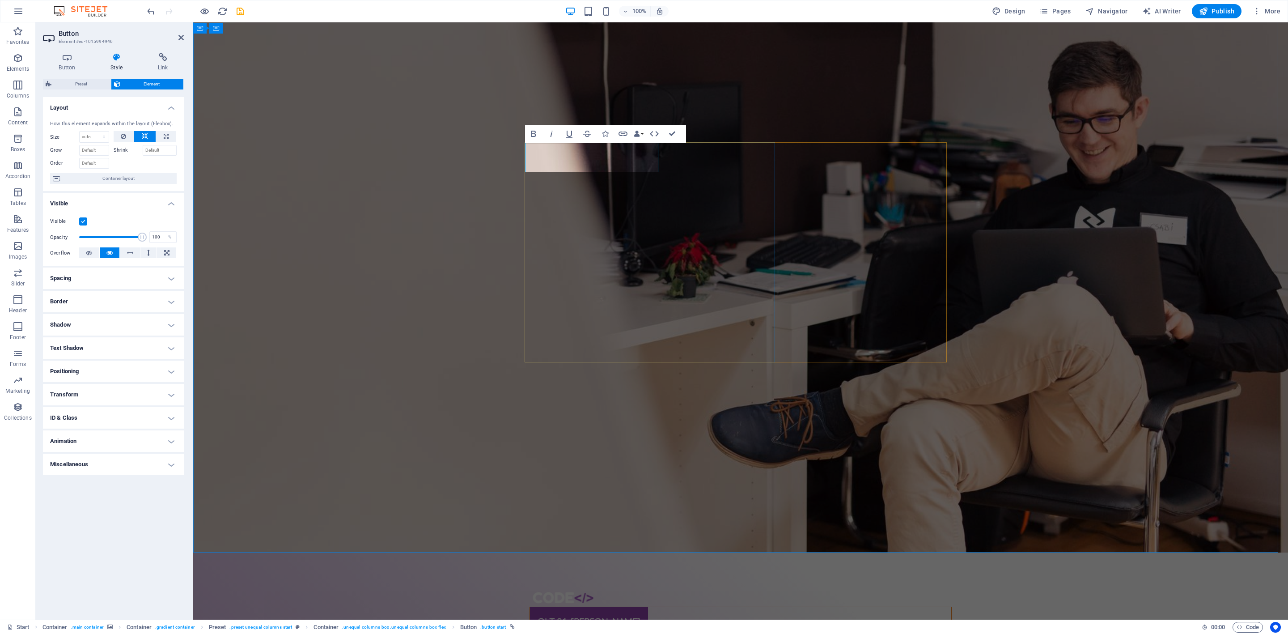
click at [555, 607] on link "OLT 01-[PERSON_NAME]" at bounding box center [589, 621] width 118 height 29
click at [553, 607] on link "OLT 01-[PERSON_NAME]" at bounding box center [589, 621] width 118 height 29
click at [659, 607] on link "OLT -01-BABAKAN CARINGIN" at bounding box center [597, 621] width 135 height 29
click at [625, 633] on div at bounding box center [740, 640] width 421 height 0
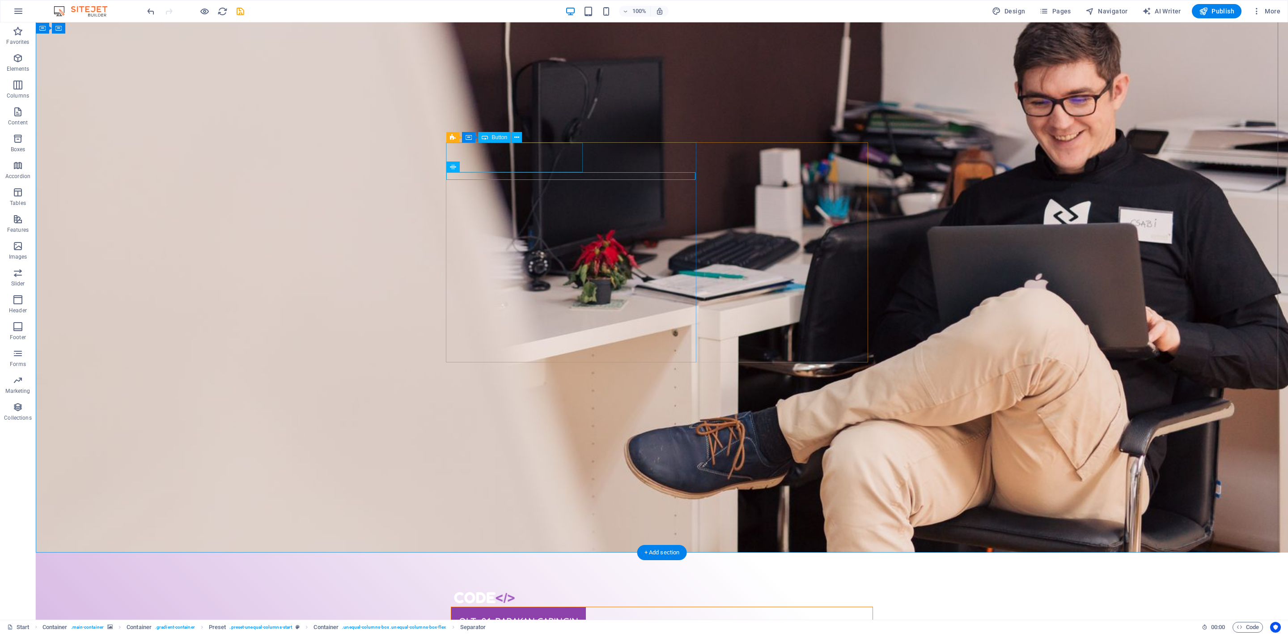
click at [482, 607] on div "OLT -01-BABAKAN CARINGIN" at bounding box center [661, 621] width 421 height 29
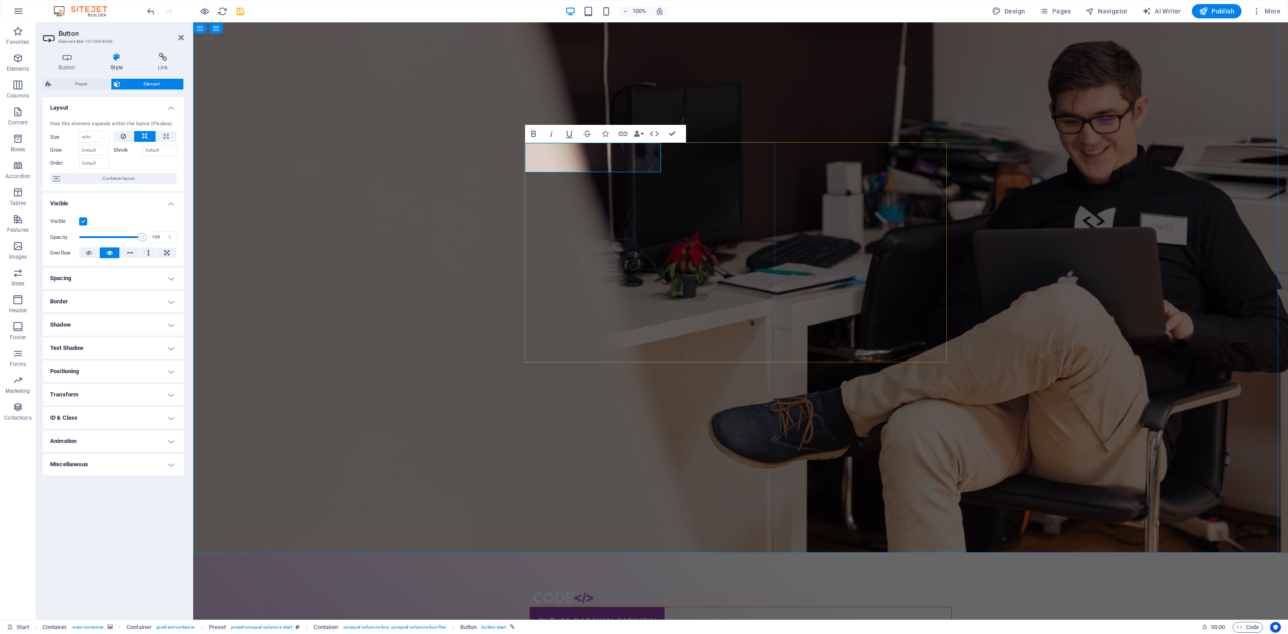
click at [551, 607] on link "OLT -01-BABAKAN CARINGIN" at bounding box center [597, 621] width 135 height 29
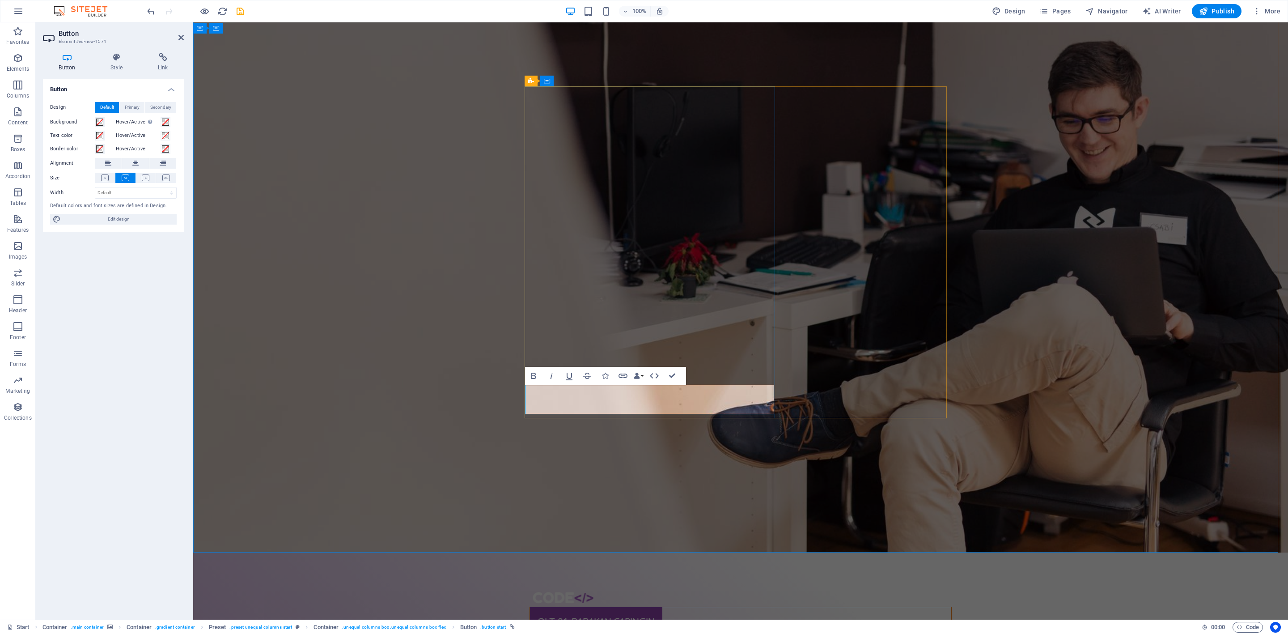
drag, startPoint x: 678, startPoint y: 376, endPoint x: 628, endPoint y: 394, distance: 52.2
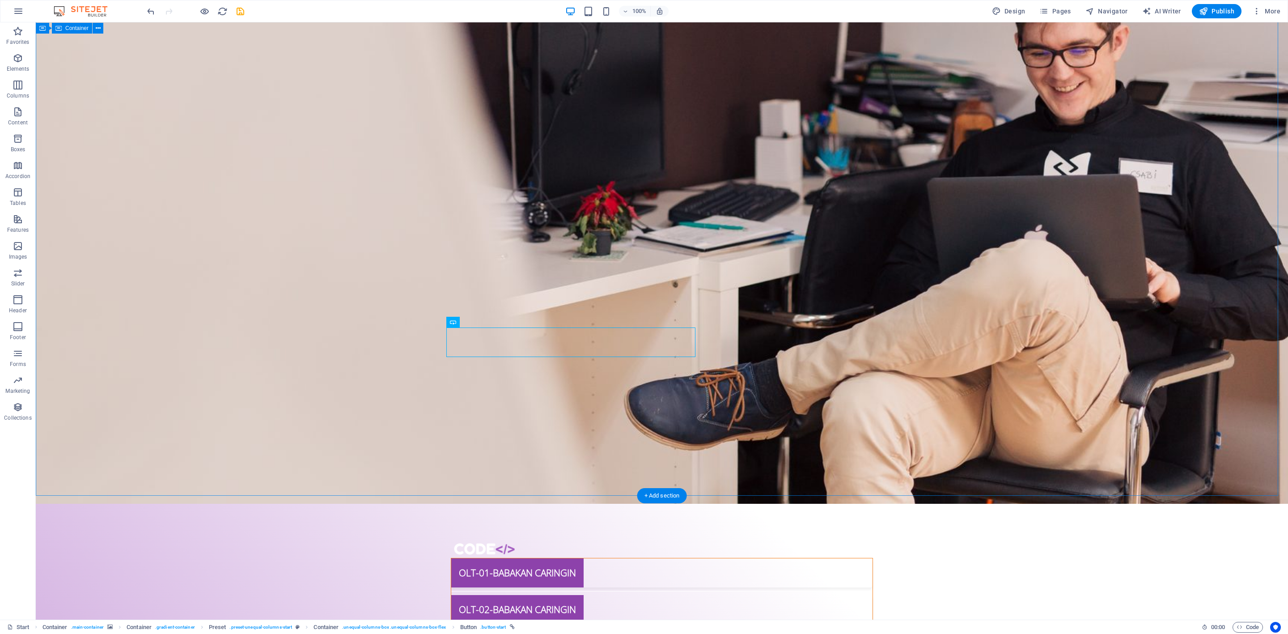
scroll to position [134, 0]
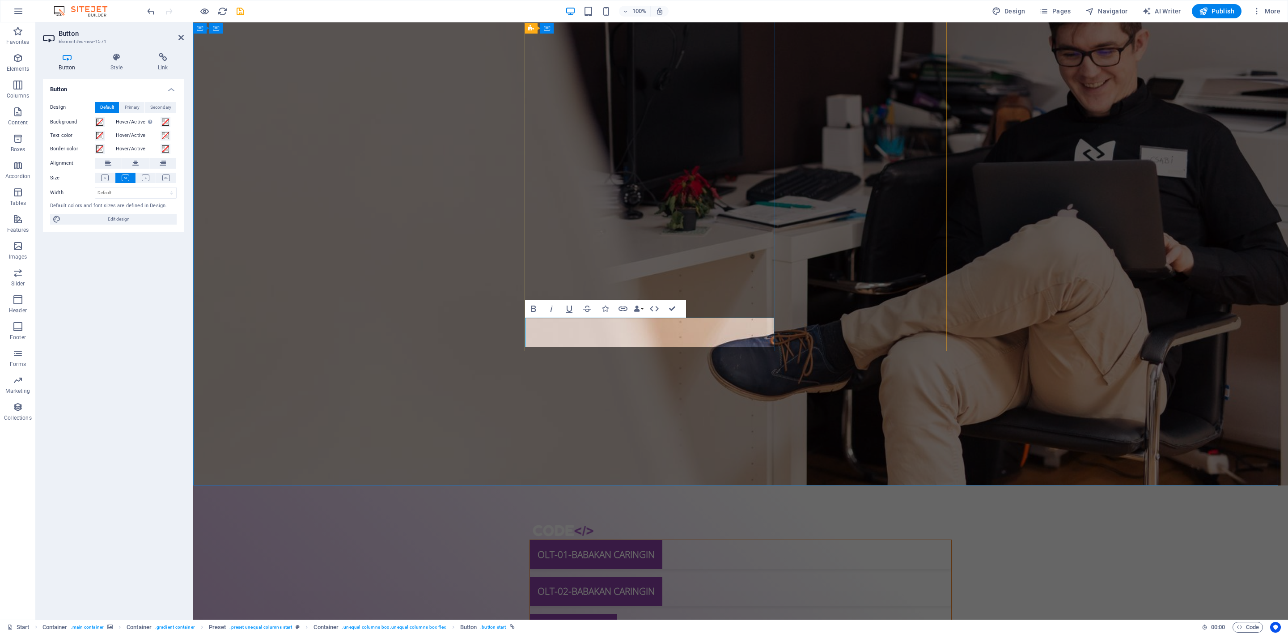
drag, startPoint x: 674, startPoint y: 309, endPoint x: 603, endPoint y: 305, distance: 70.8
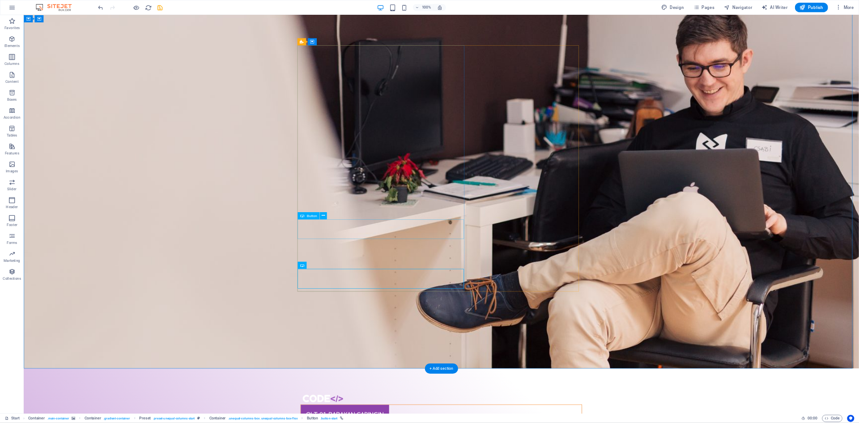
scroll to position [0, 0]
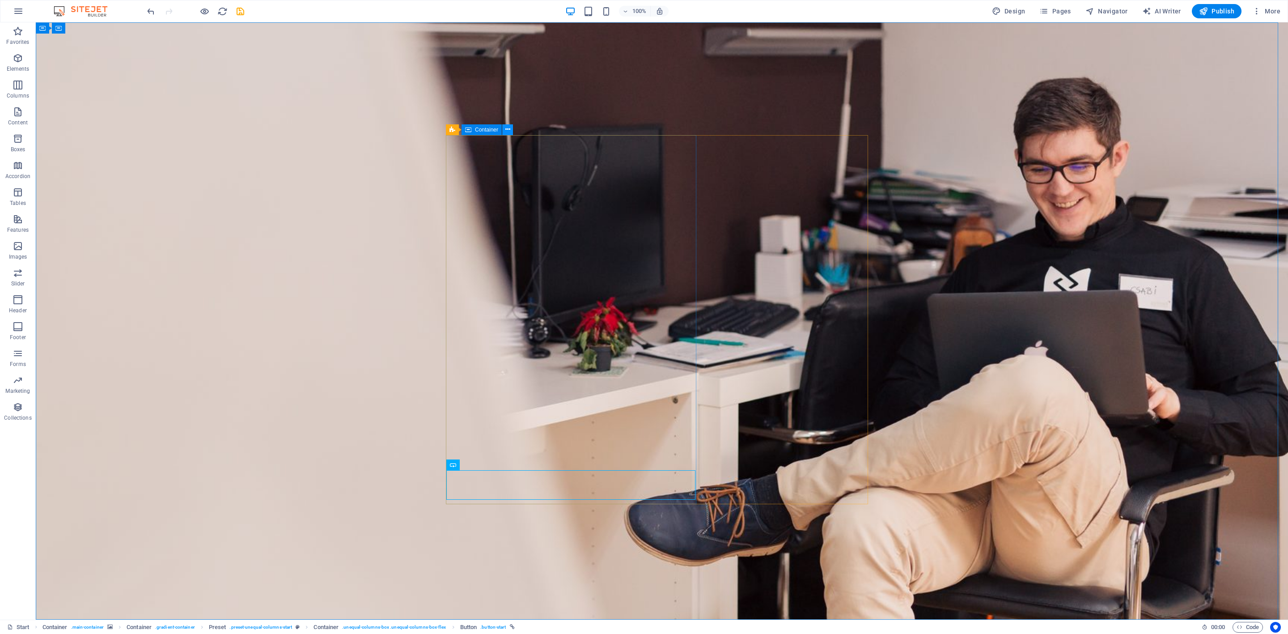
click at [506, 130] on icon at bounding box center [507, 129] width 5 height 9
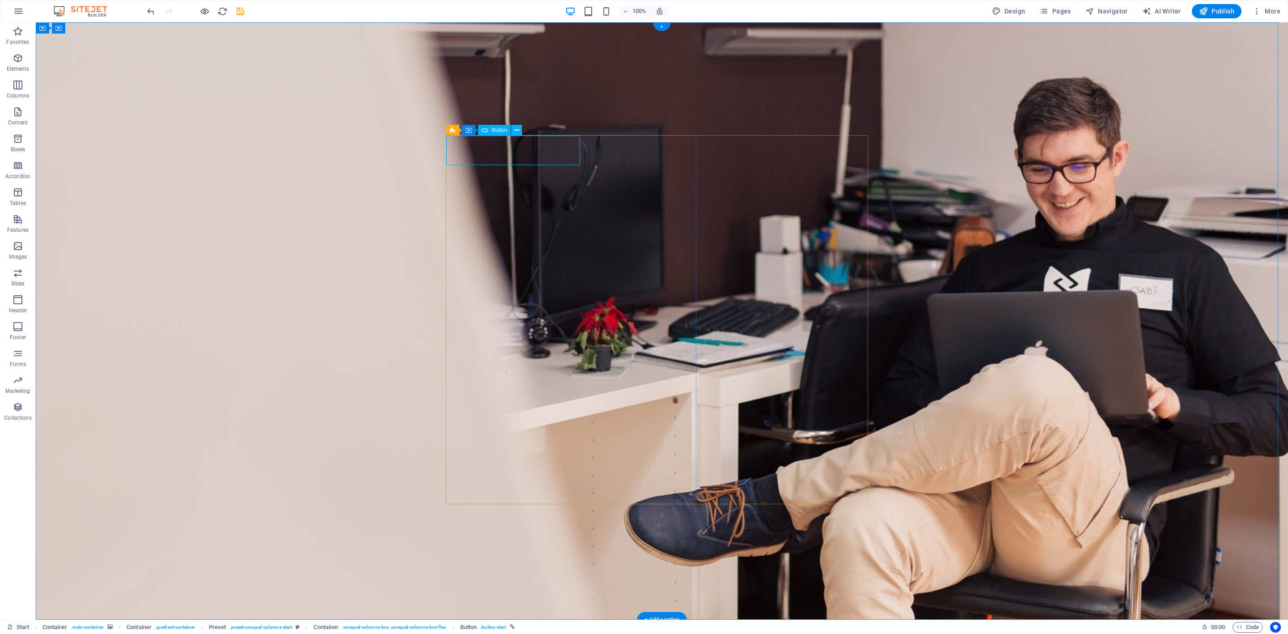
click at [514, 131] on icon at bounding box center [516, 130] width 5 height 9
click at [497, 130] on span "Button" at bounding box center [499, 129] width 16 height 5
click at [515, 131] on icon at bounding box center [516, 130] width 5 height 9
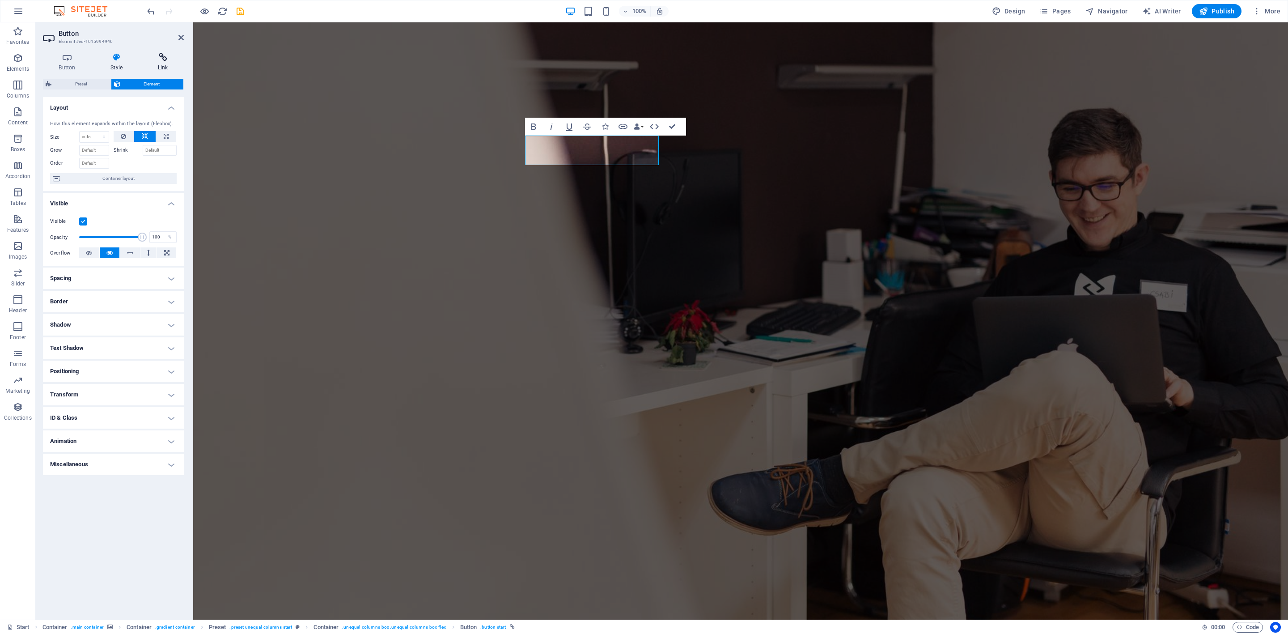
click at [153, 56] on icon at bounding box center [163, 57] width 42 height 9
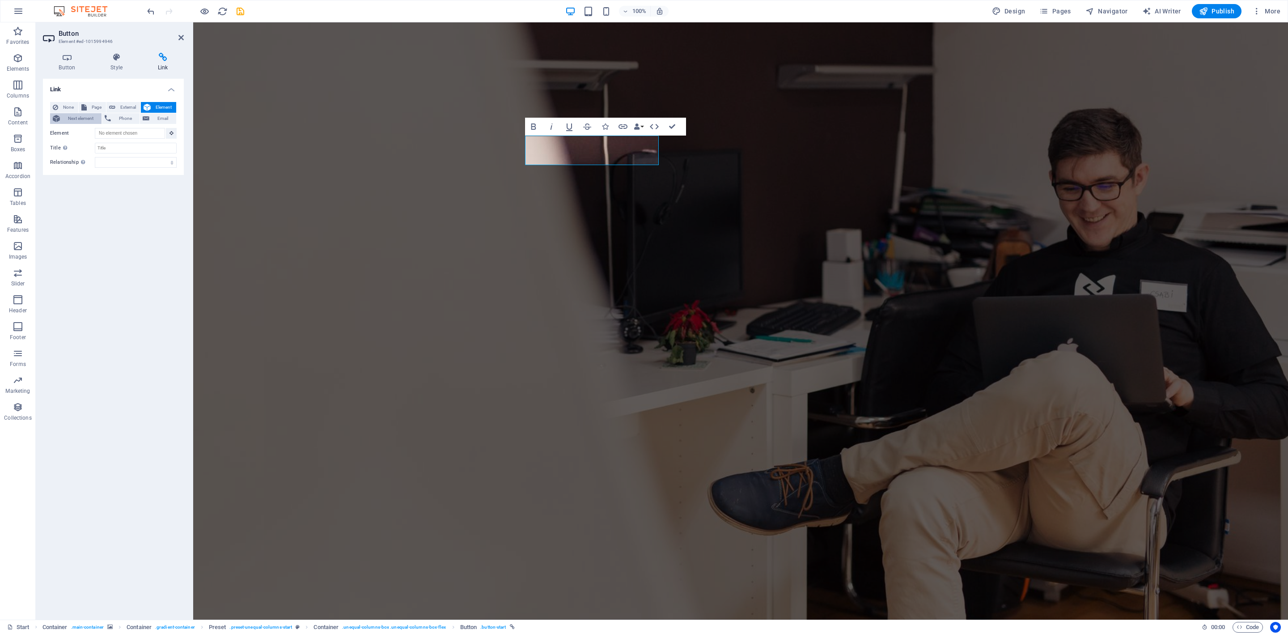
click at [72, 117] on span "Next element" at bounding box center [81, 118] width 36 height 11
click at [68, 106] on span "None" at bounding box center [68, 107] width 15 height 11
click at [163, 59] on icon at bounding box center [163, 57] width 42 height 9
click at [149, 106] on icon at bounding box center [147, 107] width 7 height 11
click at [135, 133] on input "Element" at bounding box center [130, 133] width 70 height 11
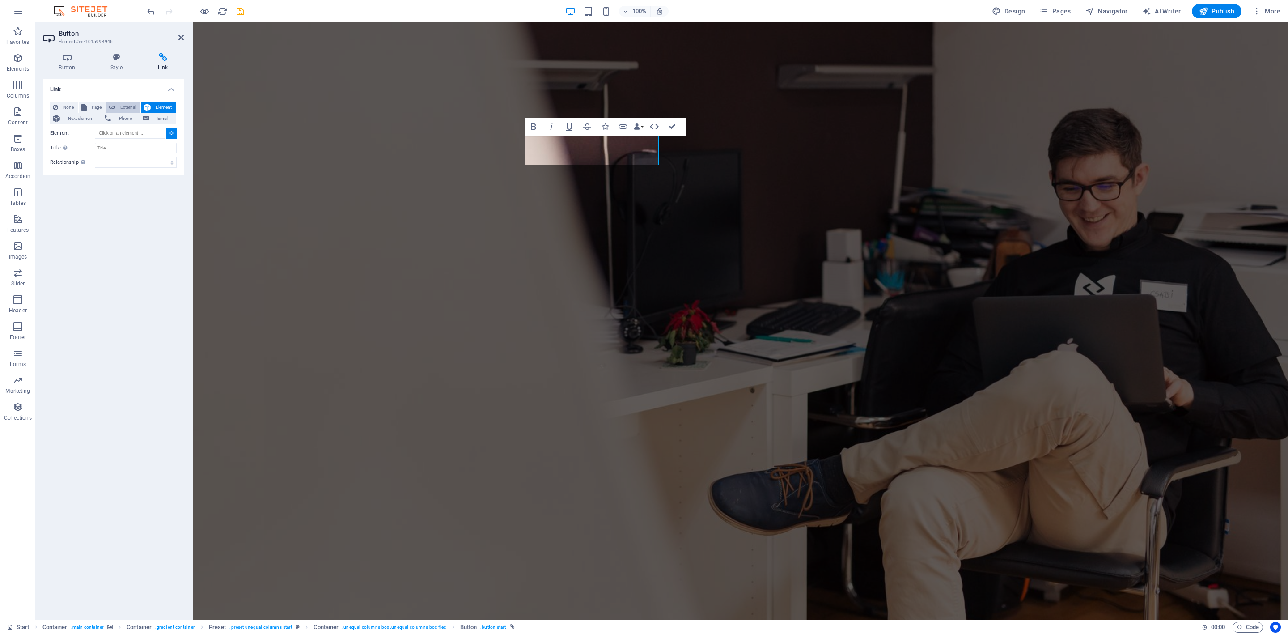
click at [115, 108] on button "External" at bounding box center [123, 107] width 34 height 11
select select "blank"
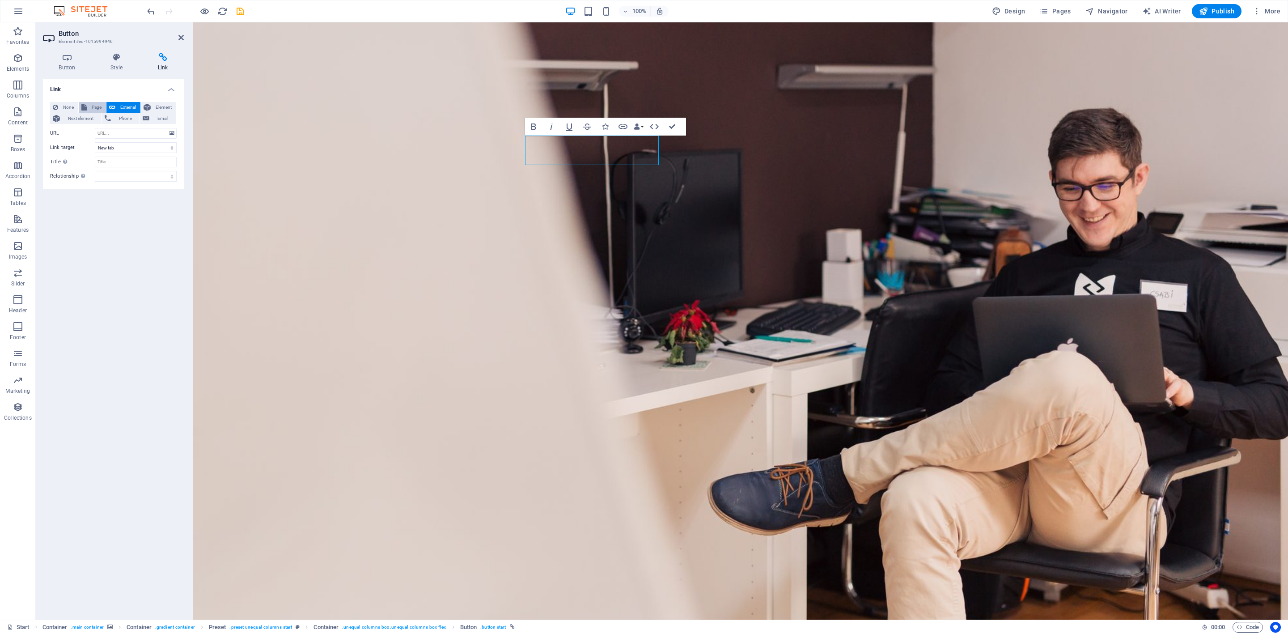
click at [104, 109] on button "Page" at bounding box center [92, 107] width 27 height 11
select select
click at [66, 106] on span "None" at bounding box center [68, 107] width 15 height 11
click at [129, 110] on span "External" at bounding box center [128, 107] width 20 height 11
select select "blank"
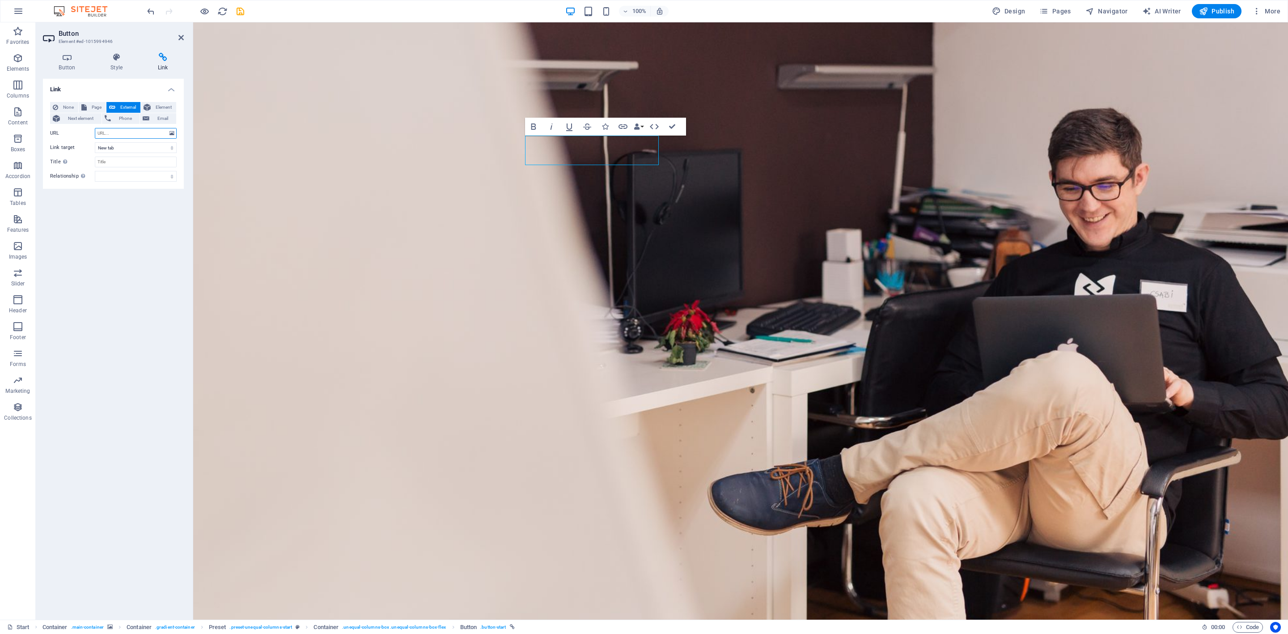
click at [119, 128] on input "URL" at bounding box center [136, 133] width 82 height 11
click at [129, 148] on select "New tab Same tab Overlay" at bounding box center [136, 147] width 82 height 11
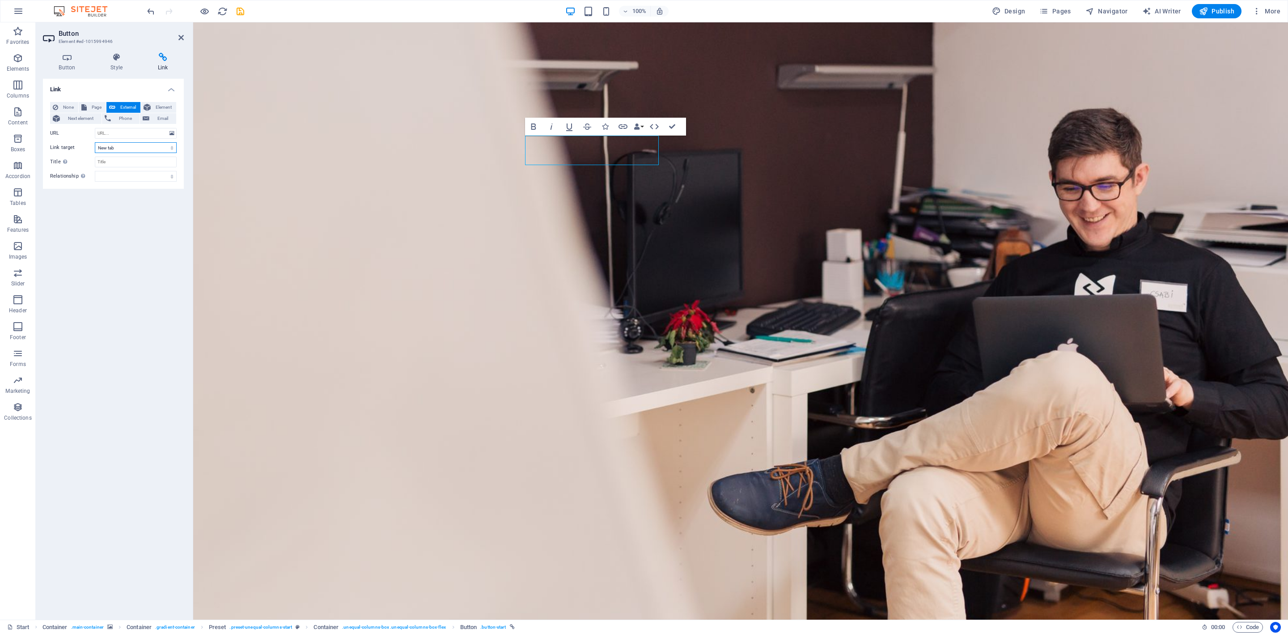
click at [129, 148] on select "New tab Same tab Overlay" at bounding box center [136, 147] width 82 height 11
click at [129, 159] on input "Title Additional link description, should not be the same as the link text. The…" at bounding box center [136, 162] width 82 height 11
click at [124, 132] on input "URL" at bounding box center [136, 133] width 82 height 11
click at [152, 132] on input "URL" at bounding box center [136, 133] width 82 height 11
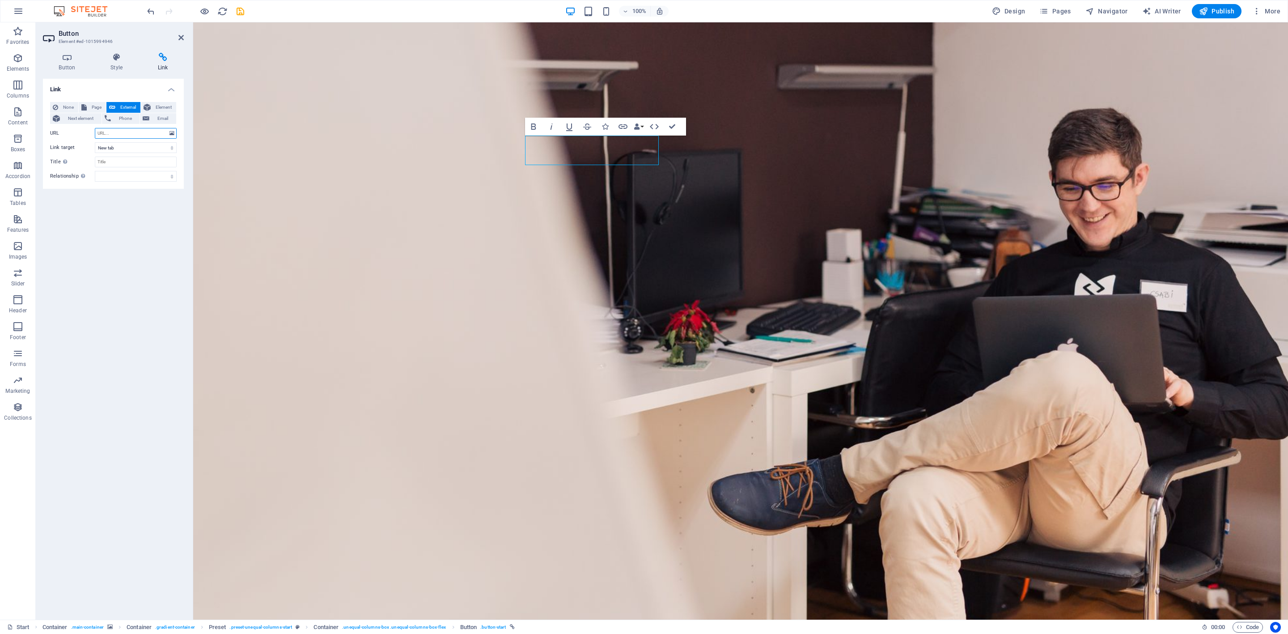
paste input "[URL][TECHNICAL_ID]"
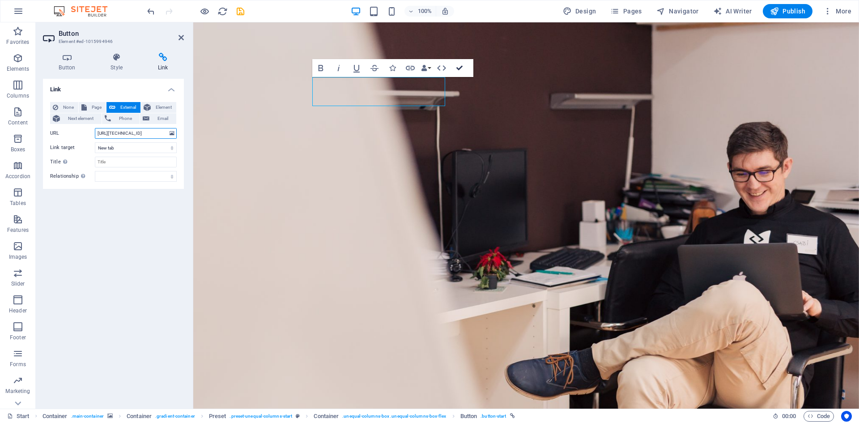
type input "[URL][TECHNICAL_ID]"
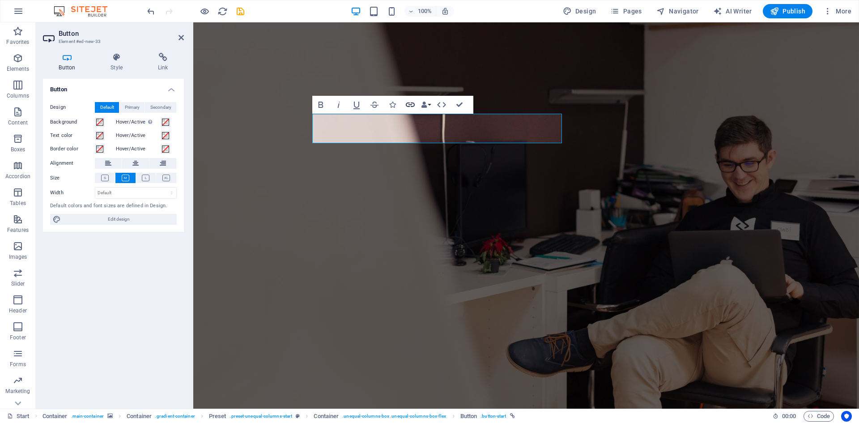
click at [413, 104] on icon "button" at bounding box center [410, 104] width 11 height 11
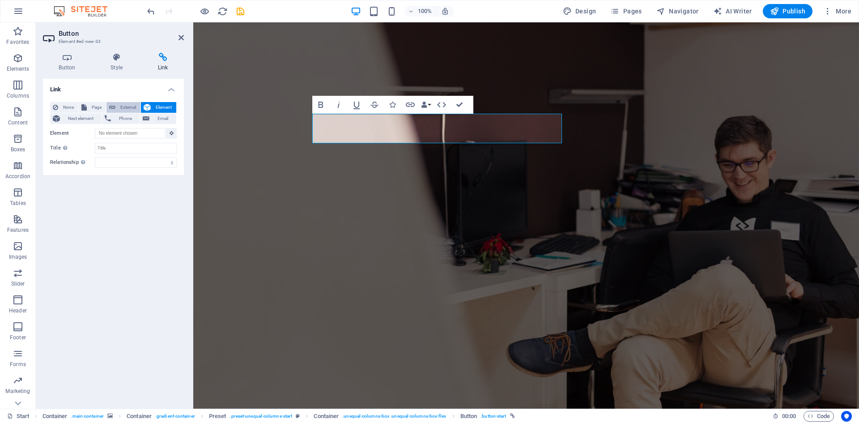
click at [124, 106] on span "External" at bounding box center [128, 107] width 20 height 11
select select "blank"
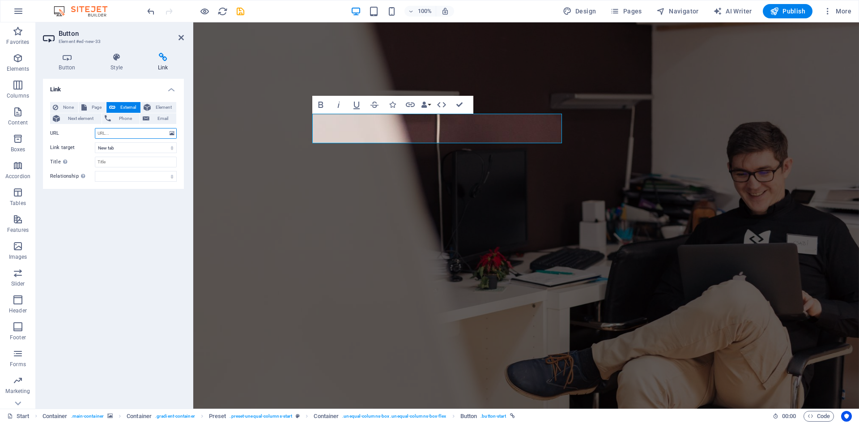
click at [126, 131] on input "URL" at bounding box center [136, 133] width 82 height 11
drag, startPoint x: 144, startPoint y: 132, endPoint x: 136, endPoint y: 132, distance: 7.2
click at [136, 132] on input "[URL][TECHNICAL_ID]" at bounding box center [136, 133] width 82 height 11
type input "[URL][TECHNICAL_ID]"
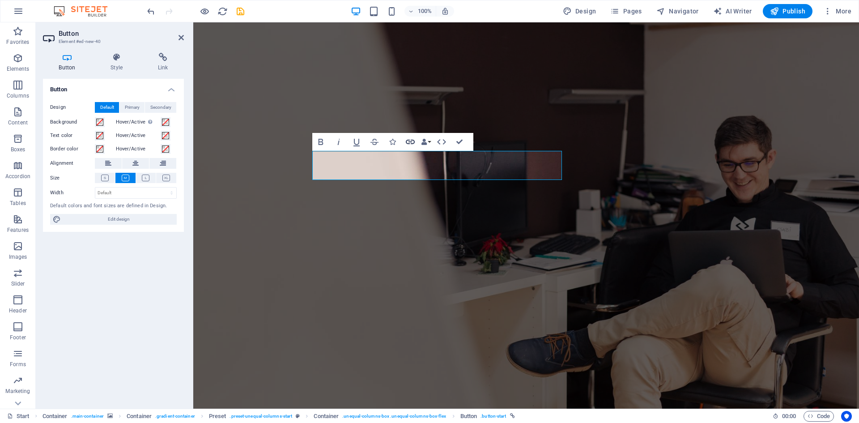
click at [411, 141] on icon "button" at bounding box center [410, 142] width 9 height 4
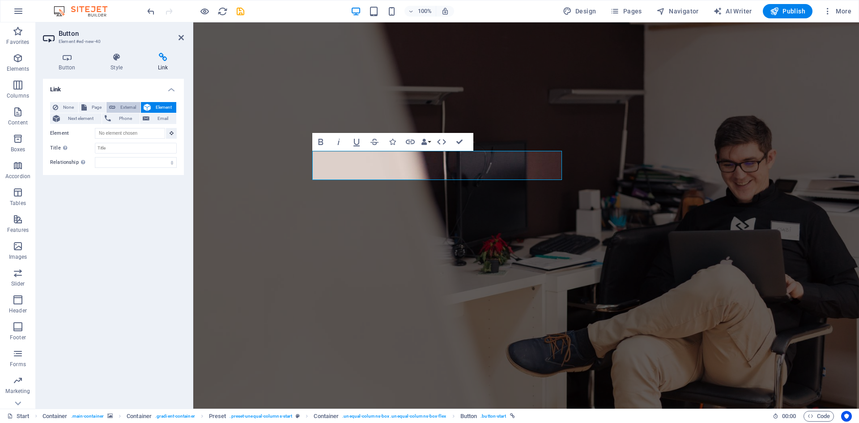
click at [125, 106] on span "External" at bounding box center [128, 107] width 20 height 11
select select "blank"
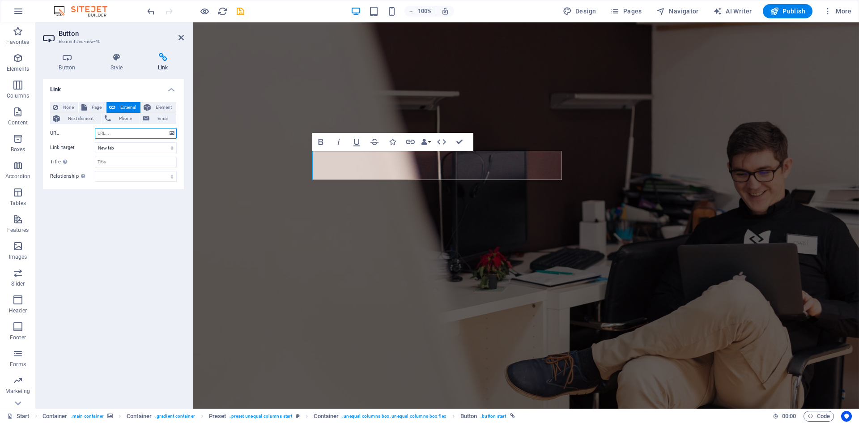
click at [137, 131] on input "URL" at bounding box center [136, 133] width 82 height 11
type input "[URL][TECHNICAL_ID]"
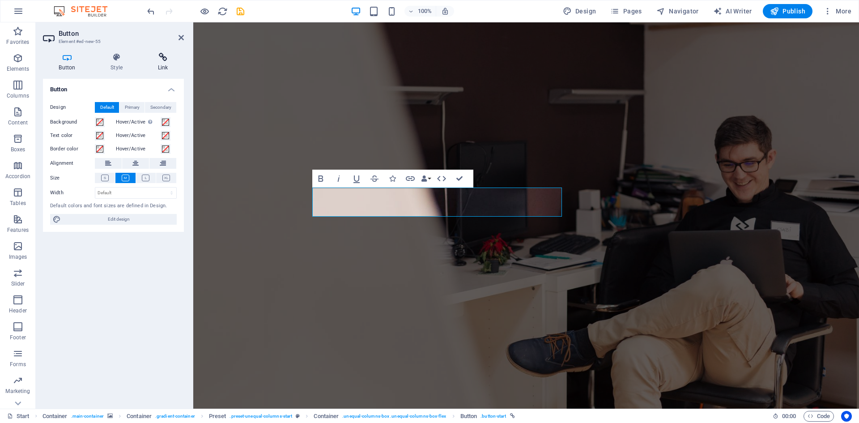
click at [164, 62] on h4 "Link" at bounding box center [163, 62] width 42 height 19
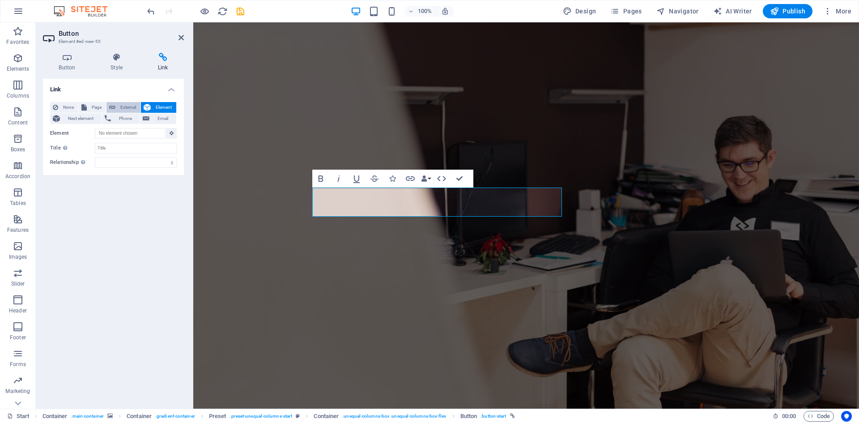
click at [117, 107] on button "External" at bounding box center [123, 107] width 34 height 11
select select "blank"
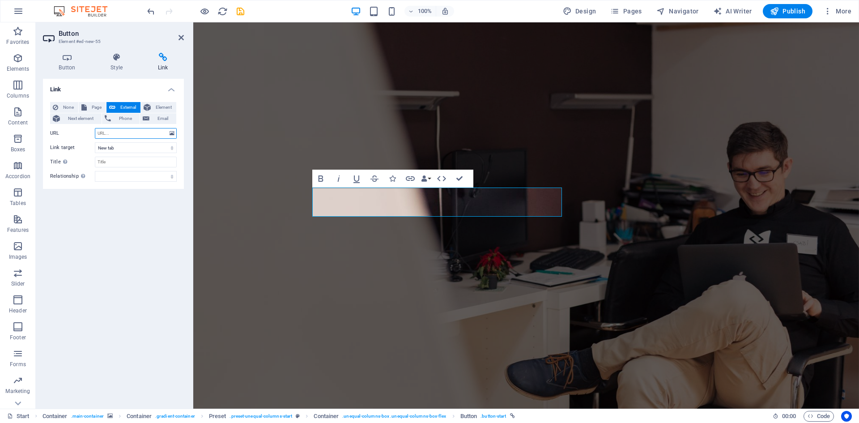
paste input "[URL][TECHNICAL_ID]"
type input "[URL][TECHNICAL_ID]"
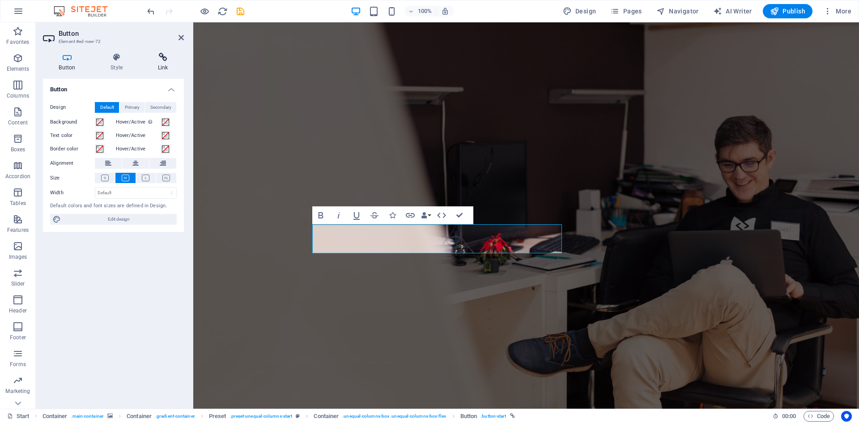
click at [161, 67] on h4 "Link" at bounding box center [163, 62] width 42 height 19
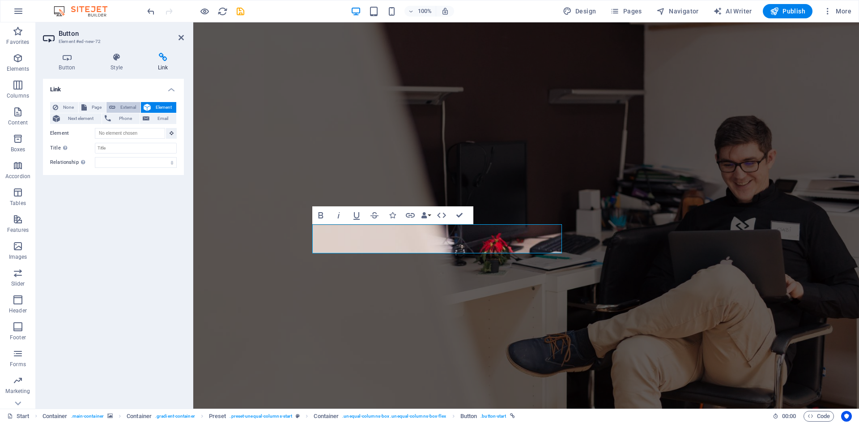
click at [131, 107] on span "External" at bounding box center [128, 107] width 20 height 11
select select "blank"
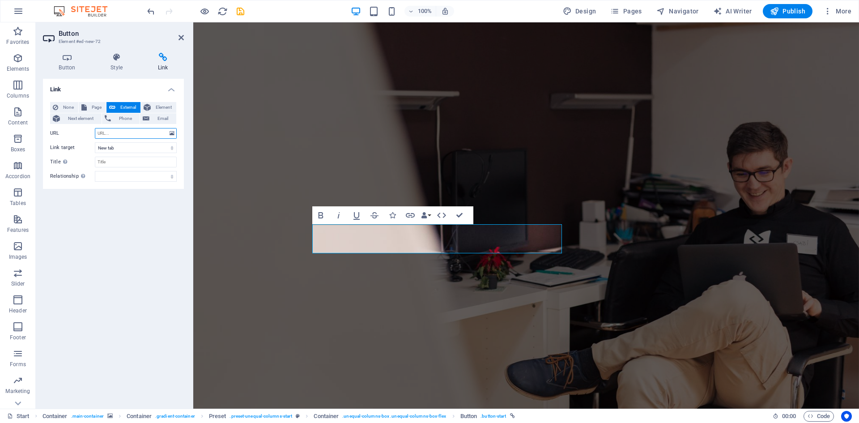
click at [133, 129] on input "URL" at bounding box center [136, 133] width 82 height 11
paste input "[URL][TECHNICAL_ID]"
drag, startPoint x: 147, startPoint y: 133, endPoint x: 138, endPoint y: 134, distance: 9.5
click at [138, 134] on input "[URL][TECHNICAL_ID]" at bounding box center [136, 133] width 82 height 11
type input "[URL][TECHNICAL_ID]"
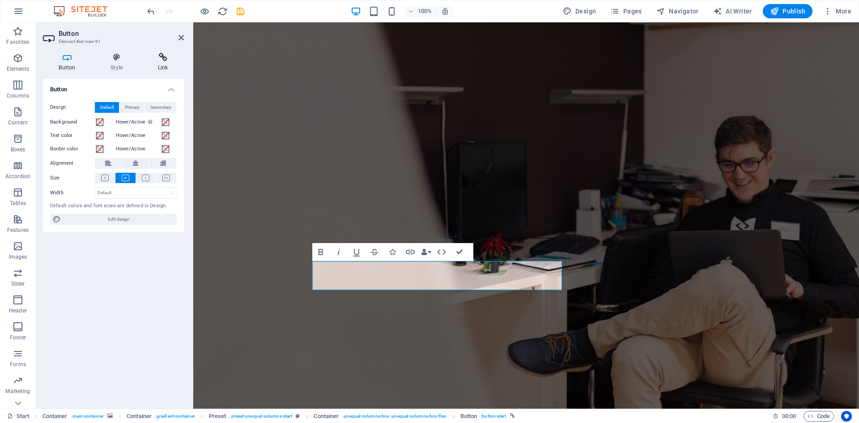
click at [158, 65] on h4 "Link" at bounding box center [163, 62] width 42 height 19
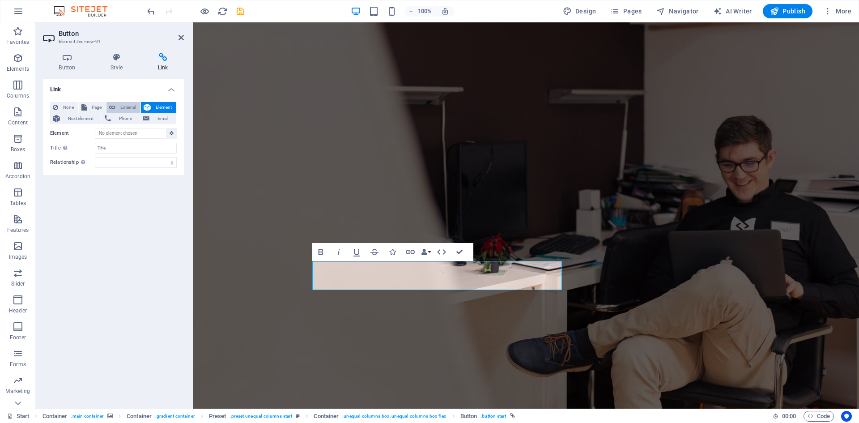
click at [119, 106] on span "External" at bounding box center [128, 107] width 20 height 11
select select "blank"
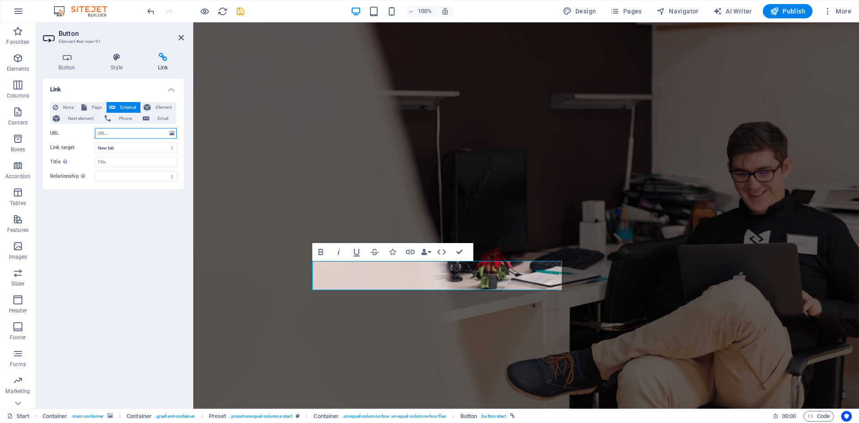
click at [131, 134] on input "URL" at bounding box center [136, 133] width 82 height 11
type input "O"
paste input "[URL][TECHNICAL_ID]"
drag, startPoint x: 149, startPoint y: 133, endPoint x: 137, endPoint y: 133, distance: 11.6
click at [137, 133] on input "[URL][TECHNICAL_ID]" at bounding box center [136, 133] width 82 height 11
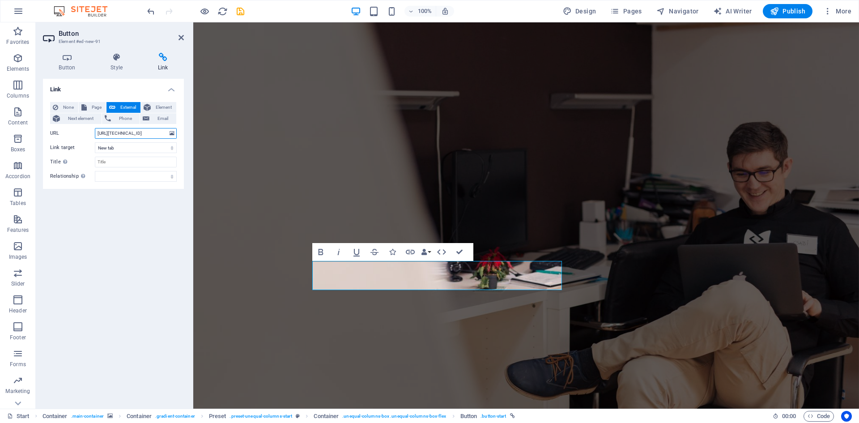
type input "[URL][TECHNICAL_ID]"
drag, startPoint x: 461, startPoint y: 249, endPoint x: 397, endPoint y: 228, distance: 67.9
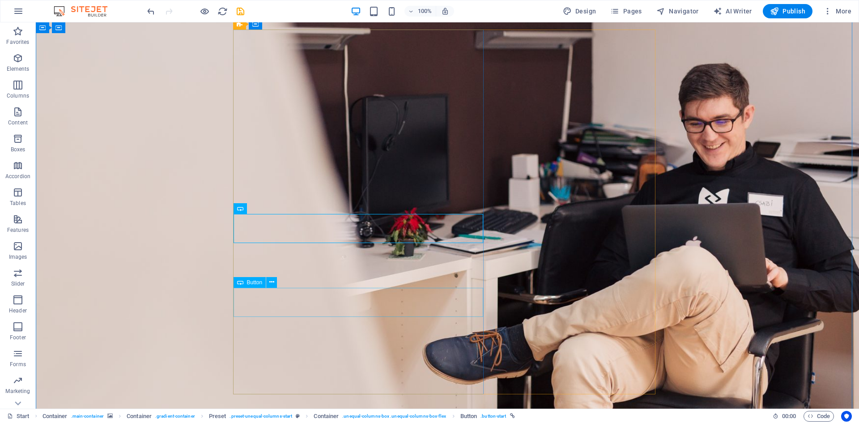
scroll to position [89, 0]
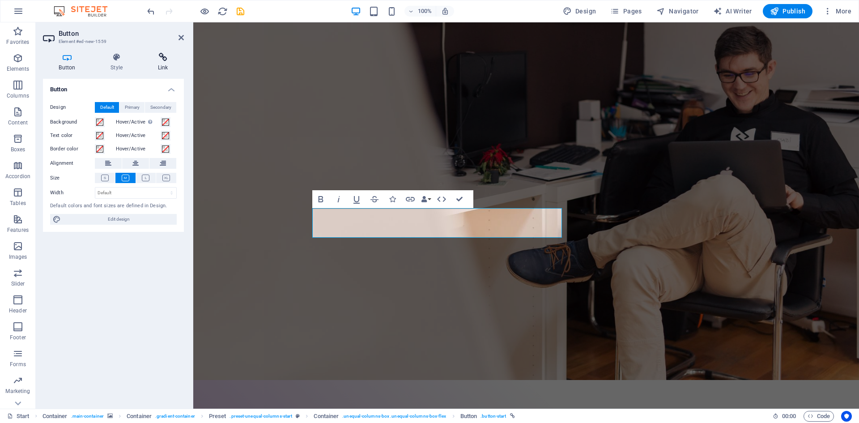
click at [159, 64] on h4 "Link" at bounding box center [163, 62] width 42 height 19
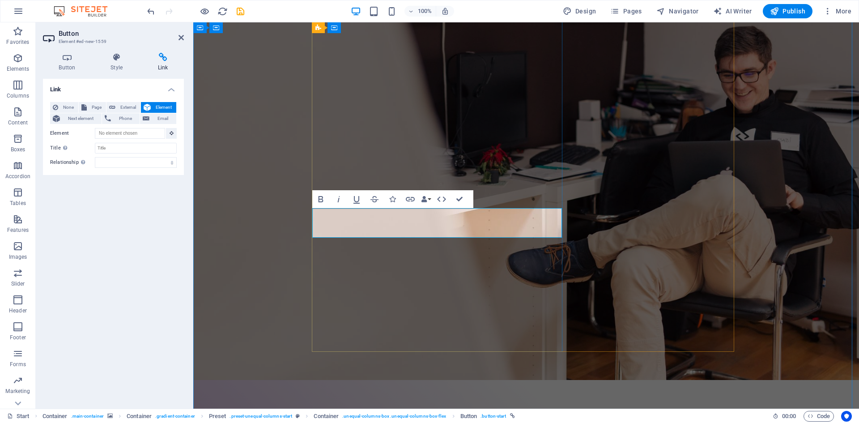
click at [407, 199] on icon "button" at bounding box center [410, 199] width 11 height 11
click at [125, 110] on span "External" at bounding box center [128, 107] width 20 height 11
select select "blank"
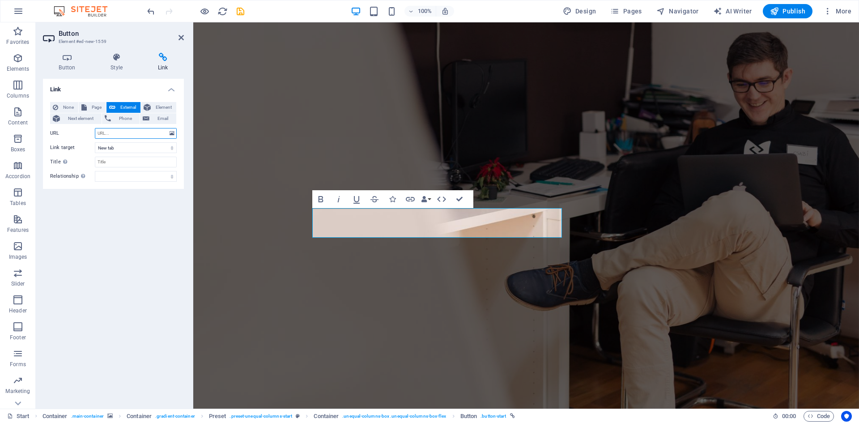
click at [125, 135] on input "URL" at bounding box center [136, 133] width 82 height 11
paste input "[URL][TECHNICAL_ID]"
drag, startPoint x: 148, startPoint y: 134, endPoint x: 136, endPoint y: 135, distance: 11.6
click at [136, 135] on input "[URL][TECHNICAL_ID]" at bounding box center [136, 133] width 82 height 11
type input "[URL][TECHNICAL_ID]"
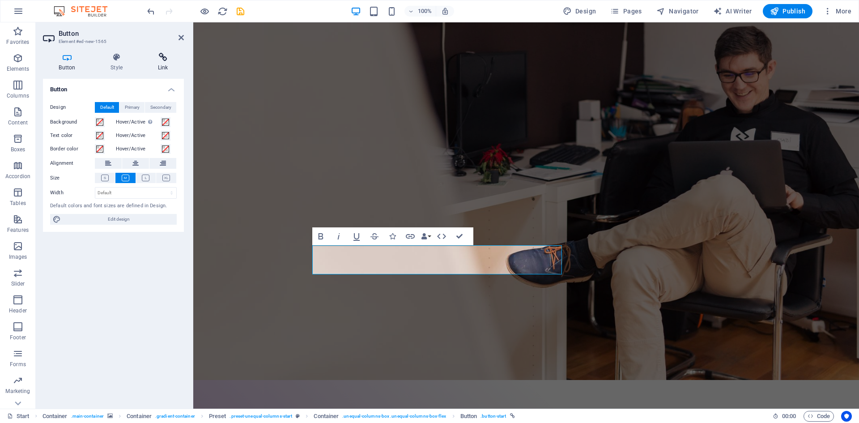
click at [166, 68] on h4 "Link" at bounding box center [163, 62] width 42 height 19
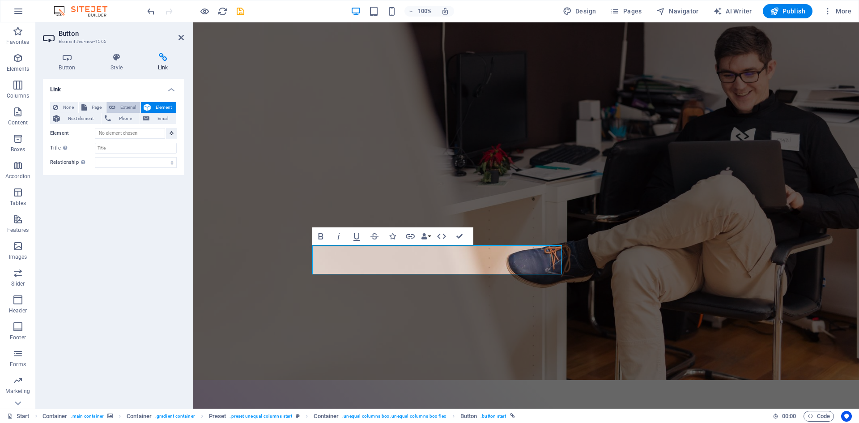
click at [123, 106] on span "External" at bounding box center [128, 107] width 20 height 11
select select "blank"
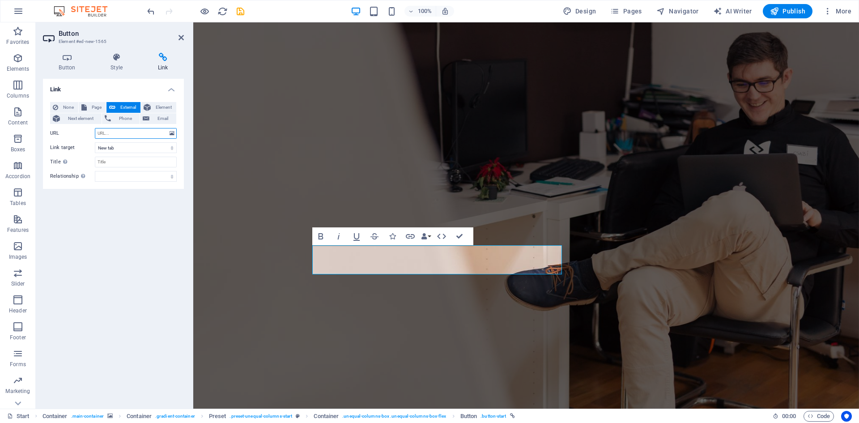
click at [133, 135] on input "URL" at bounding box center [136, 133] width 82 height 11
paste input "[URL][TECHNICAL_ID]"
drag, startPoint x: 144, startPoint y: 132, endPoint x: 137, endPoint y: 134, distance: 7.8
click at [137, 134] on input "[URL][TECHNICAL_ID]" at bounding box center [136, 133] width 82 height 11
type input "[URL][TECHNICAL_ID]"
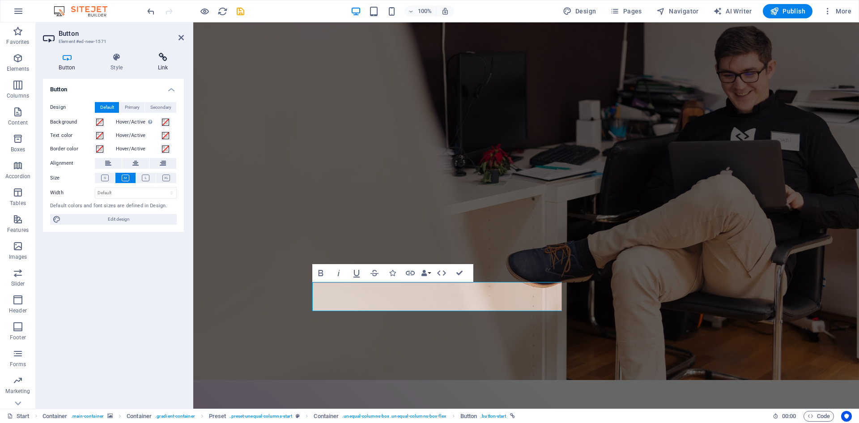
click at [156, 67] on h4 "Link" at bounding box center [163, 62] width 42 height 19
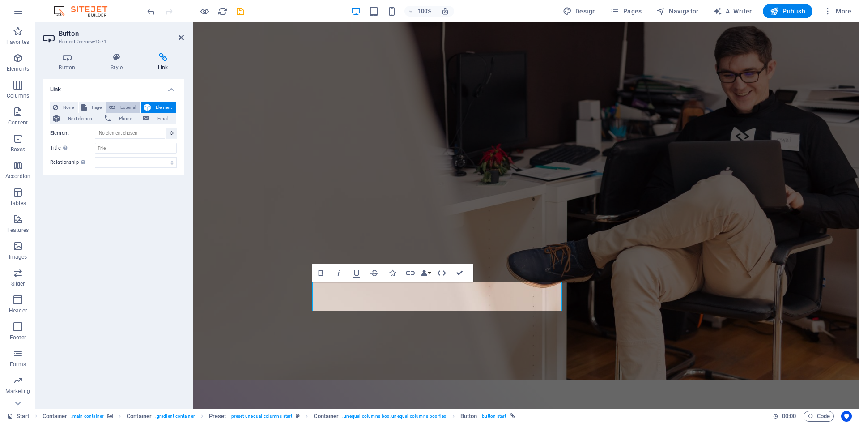
click at [119, 107] on span "External" at bounding box center [128, 107] width 20 height 11
select select "blank"
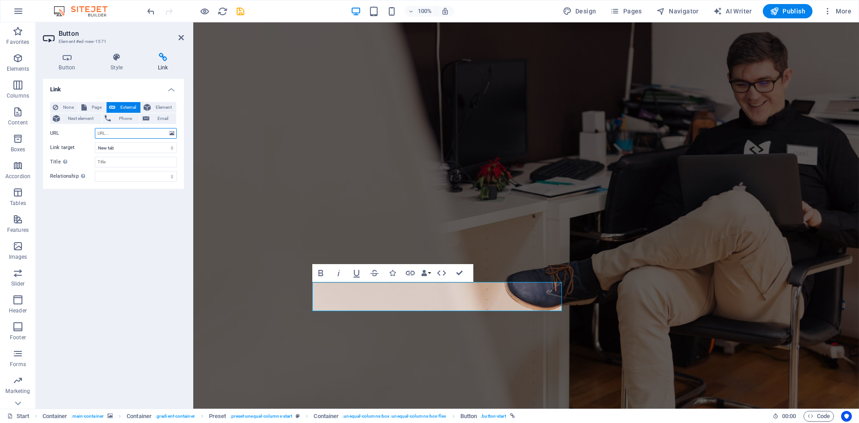
paste input "[URL][TECHNICAL_ID]"
drag, startPoint x: 145, startPoint y: 135, endPoint x: 136, endPoint y: 135, distance: 8.9
click at [136, 135] on input "[URL][TECHNICAL_ID]" at bounding box center [136, 133] width 82 height 11
type input "[URL][TECHNICAL_ID]"
drag, startPoint x: 459, startPoint y: 273, endPoint x: 399, endPoint y: 265, distance: 60.0
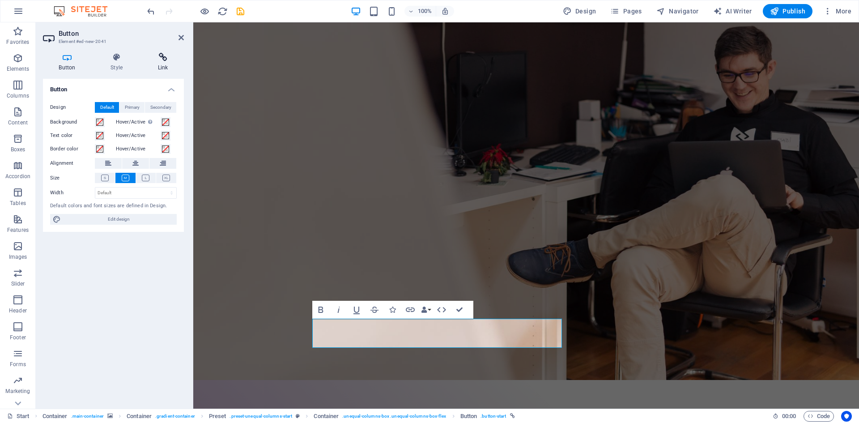
click at [164, 66] on h4 "Link" at bounding box center [163, 62] width 42 height 19
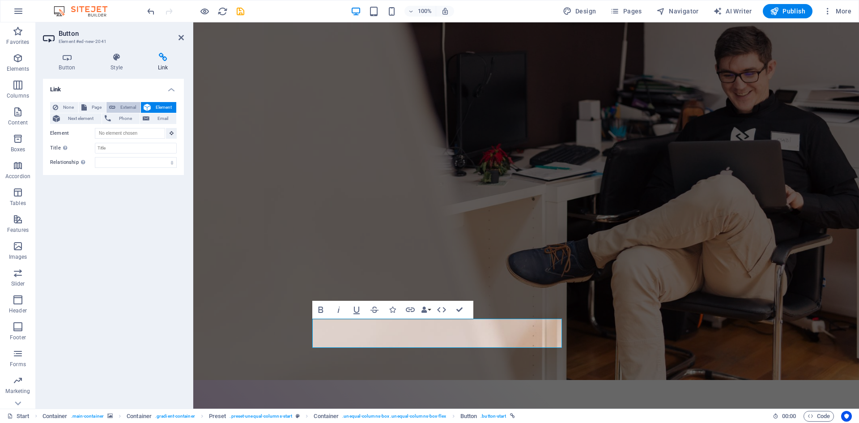
click at [131, 109] on span "External" at bounding box center [128, 107] width 20 height 11
select select "blank"
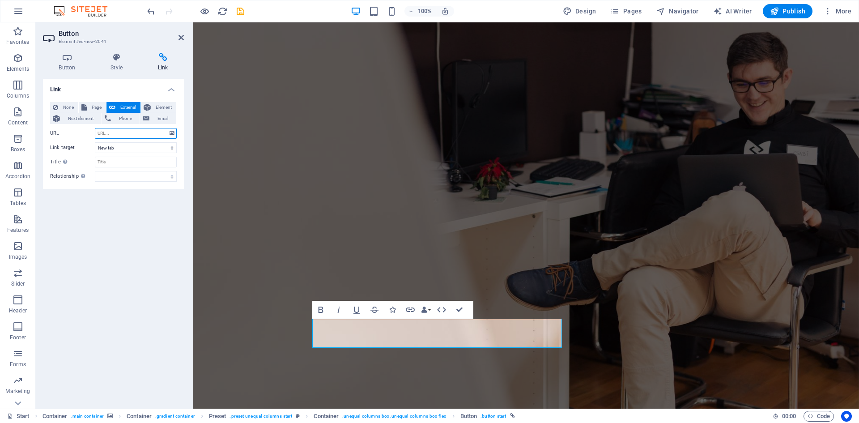
click at [136, 135] on input "URL" at bounding box center [136, 133] width 82 height 11
type input "0"
paste input "[URL][TECHNICAL_ID]"
type input "[URL][TECHNICAL_ID]"
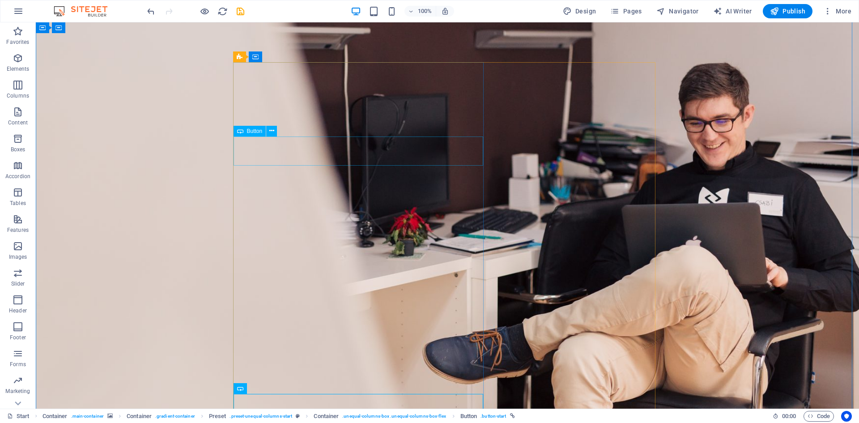
scroll to position [0, 0]
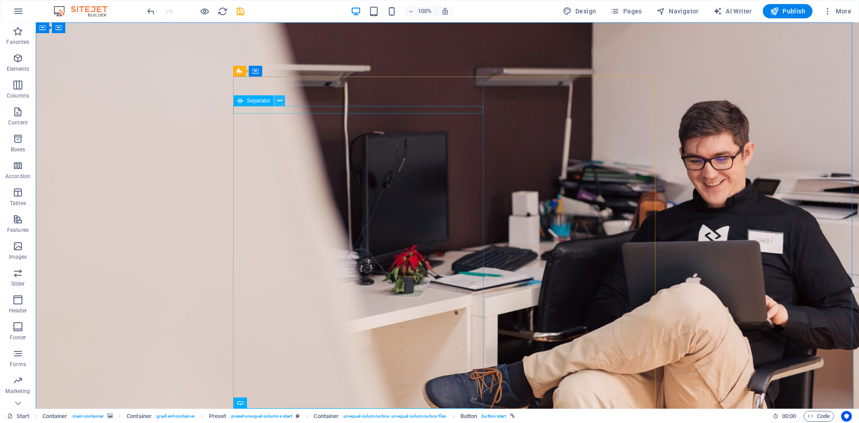
click at [284, 97] on button at bounding box center [279, 100] width 11 height 11
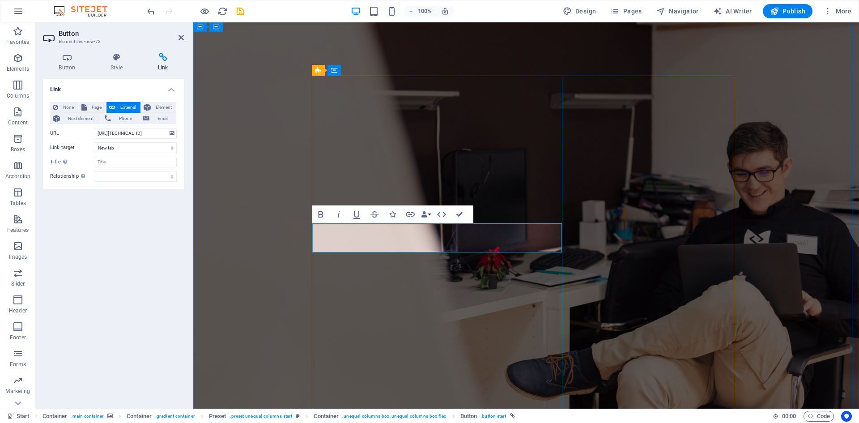
scroll to position [45, 0]
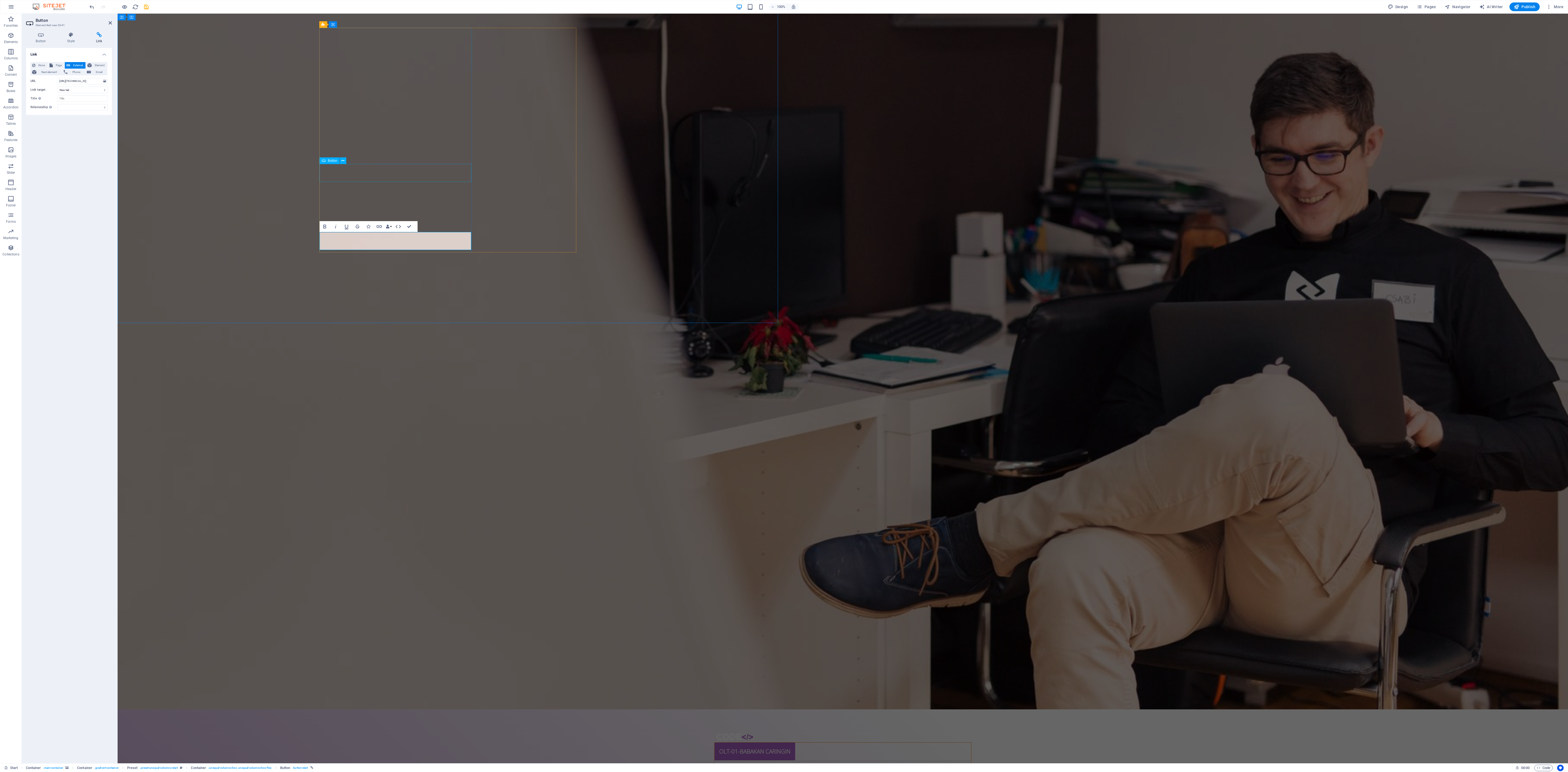
scroll to position [55, 0]
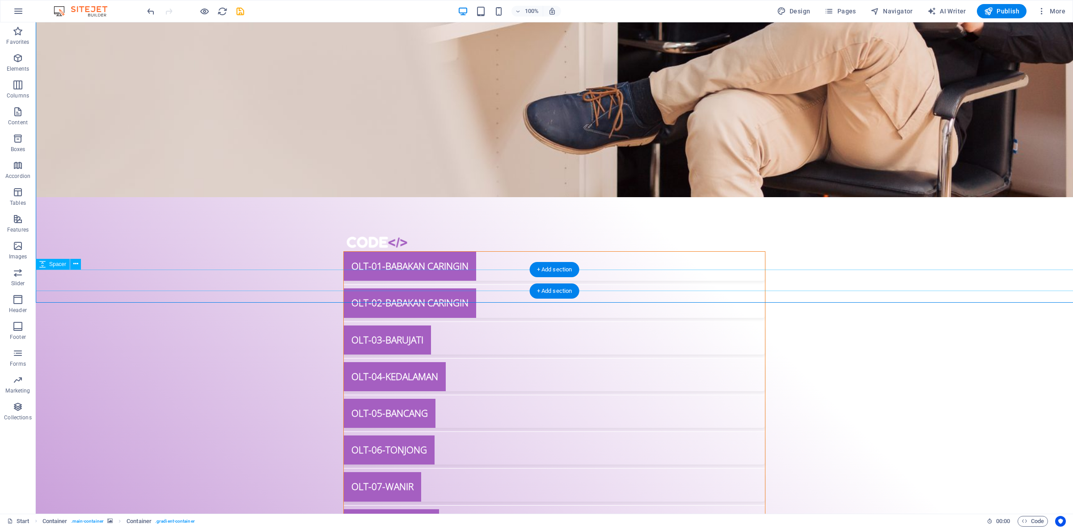
scroll to position [316, 0]
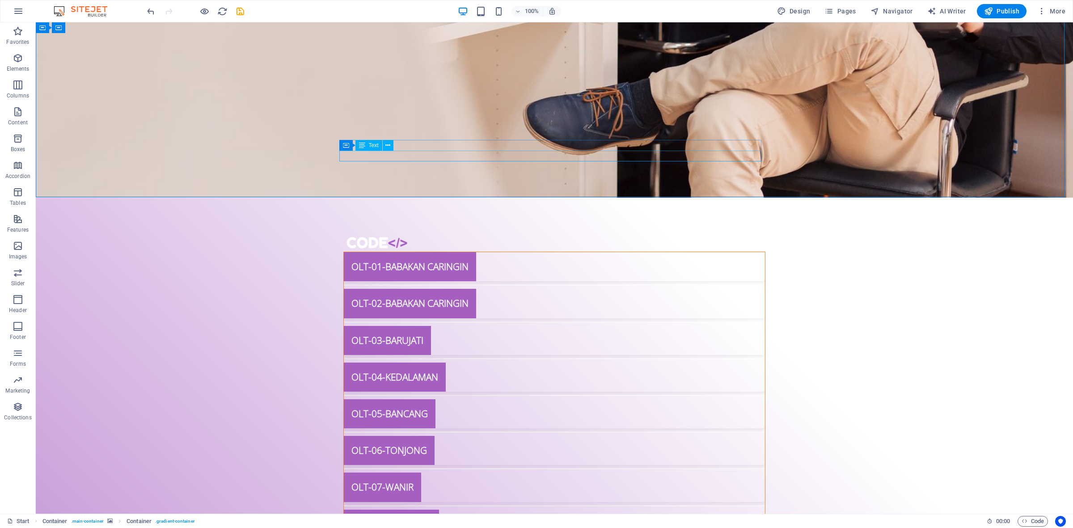
click at [379, 150] on div "Text" at bounding box center [369, 145] width 27 height 11
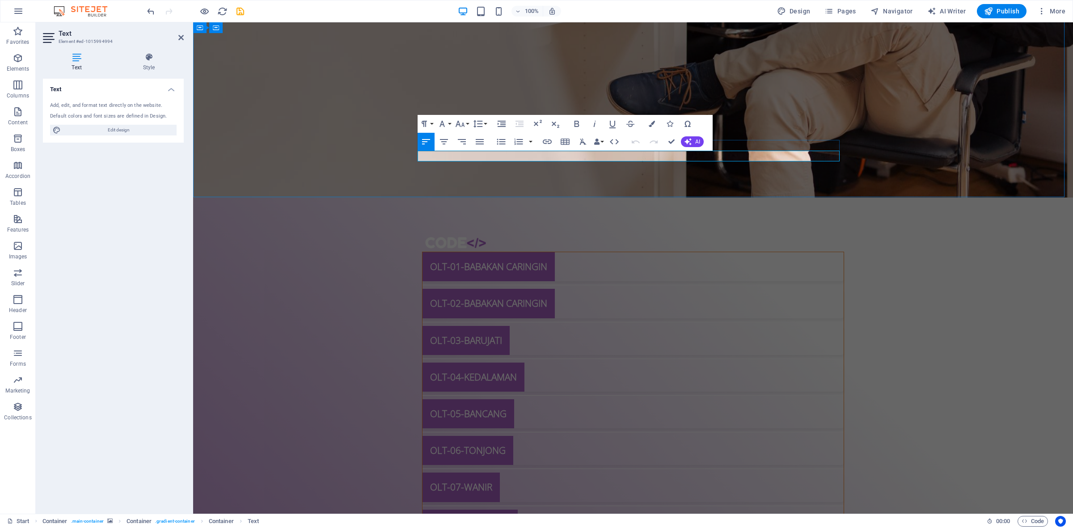
drag, startPoint x: 529, startPoint y: 156, endPoint x: 425, endPoint y: 159, distance: 103.8
click at [653, 198] on div "OLT-01-BABAKAN CARINGIN OLT-02-BABAKAN CARINGIN OLT-03-BARUJATI OLT-04-KEDALAMA…" at bounding box center [633, 443] width 880 height 491
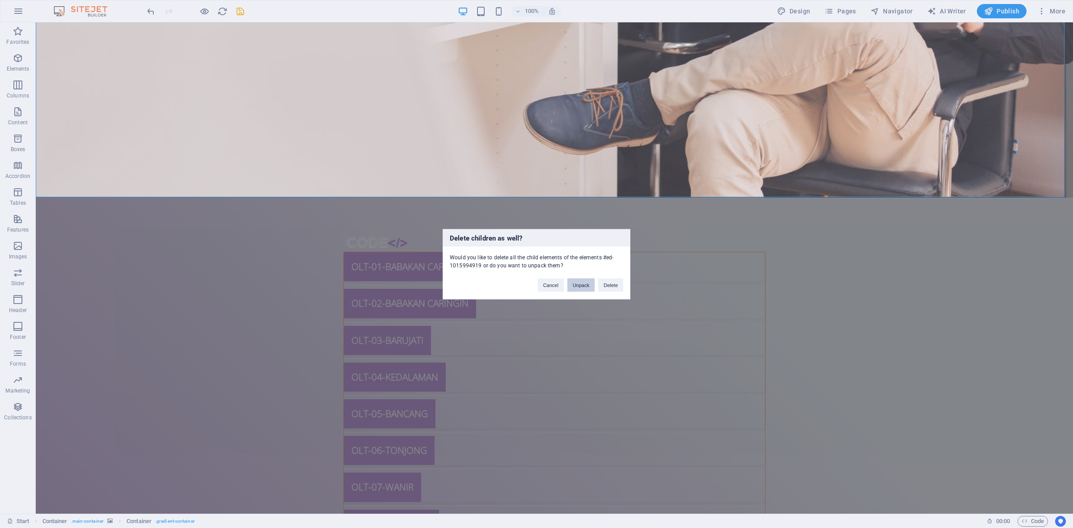
click at [586, 287] on button "Unpack" at bounding box center [581, 284] width 27 height 13
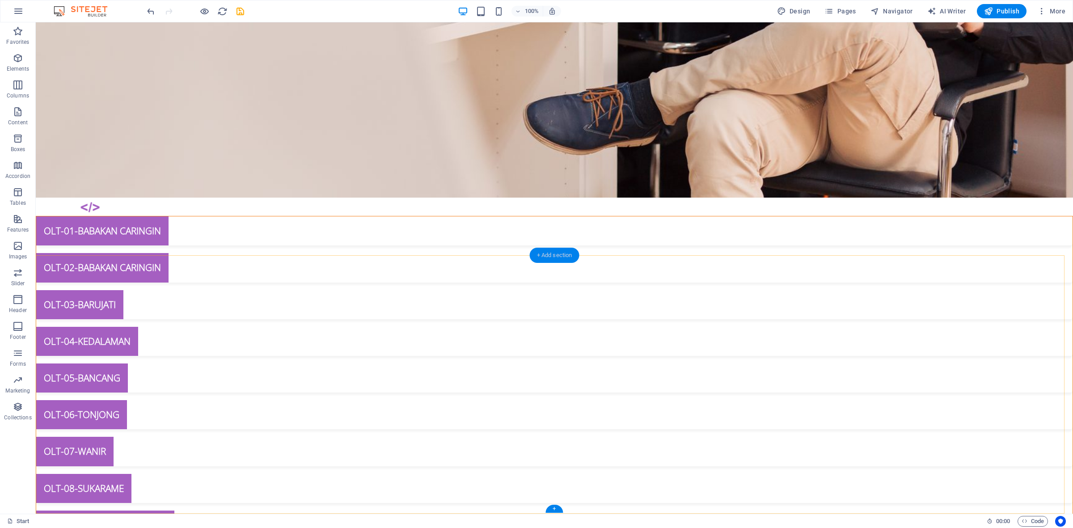
click at [559, 256] on div "+ Add section" at bounding box center [555, 255] width 50 height 15
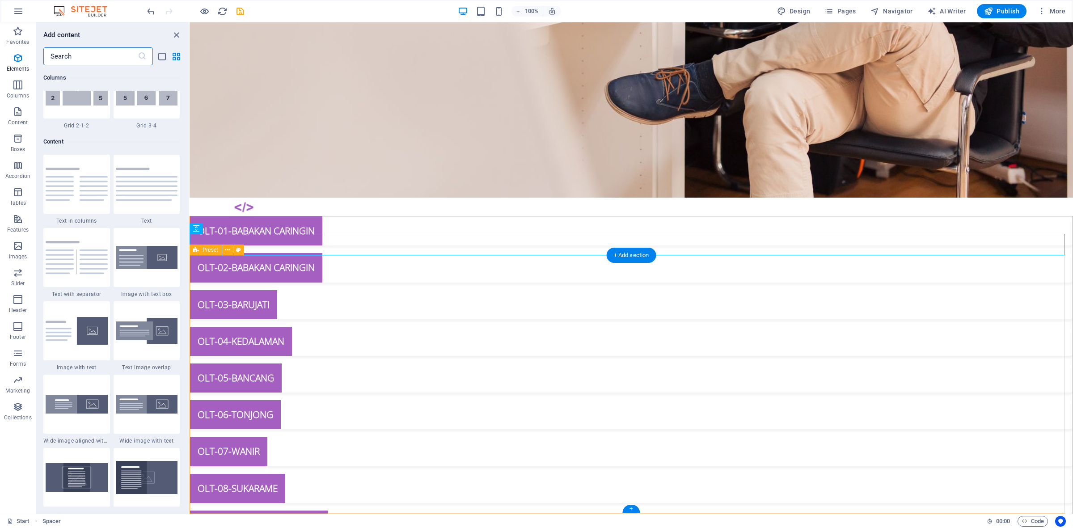
scroll to position [1564, 0]
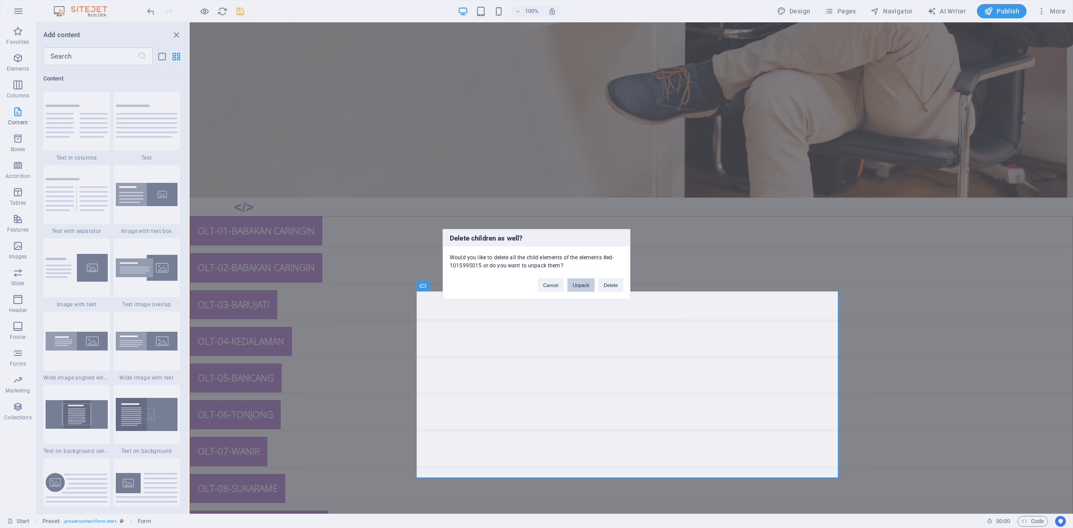
click at [577, 285] on button "Unpack" at bounding box center [581, 284] width 27 height 13
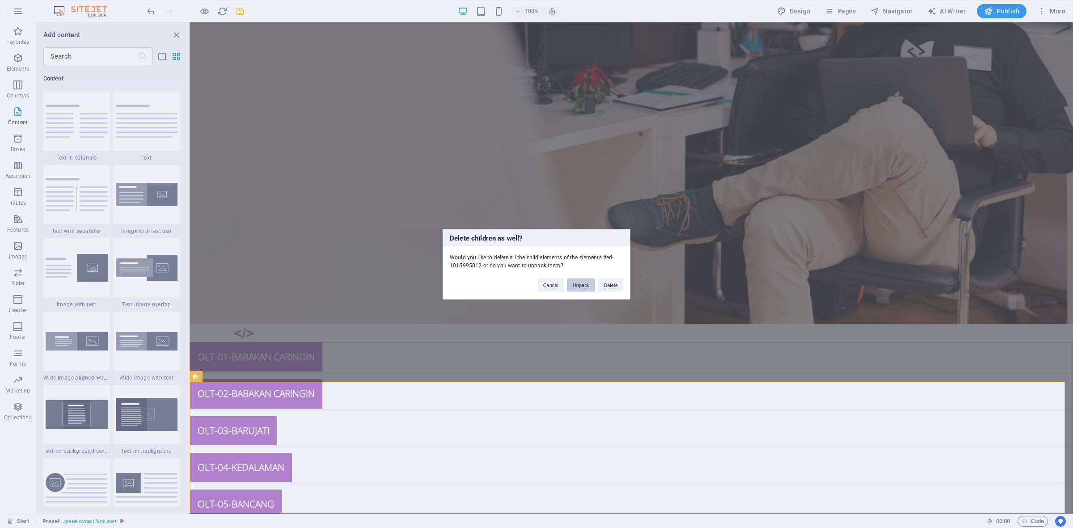
click at [576, 284] on button "Unpack" at bounding box center [581, 284] width 27 height 13
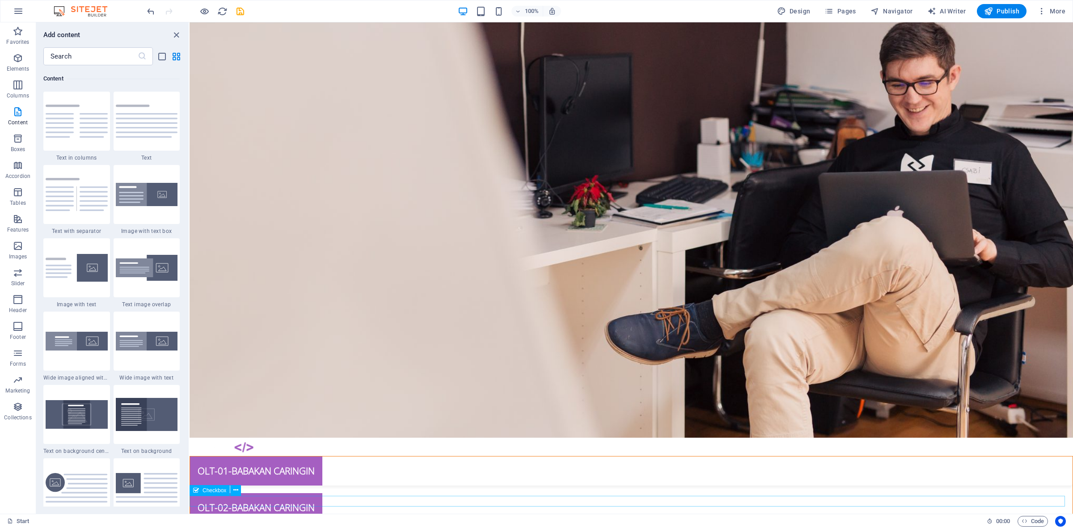
click at [226, 493] on div "Checkbox" at bounding box center [210, 490] width 40 height 11
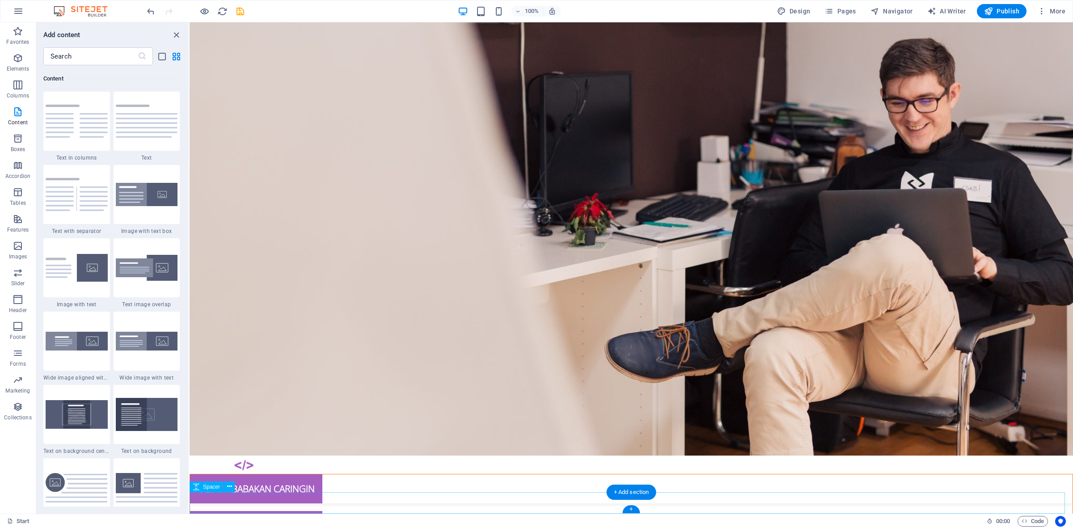
click at [222, 488] on div "Spacer" at bounding box center [207, 487] width 34 height 11
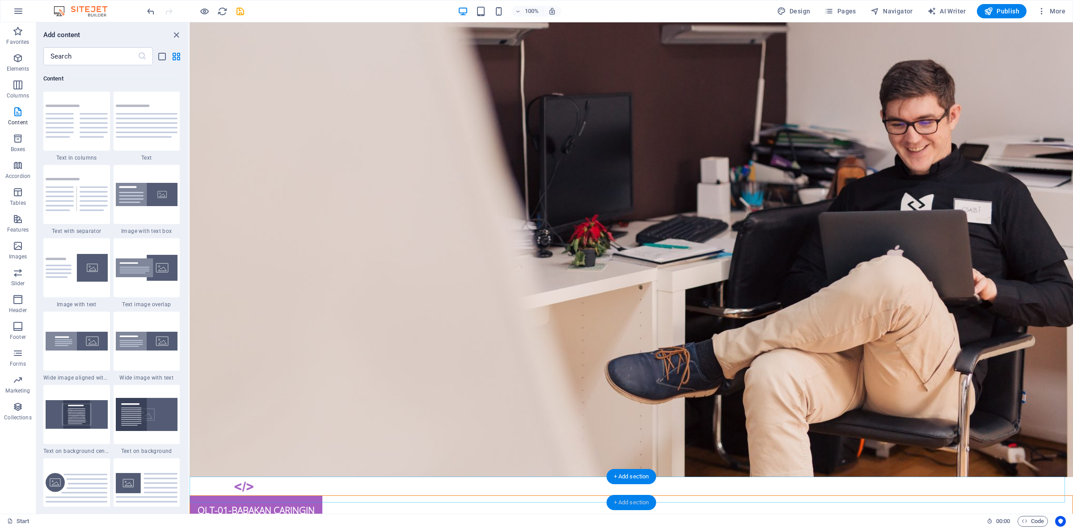
click at [619, 502] on div "+ Add section" at bounding box center [632, 502] width 50 height 15
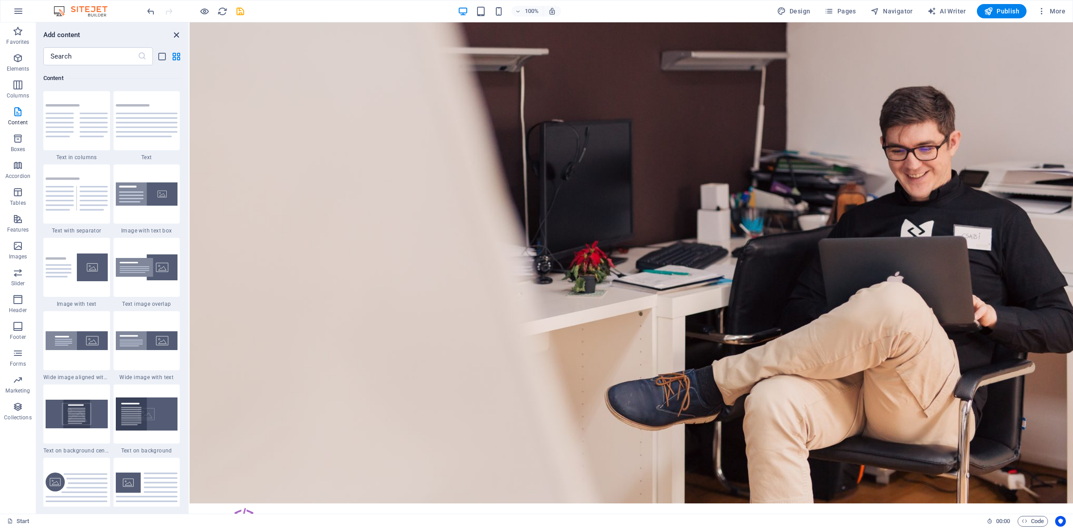
click at [175, 36] on icon "close panel" at bounding box center [176, 35] width 10 height 10
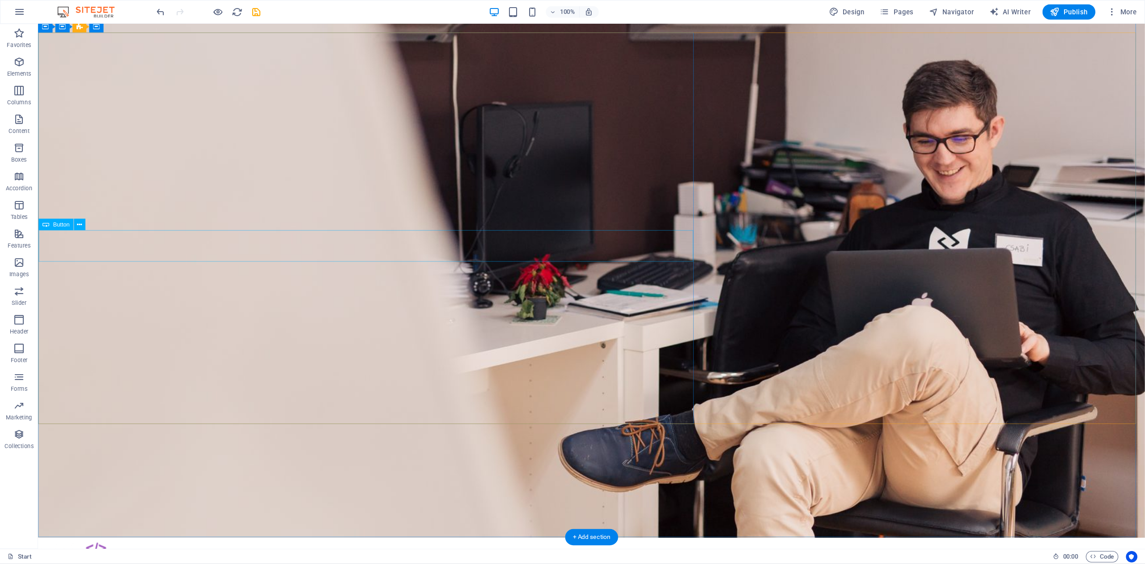
scroll to position [11, 0]
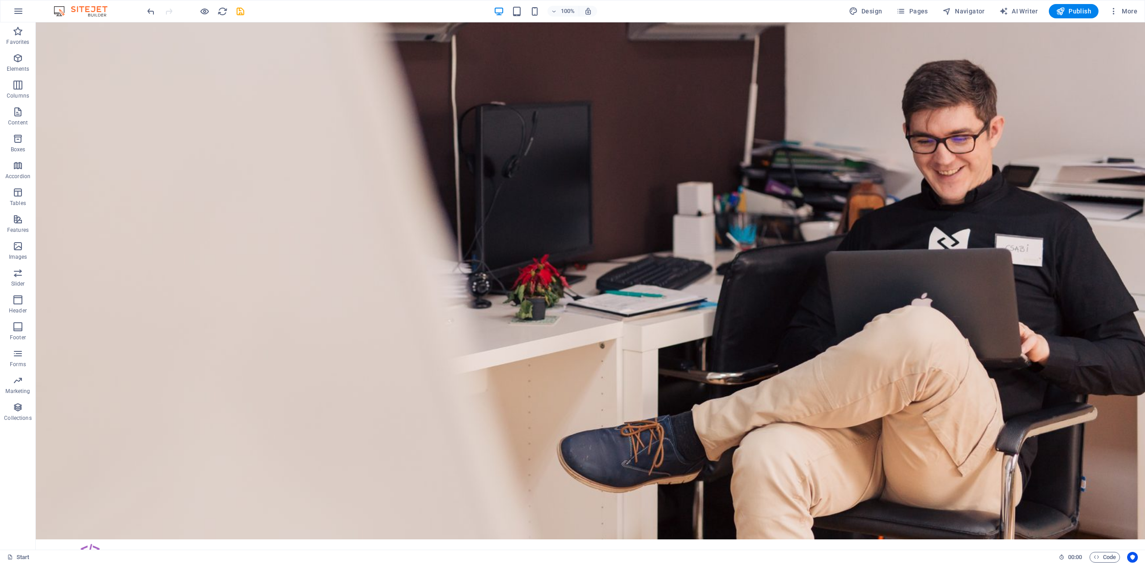
click at [535, 17] on div "100%" at bounding box center [545, 11] width 103 height 14
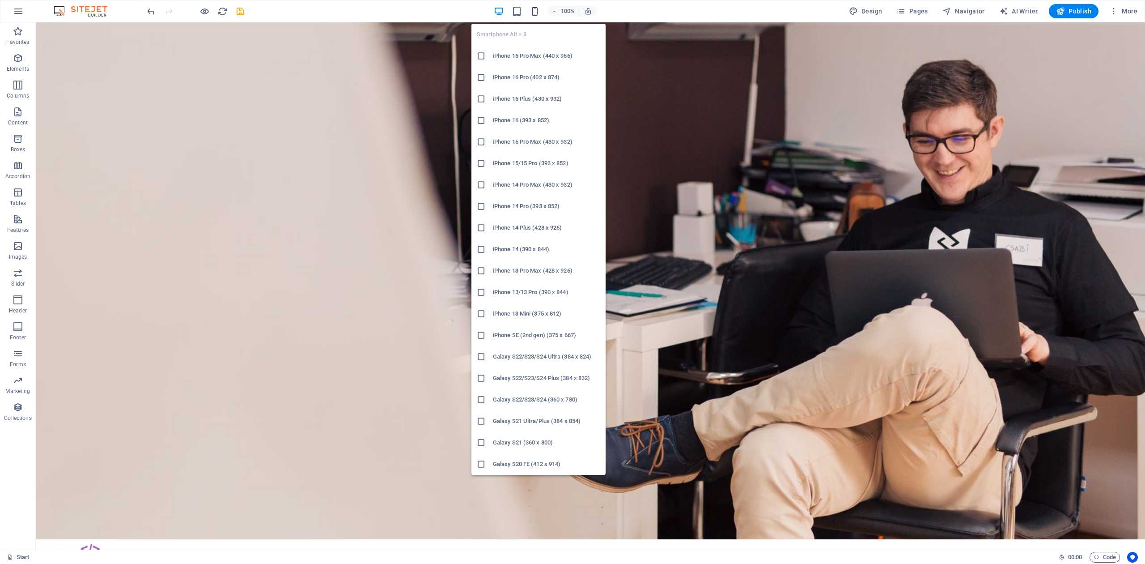
click at [535, 14] on icon "button" at bounding box center [535, 11] width 10 height 10
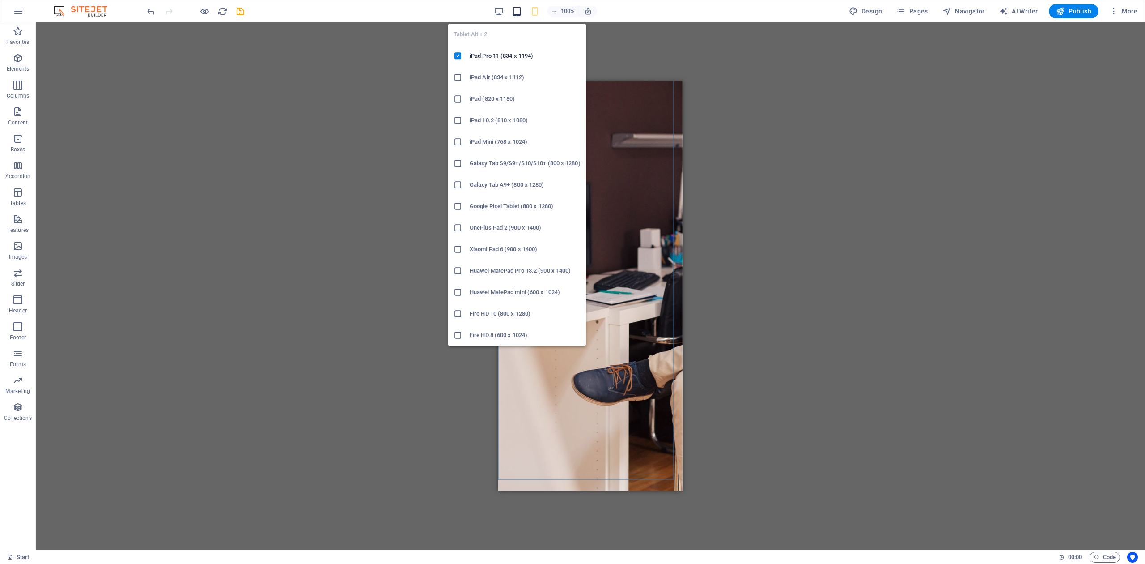
click at [519, 13] on icon "button" at bounding box center [517, 11] width 10 height 10
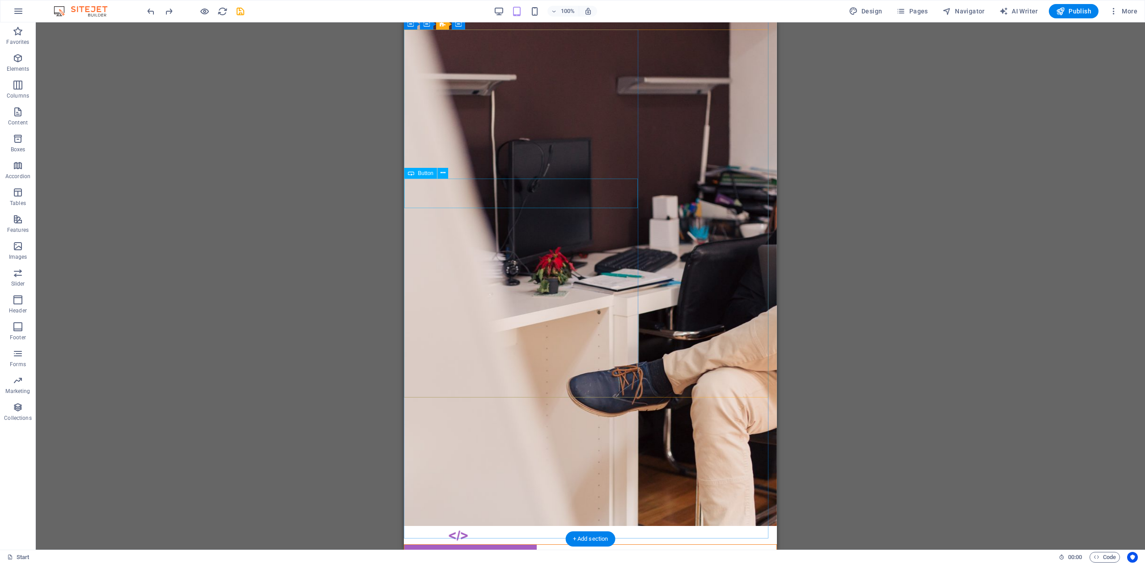
scroll to position [0, 0]
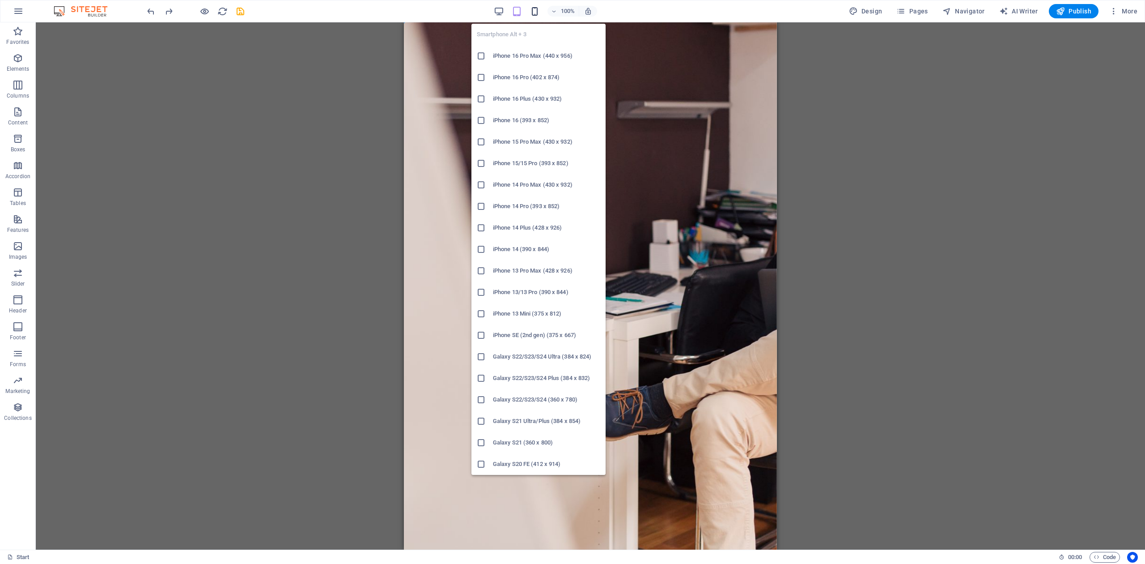
click at [538, 15] on body "[DOMAIN_NAME] Start Favorites Elements Columns Content Boxes Accordion Tables F…" at bounding box center [572, 282] width 1145 height 564
click at [531, 13] on icon "button" at bounding box center [535, 11] width 10 height 10
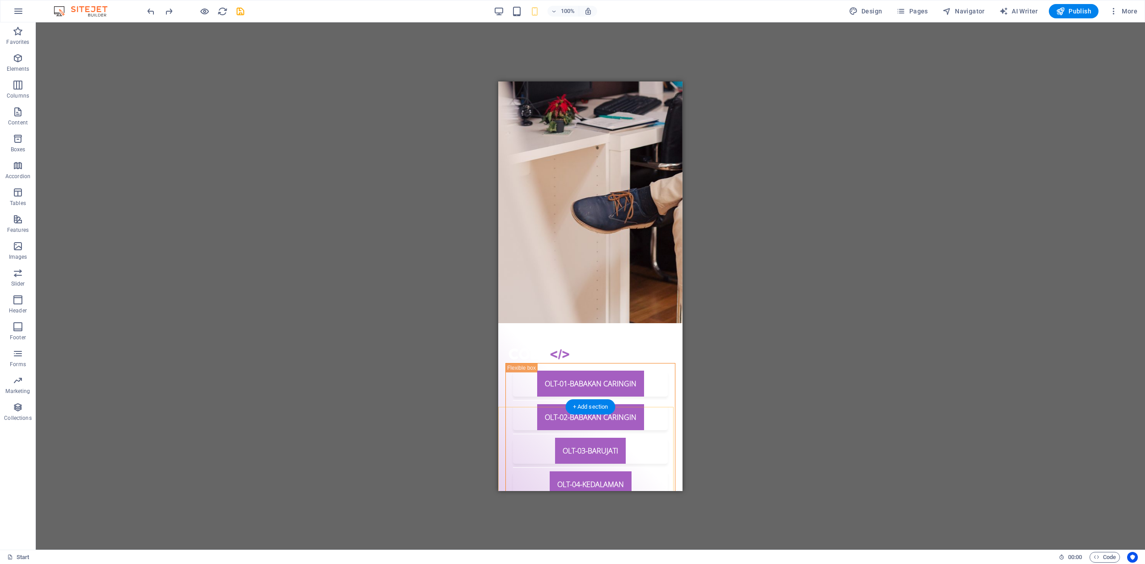
scroll to position [119, 0]
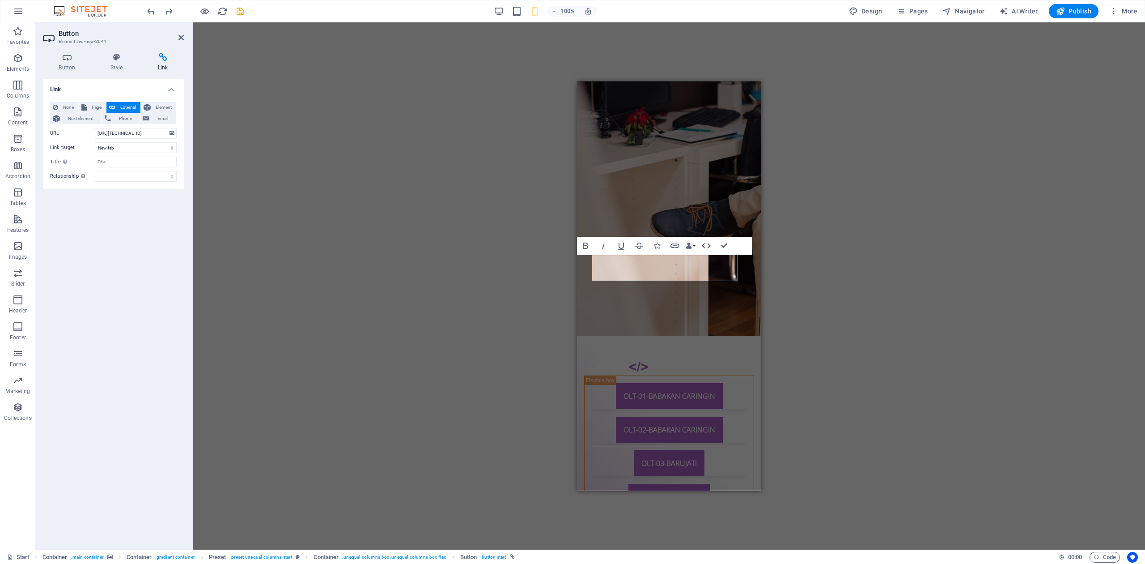
click at [860, 305] on div "Preset Container H1 Container Container Container Container Container Preset Co…" at bounding box center [669, 285] width 952 height 527
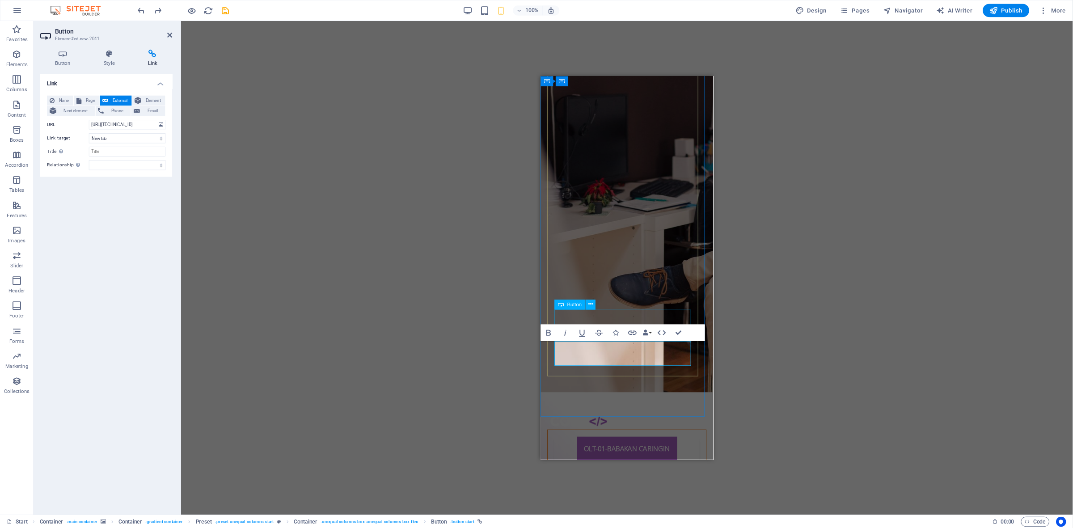
scroll to position [0, 0]
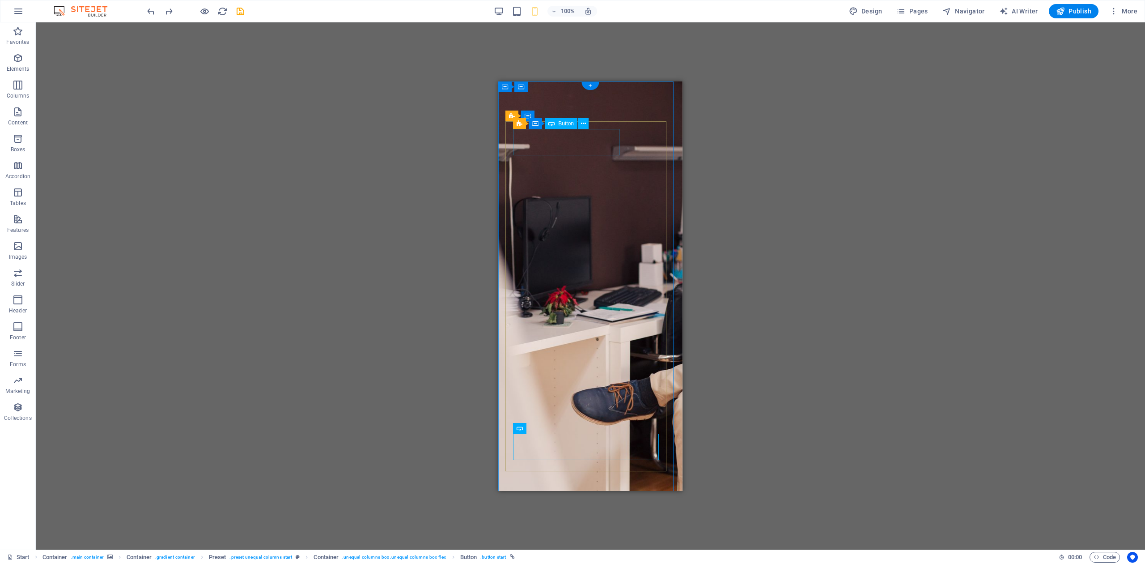
click at [561, 561] on div "OLT-01-BABAKAN CARINGIN" at bounding box center [590, 574] width 155 height 26
drag, startPoint x: 561, startPoint y: 141, endPoint x: 623, endPoint y: 140, distance: 62.2
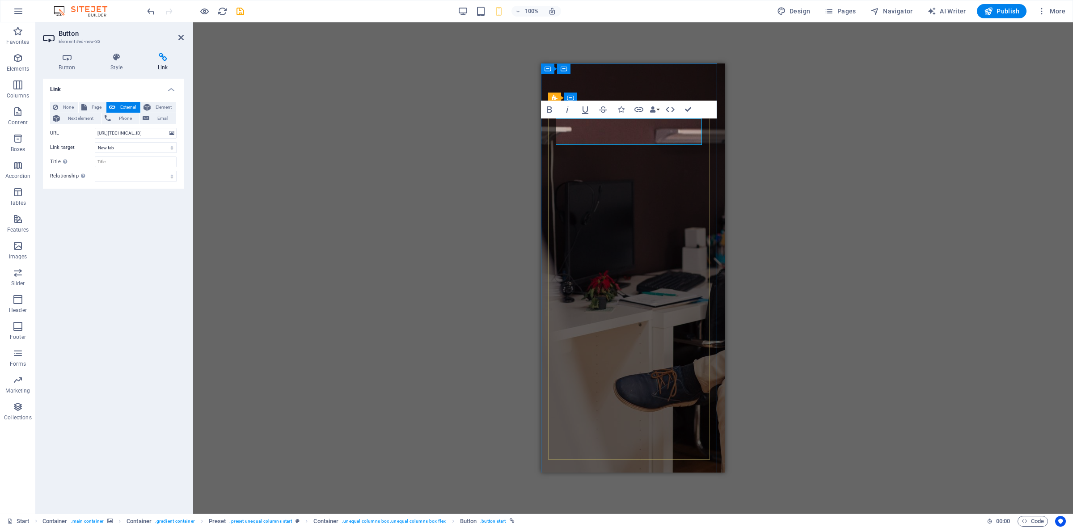
click at [148, 132] on input "[URL][TECHNICAL_ID]" at bounding box center [136, 133] width 82 height 11
type input "[URL][TECHNICAL_ID]"
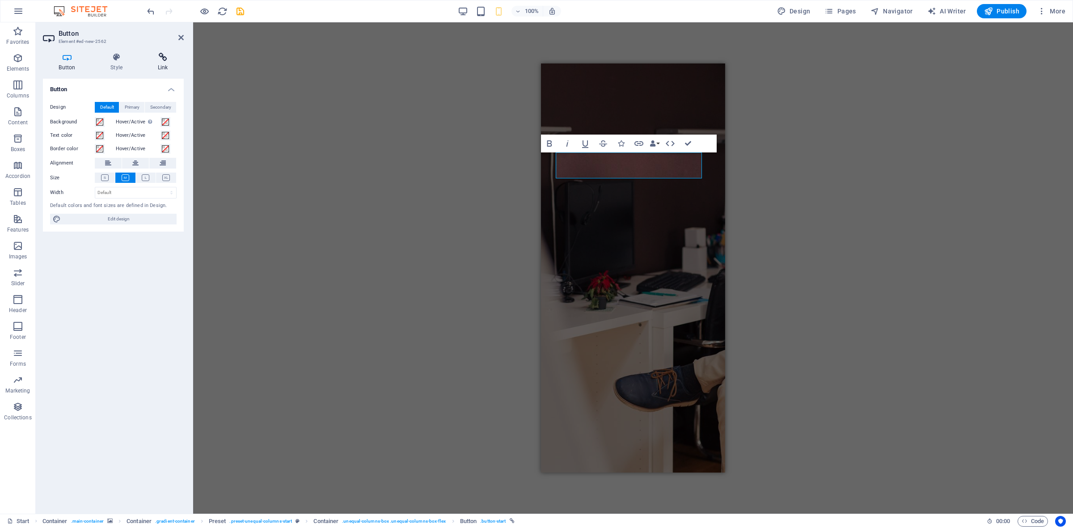
click at [157, 65] on h4 "Link" at bounding box center [163, 62] width 42 height 19
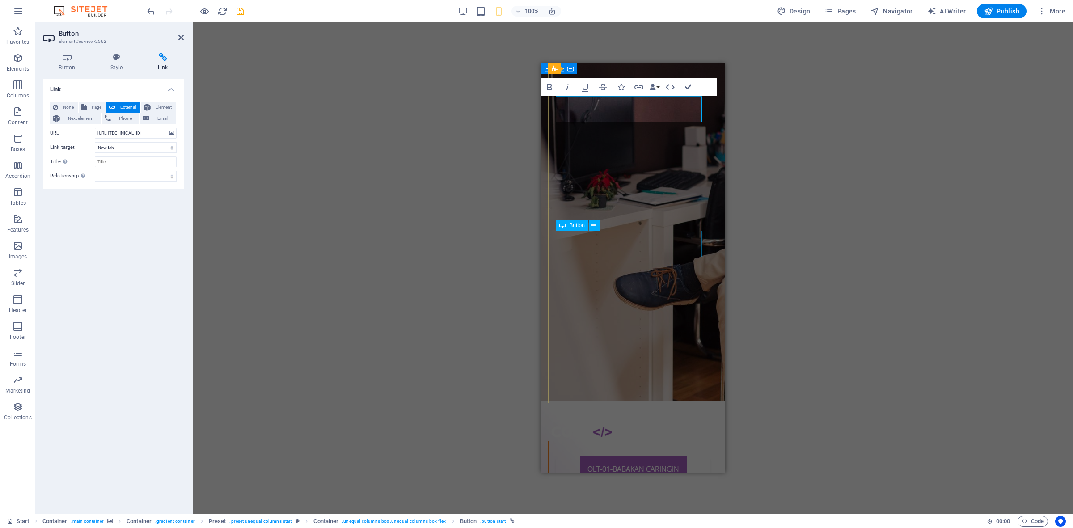
scroll to position [168, 0]
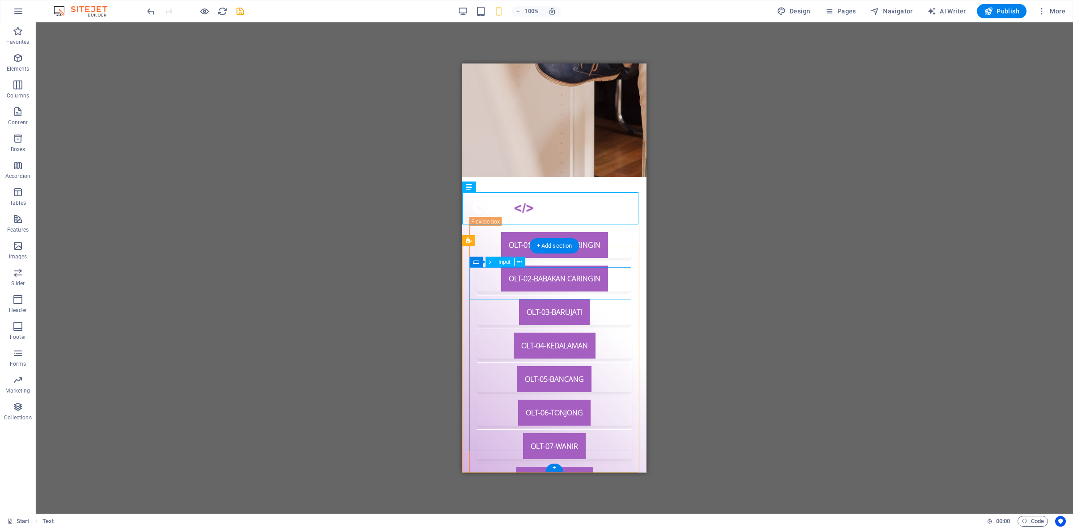
scroll to position [293, 0]
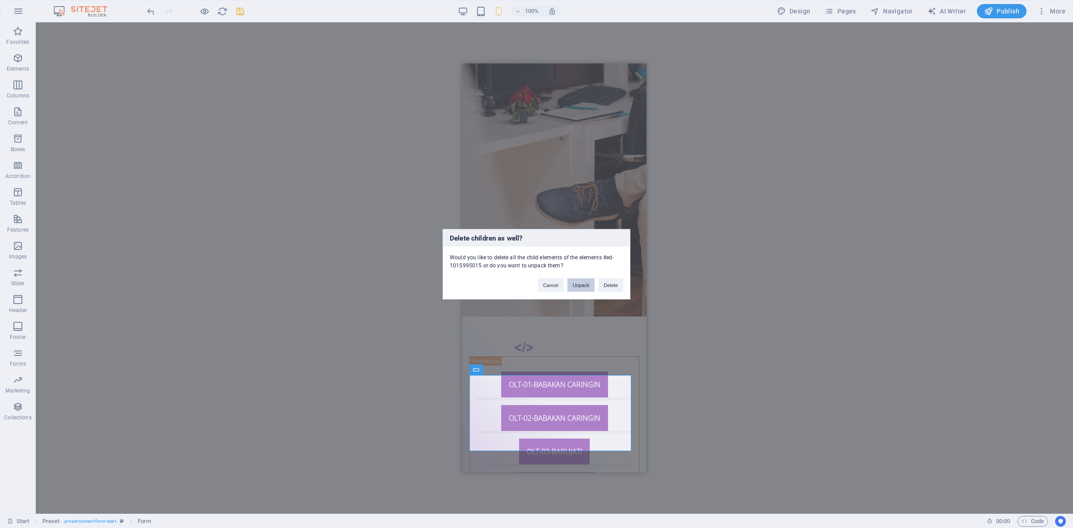
click at [580, 285] on button "Unpack" at bounding box center [581, 284] width 27 height 13
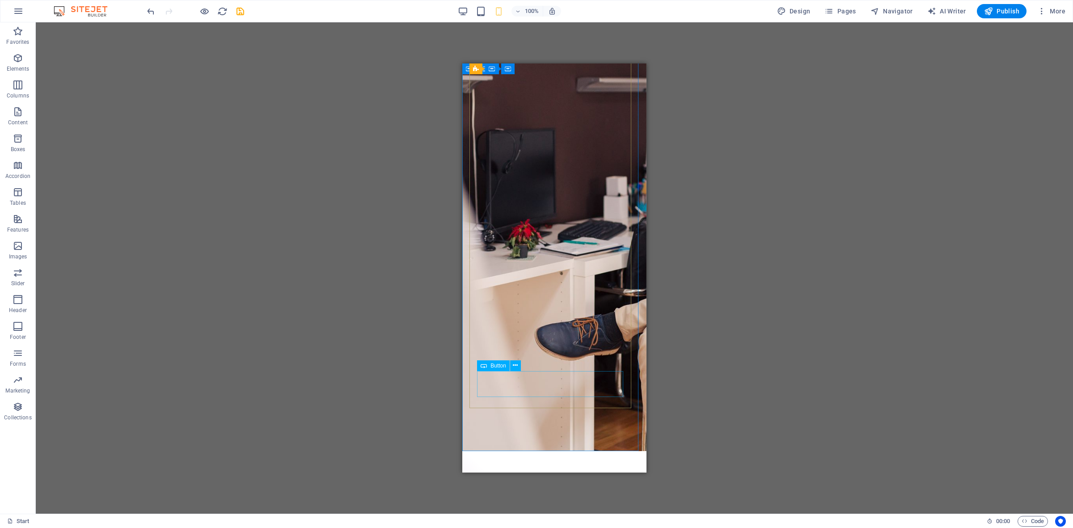
scroll to position [0, 0]
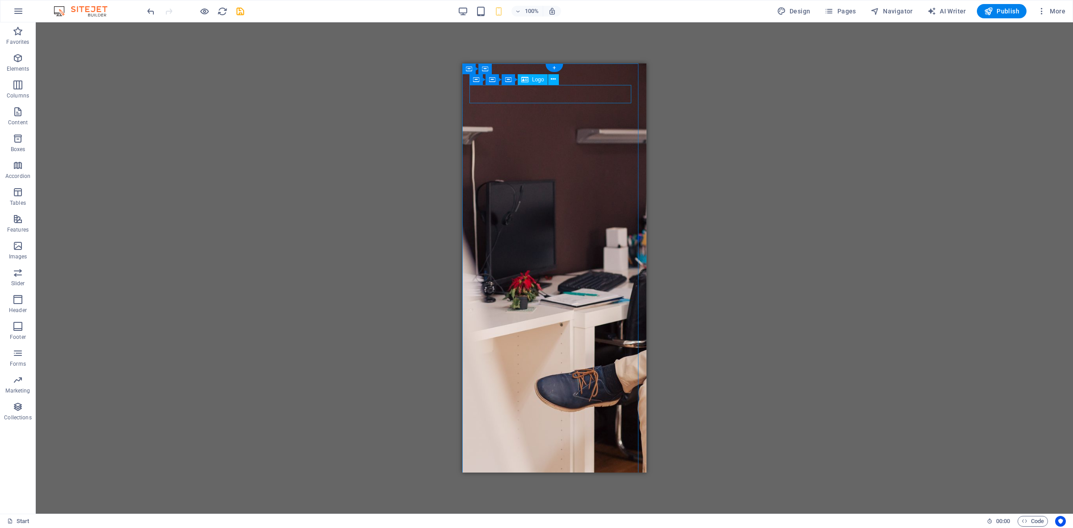
click at [515, 524] on div at bounding box center [555, 533] width 170 height 18
select select "px"
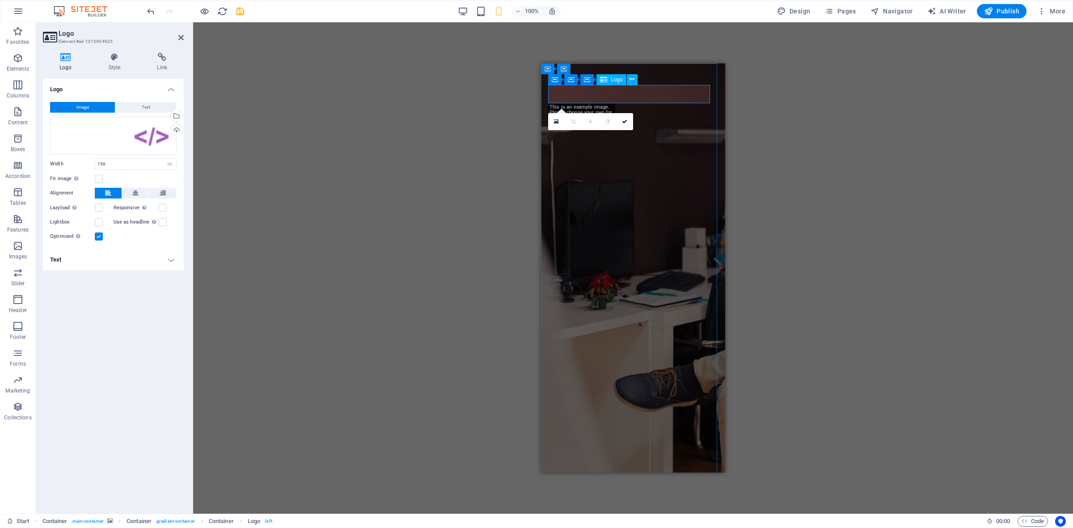
click at [613, 524] on div at bounding box center [633, 533] width 170 height 18
click at [629, 79] on button at bounding box center [632, 79] width 11 height 11
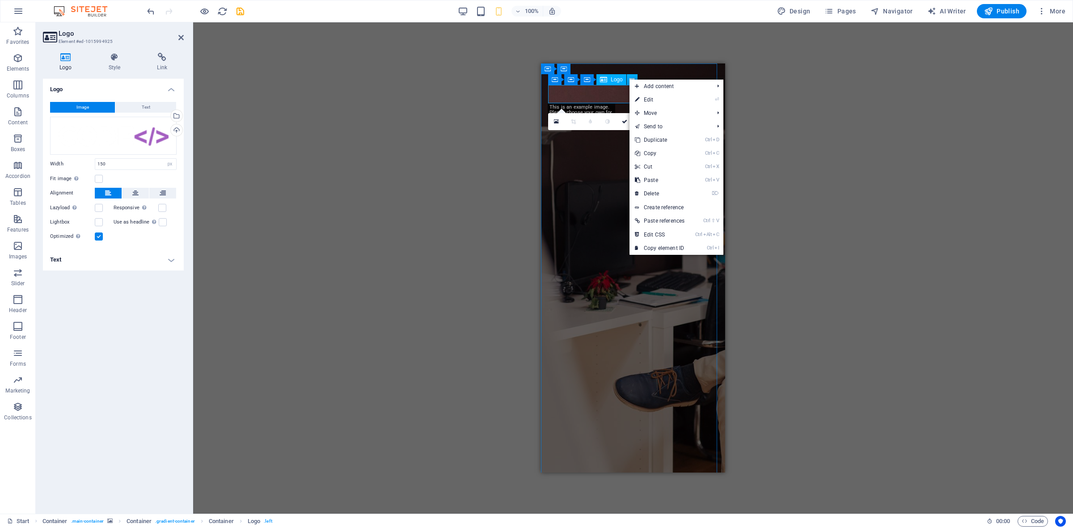
click at [582, 524] on div at bounding box center [633, 533] width 170 height 18
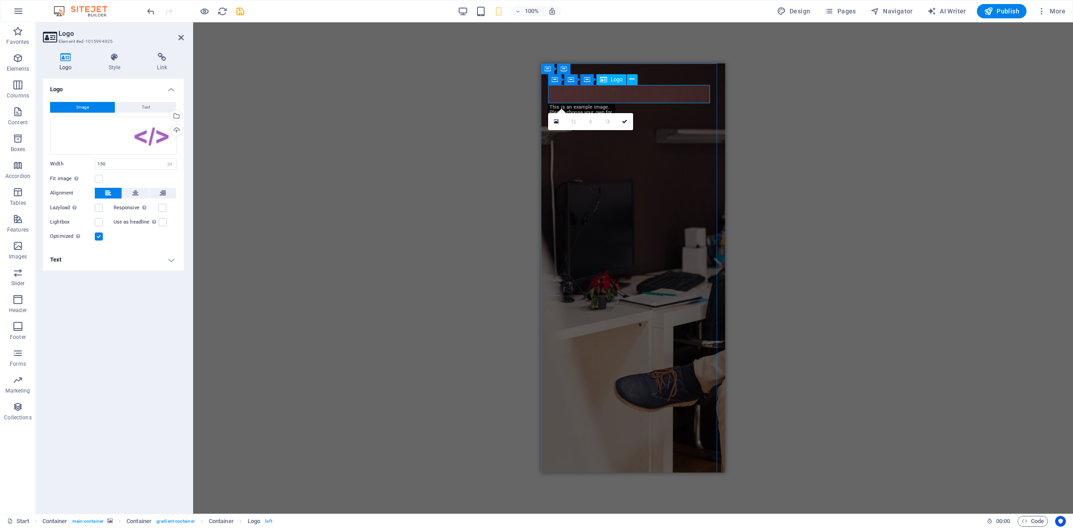
click at [657, 524] on div at bounding box center [633, 533] width 170 height 18
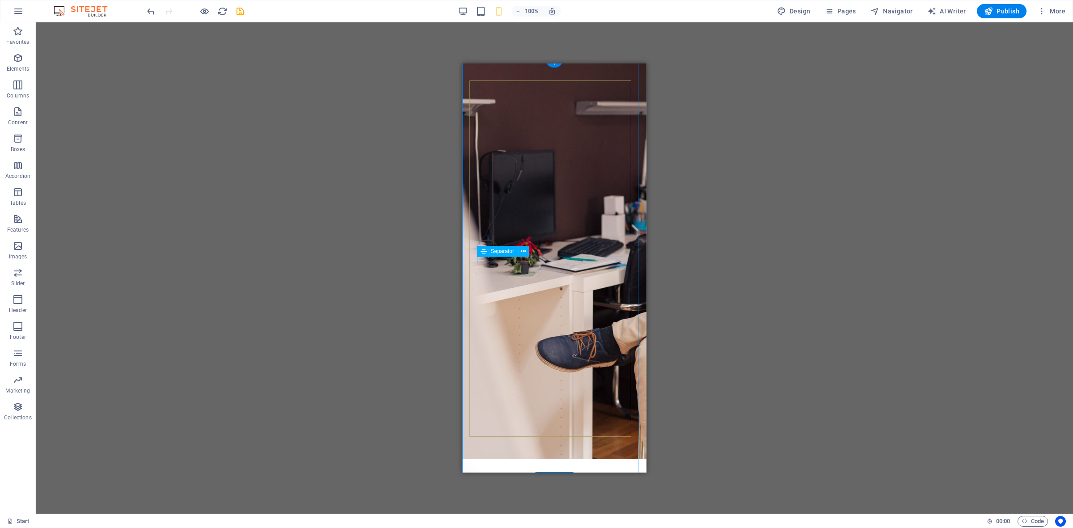
scroll to position [33, 0]
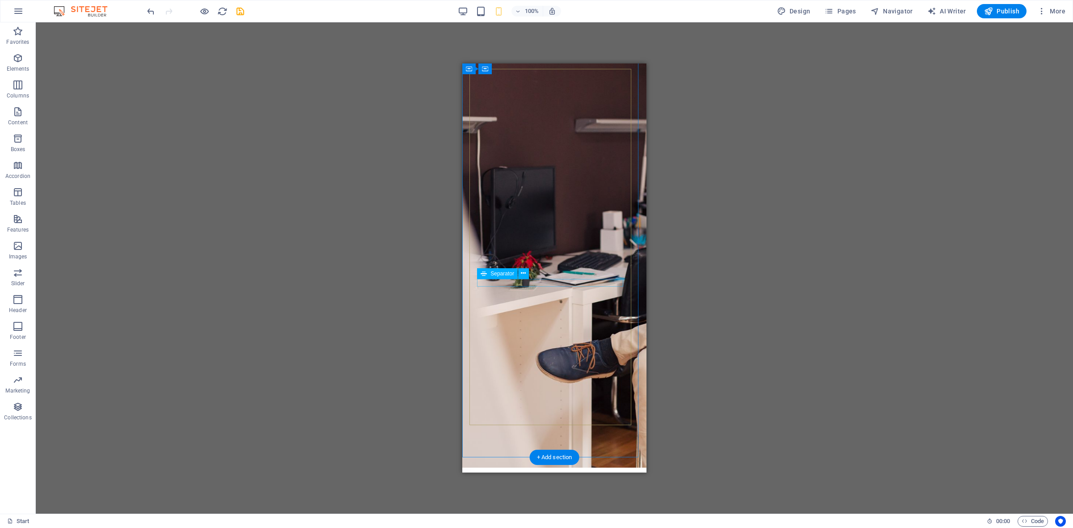
scroll to position [0, 0]
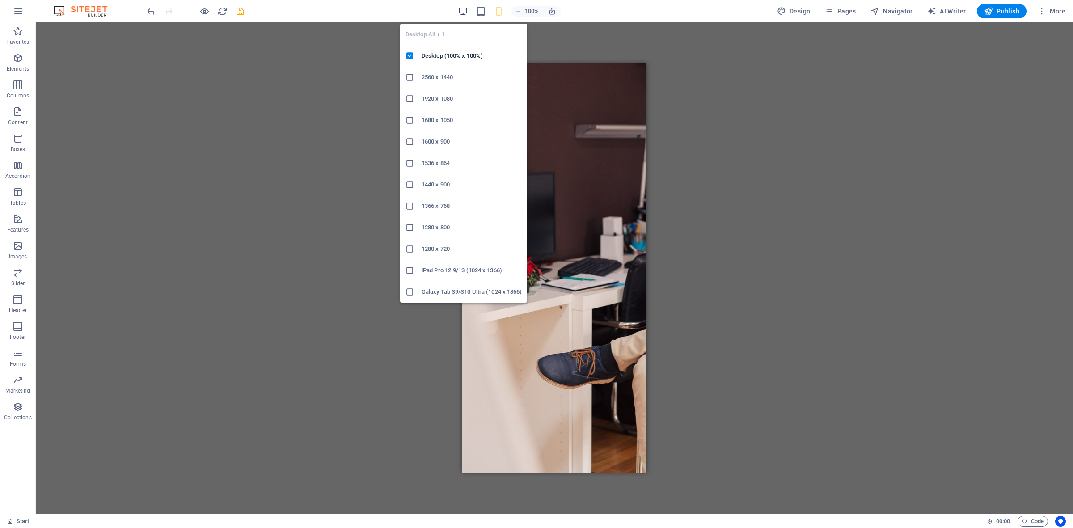
click at [464, 12] on icon "button" at bounding box center [463, 11] width 10 height 10
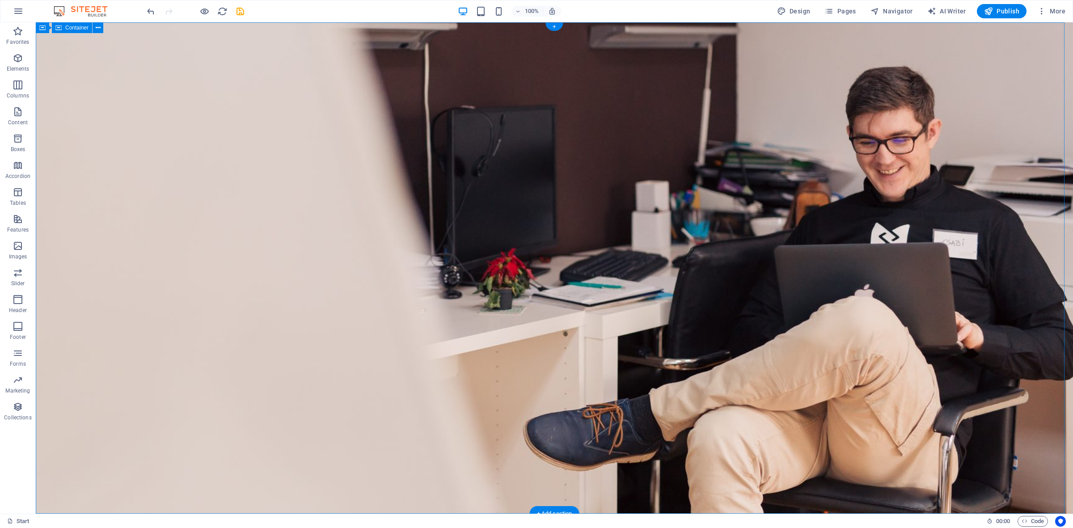
drag, startPoint x: 834, startPoint y: 156, endPoint x: 469, endPoint y: 130, distance: 365.8
select select "%"
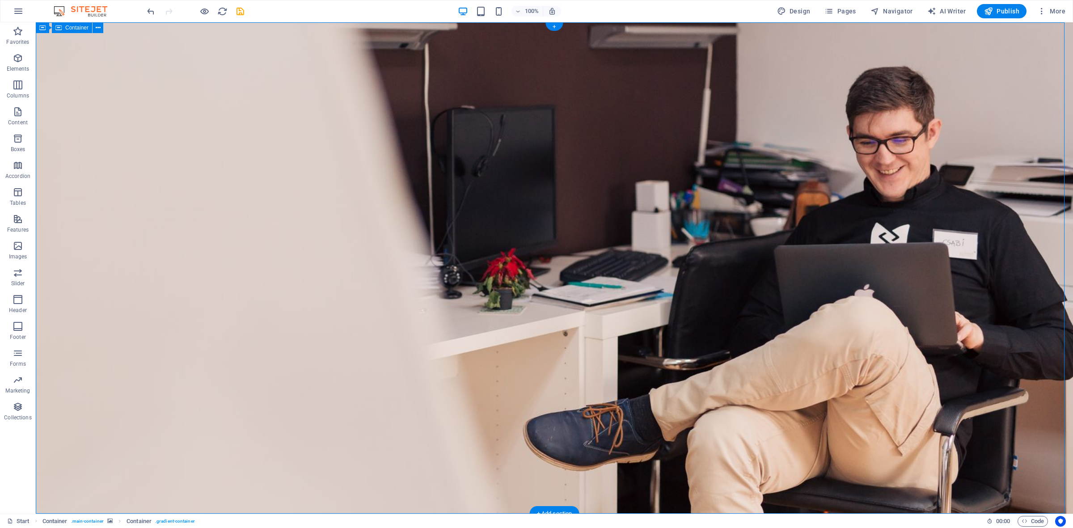
select select "vh"
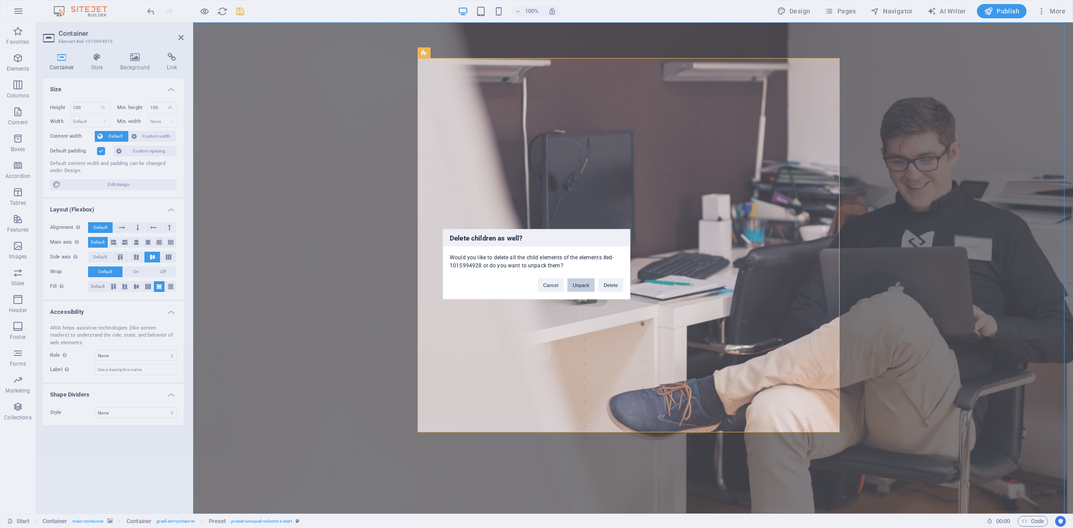
click at [585, 282] on button "Unpack" at bounding box center [581, 284] width 27 height 13
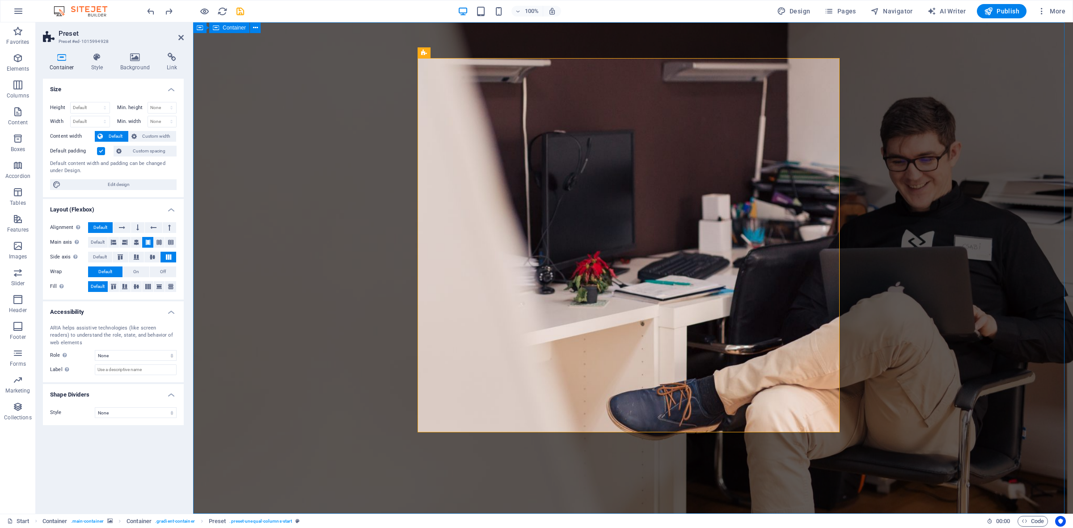
select select "%"
select select "vh"
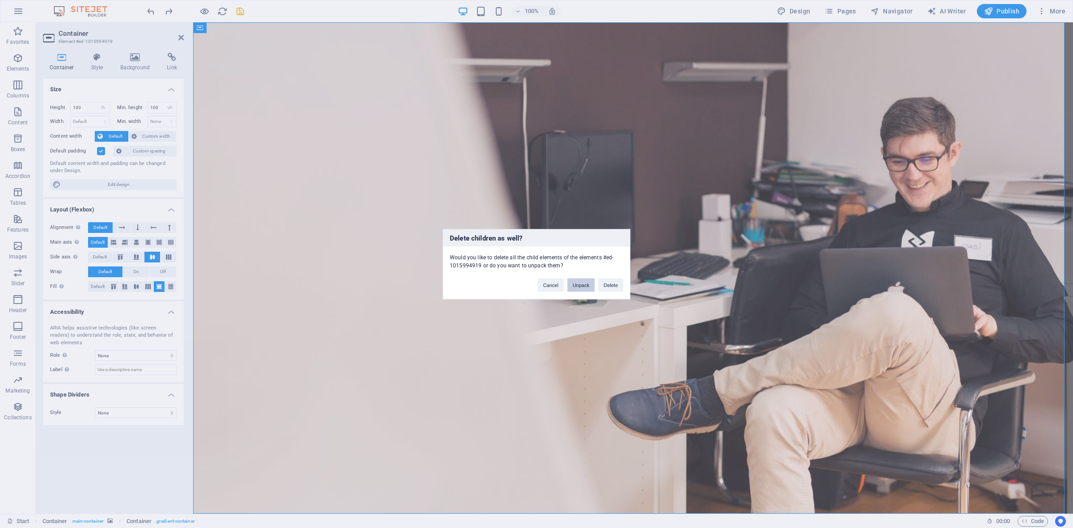
click at [586, 282] on button "Unpack" at bounding box center [581, 284] width 27 height 13
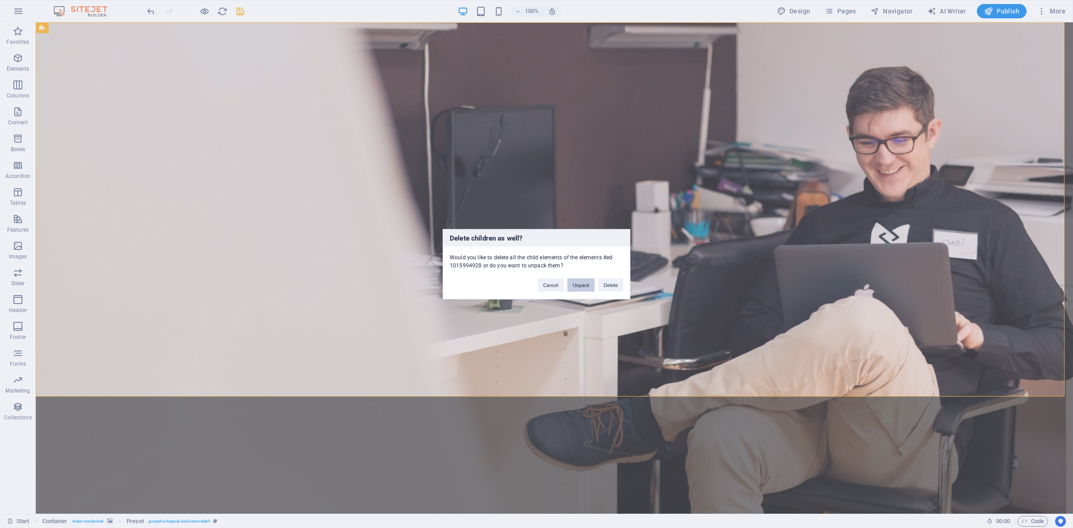
click at [586, 283] on button "Unpack" at bounding box center [581, 284] width 27 height 13
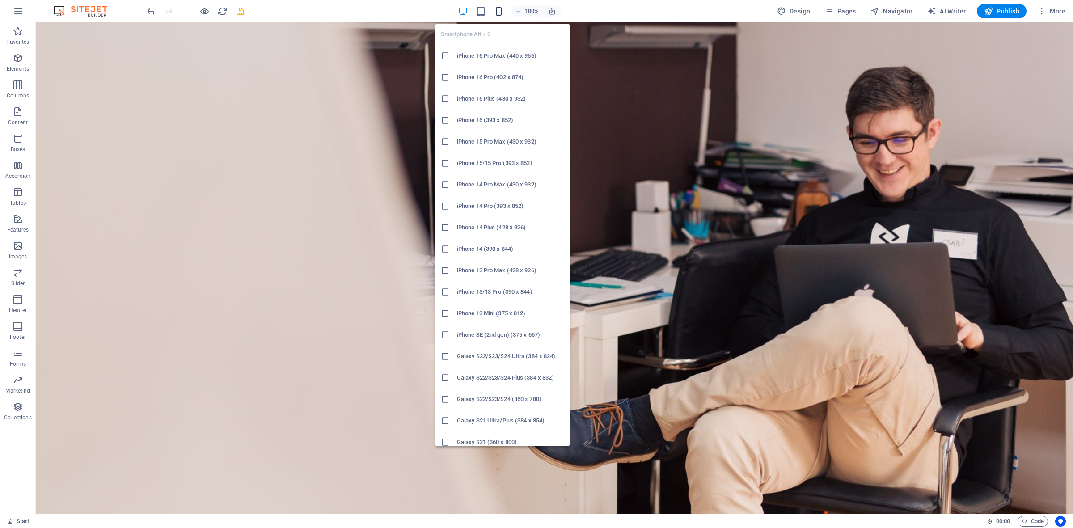
click at [500, 13] on icon "button" at bounding box center [499, 11] width 10 height 10
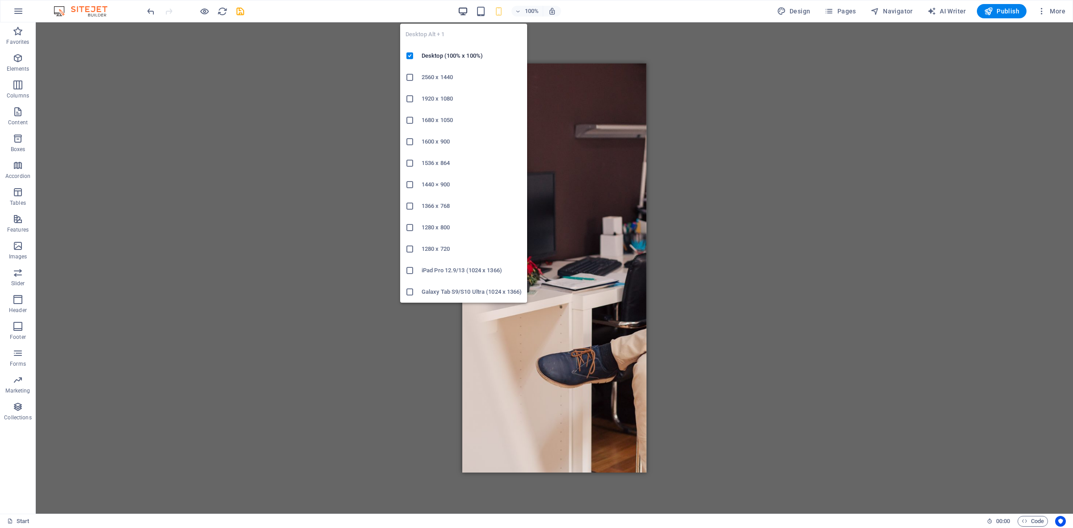
click at [466, 11] on icon "button" at bounding box center [463, 11] width 10 height 10
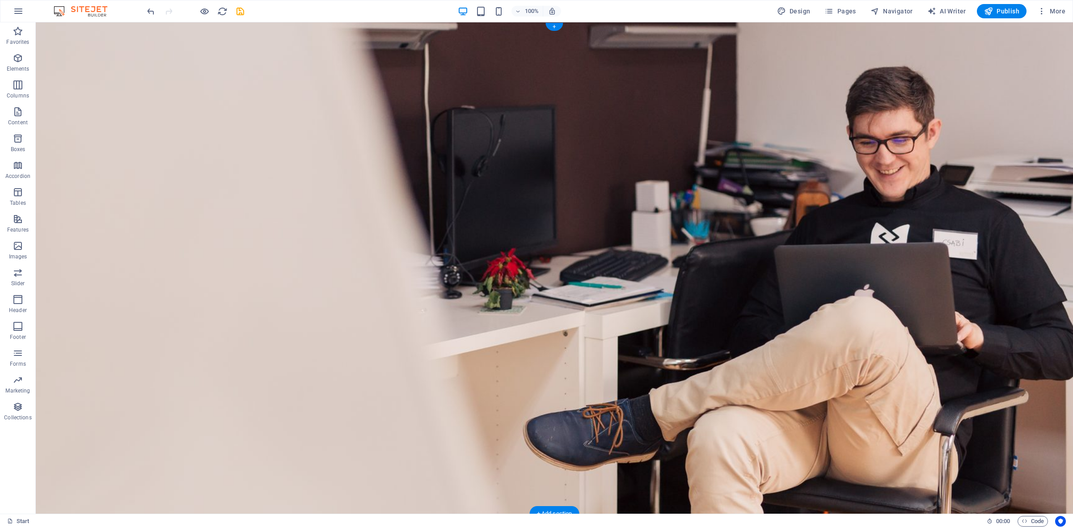
click at [675, 423] on figure at bounding box center [555, 267] width 1038 height 491
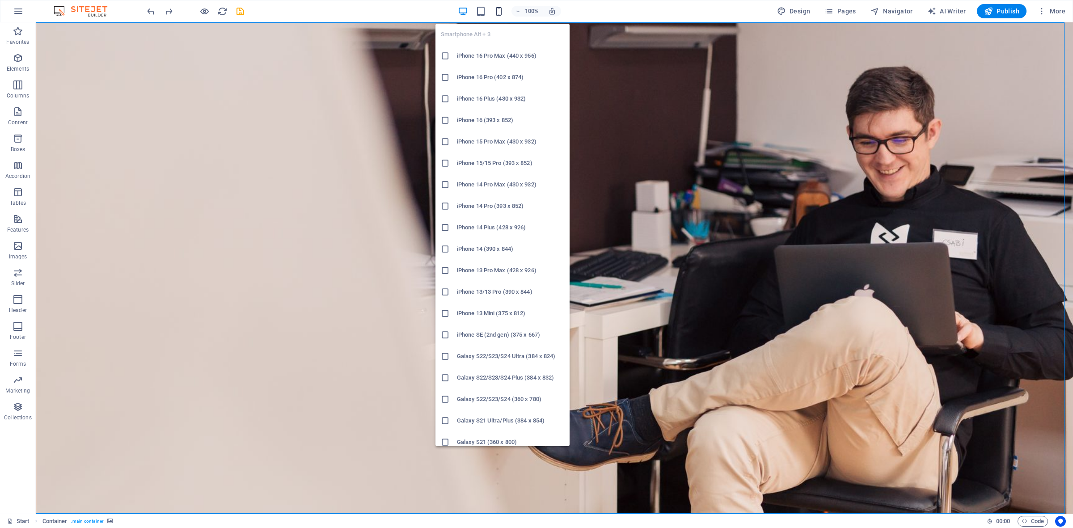
click at [501, 10] on icon "button" at bounding box center [499, 11] width 10 height 10
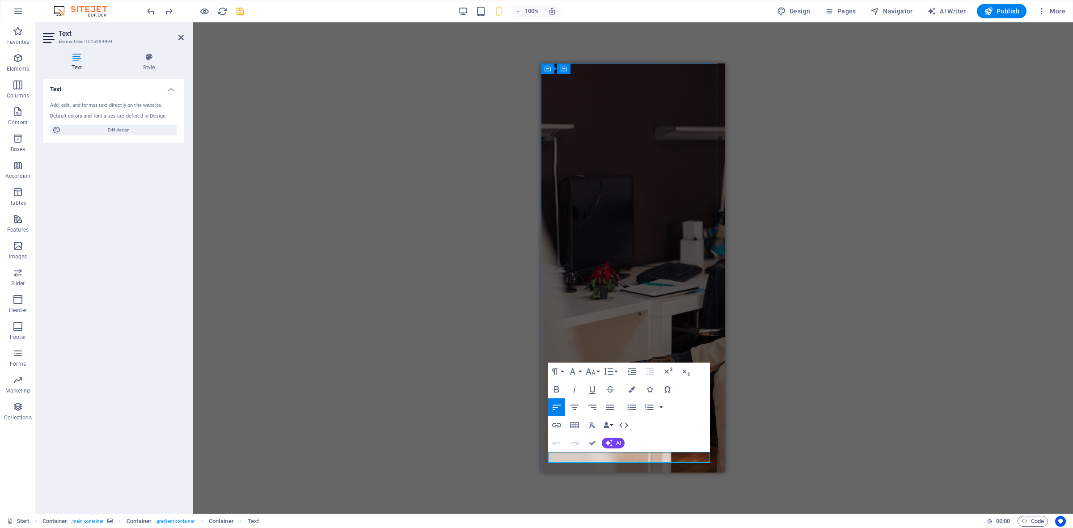
click at [770, 331] on div "Preset Container H1 Container Container Container Container Preset Preset Conta…" at bounding box center [633, 267] width 880 height 491
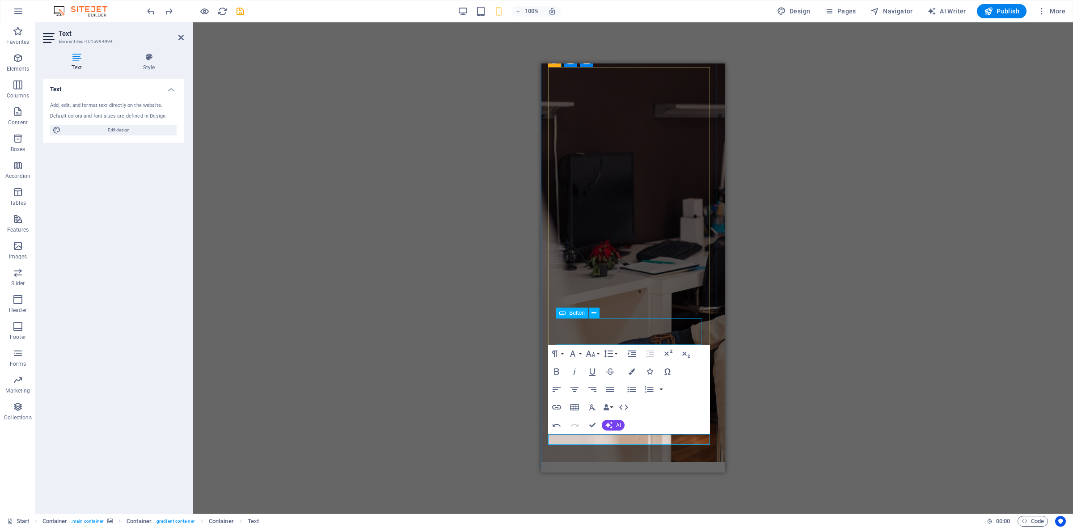
scroll to position [33, 0]
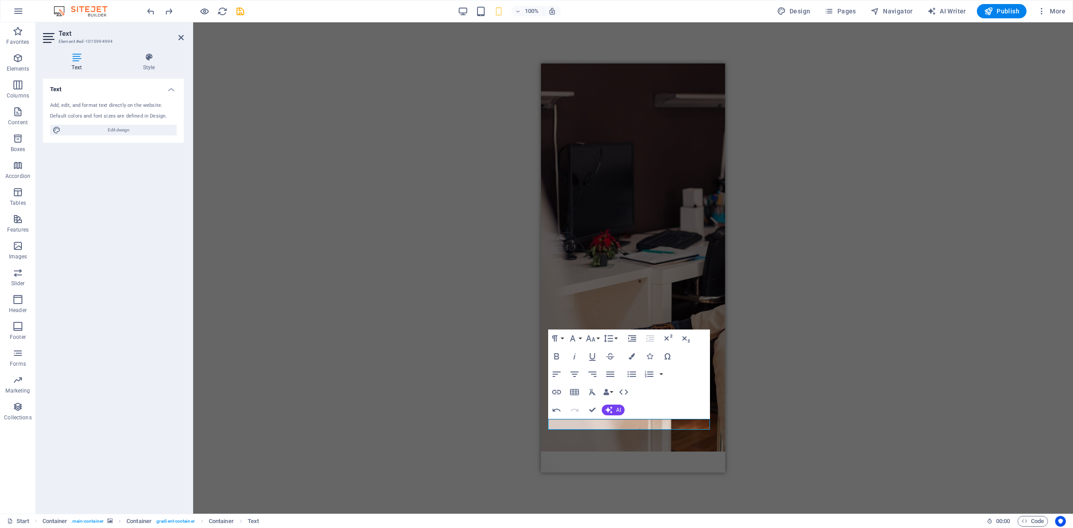
click at [882, 351] on div "Preset Container H1 Container Container Container Container Preset Preset Conta…" at bounding box center [633, 267] width 880 height 491
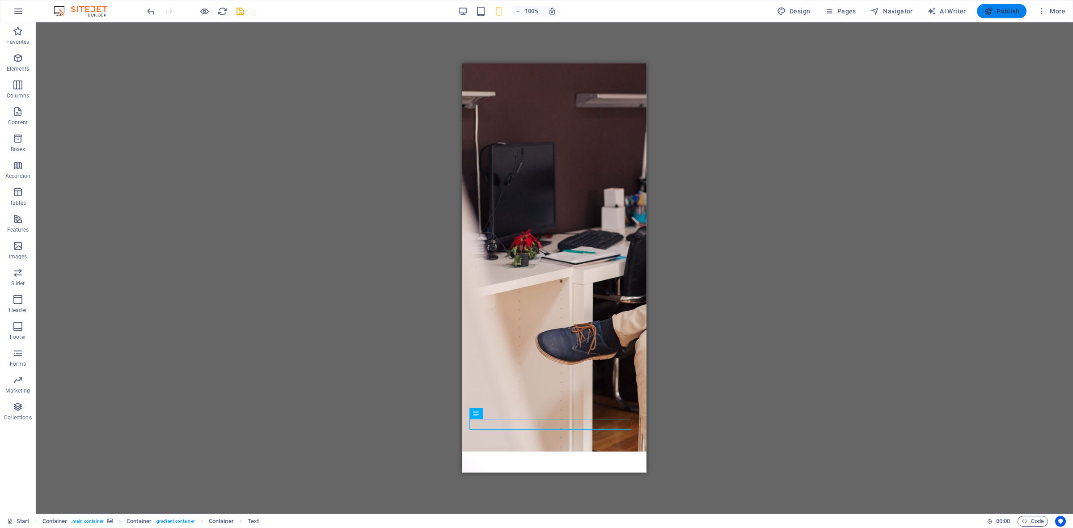
click at [998, 8] on span "Publish" at bounding box center [1001, 11] width 35 height 9
